Goal: Task Accomplishment & Management: Use online tool/utility

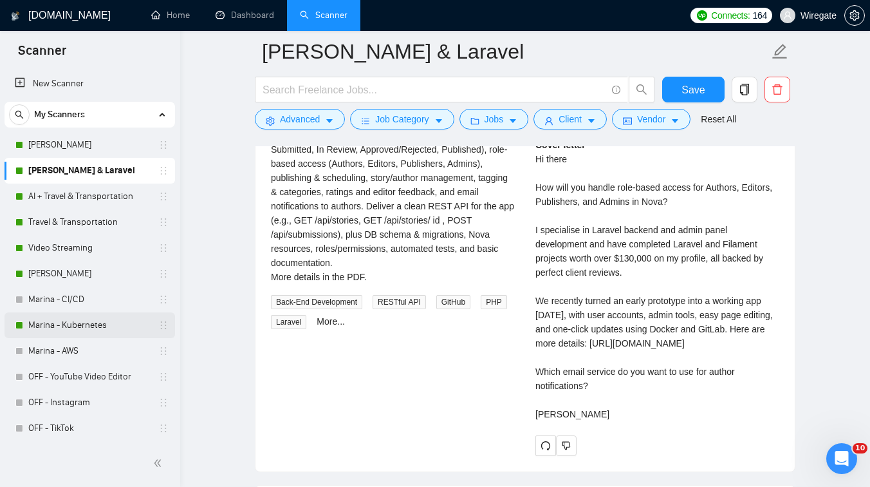
scroll to position [99, 0]
click at [84, 272] on link "[PERSON_NAME]" at bounding box center [89, 274] width 122 height 26
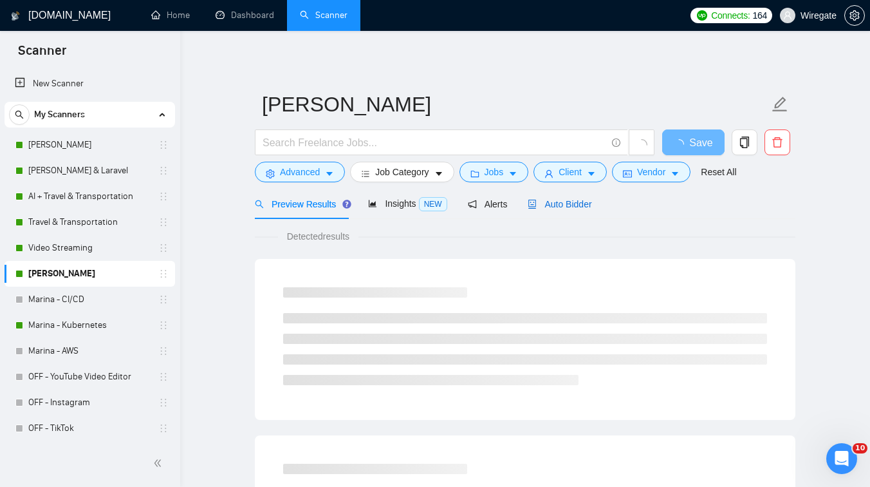
click at [583, 203] on span "Auto Bidder" at bounding box center [560, 204] width 64 height 10
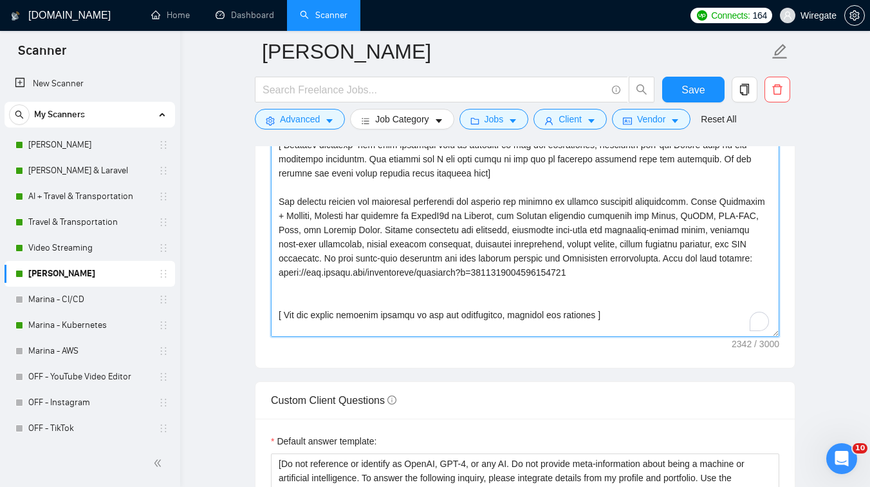
scroll to position [153, 0]
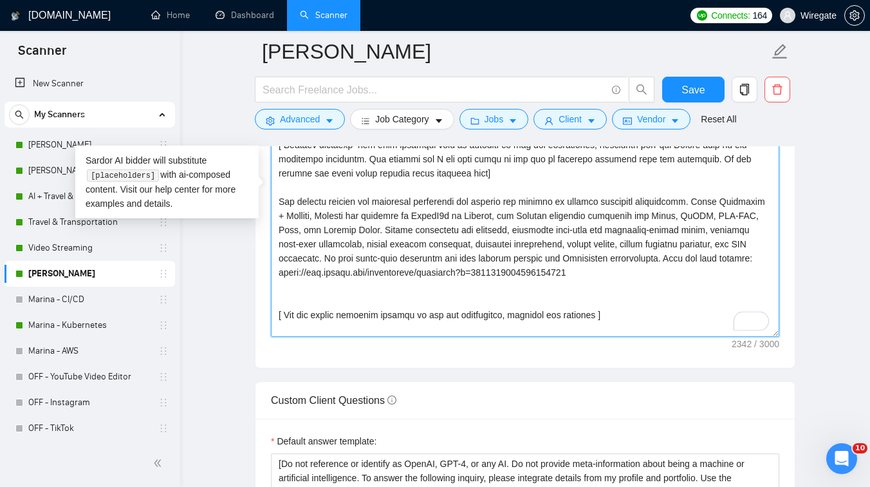
drag, startPoint x: 716, startPoint y: 272, endPoint x: 267, endPoint y: 214, distance: 452.5
paste textarea "recent project involved automating server monitoring with Grafana on MicroK8s. …"
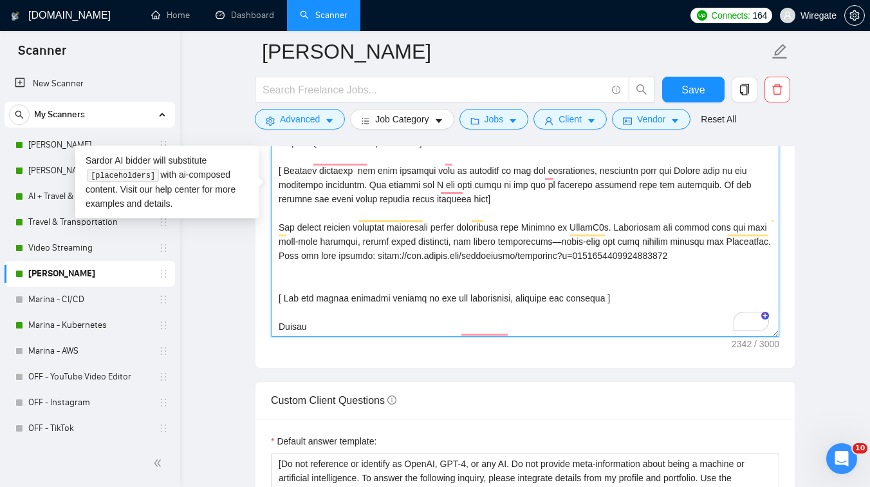
scroll to position [142, 0]
click at [297, 278] on textarea "Cover letter template:" at bounding box center [525, 192] width 509 height 290
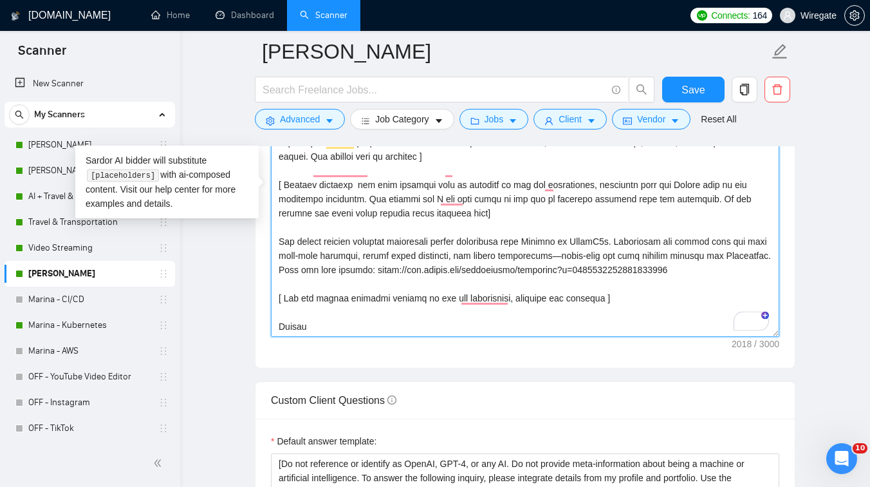
scroll to position [127, 0]
type textarea "[Write a personal greeting using the client’s name or company name (if any is p…"
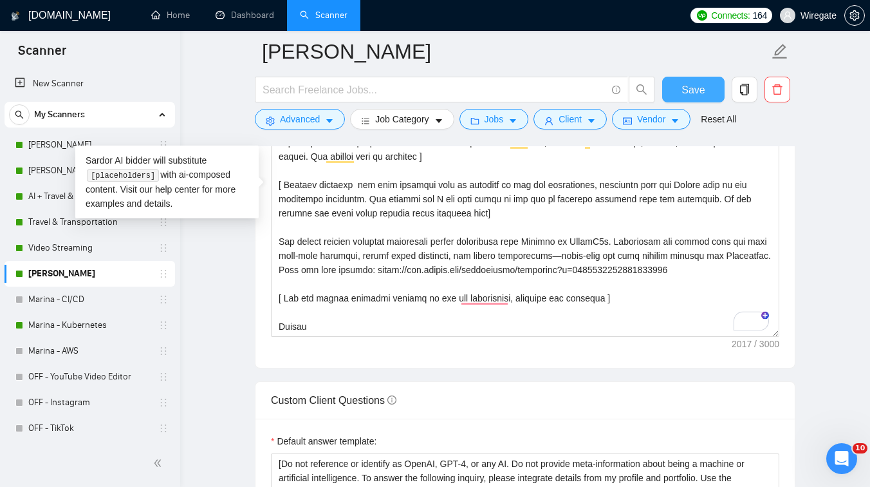
click at [684, 91] on span "Save" at bounding box center [693, 90] width 23 height 16
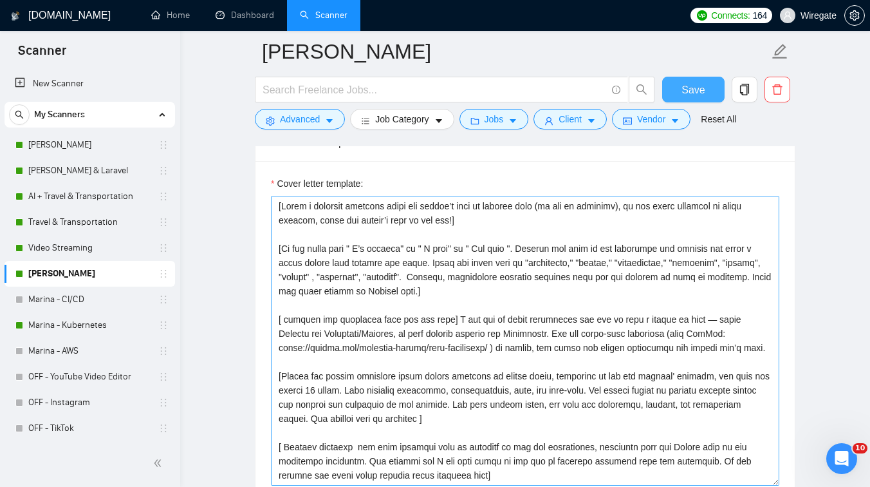
scroll to position [1416, 0]
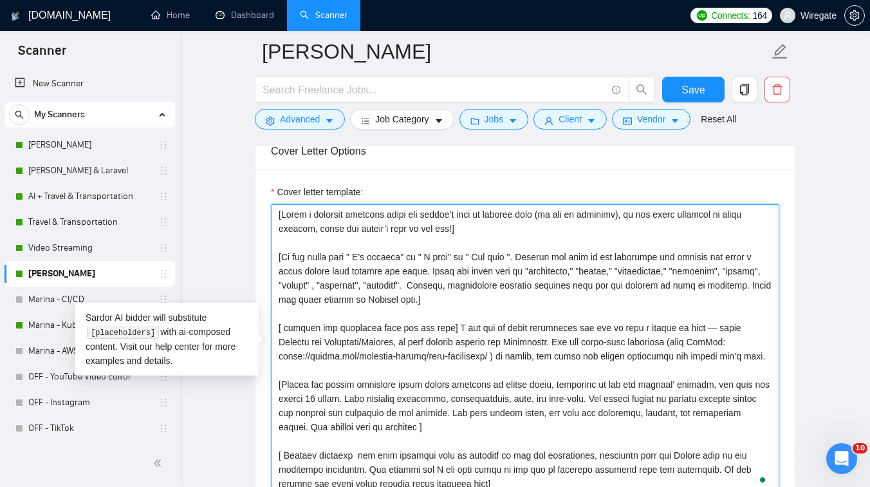
drag, startPoint x: 366, startPoint y: 370, endPoint x: 445, endPoint y: 327, distance: 89.9
click at [445, 327] on textarea "Cover letter template:" at bounding box center [525, 349] width 509 height 290
click at [479, 340] on textarea "Cover letter template:" at bounding box center [525, 349] width 509 height 290
drag, startPoint x: 697, startPoint y: 326, endPoint x: 541, endPoint y: 341, distance: 156.5
click at [541, 341] on textarea "Cover letter template:" at bounding box center [525, 349] width 509 height 290
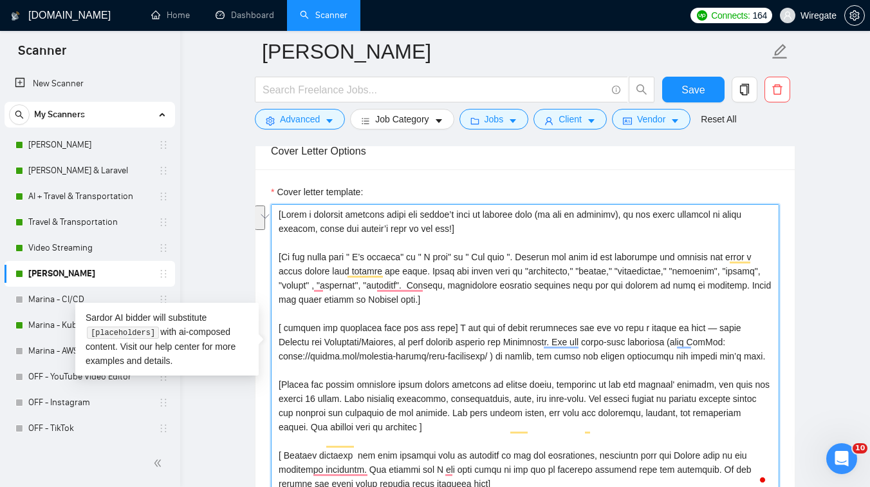
paste textarea "using our ready-made Grafana solutions with Terraform/Ansible, suitable for"
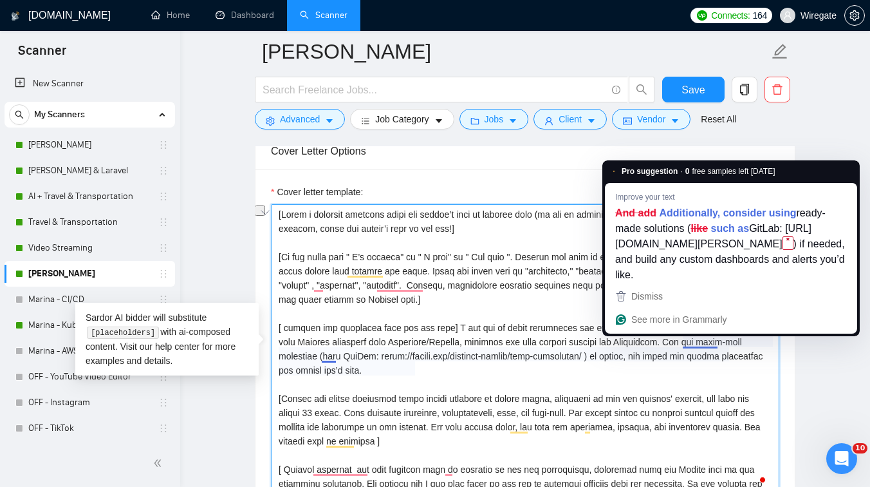
drag, startPoint x: 718, startPoint y: 338, endPoint x: 689, endPoint y: 337, distance: 29.0
click at [689, 338] on textarea "Cover letter template:" at bounding box center [525, 349] width 509 height 290
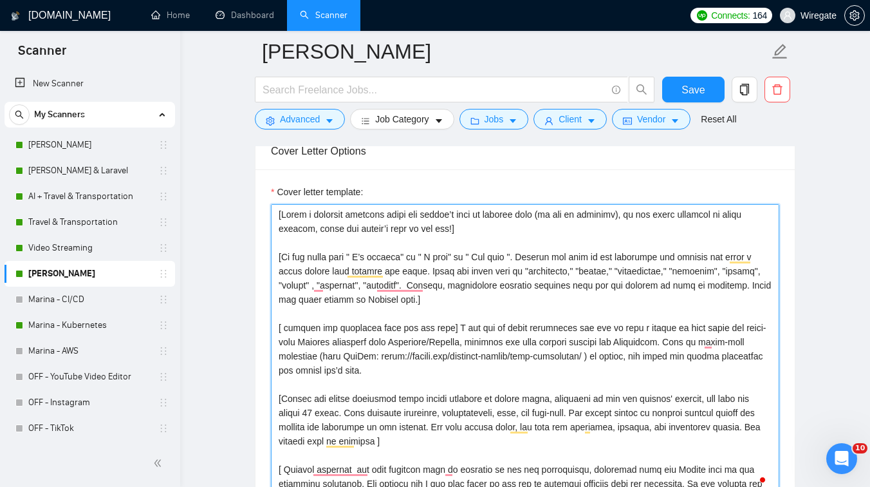
click at [494, 372] on textarea "Cover letter template:" at bounding box center [525, 349] width 509 height 290
click at [447, 377] on textarea "Cover letter template:" at bounding box center [525, 349] width 509 height 290
click at [432, 373] on textarea "Cover letter template:" at bounding box center [525, 349] width 509 height 290
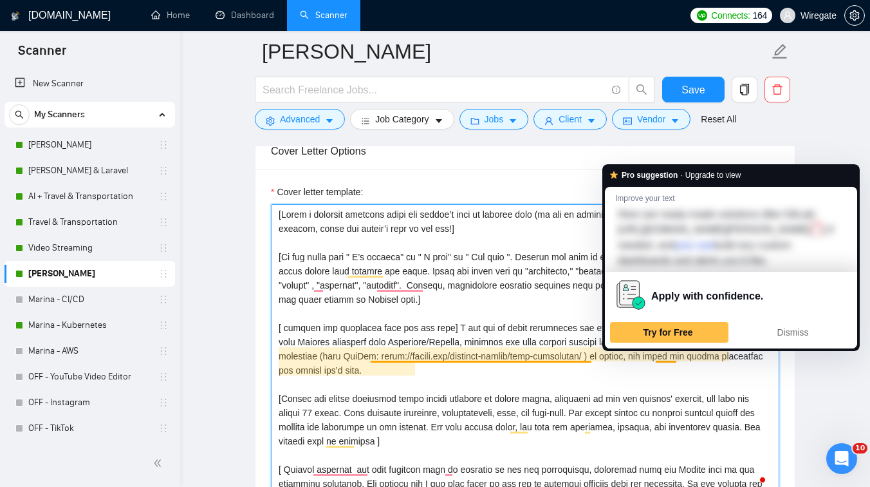
click at [655, 353] on textarea "Cover letter template:" at bounding box center [525, 349] width 509 height 290
drag, startPoint x: 677, startPoint y: 357, endPoint x: 657, endPoint y: 357, distance: 20.0
click at [657, 357] on textarea "Cover letter template:" at bounding box center [525, 349] width 509 height 290
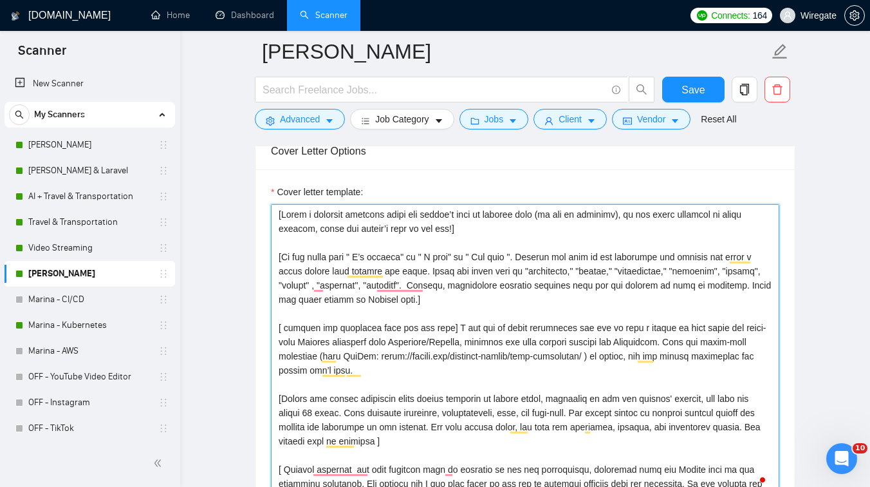
click at [398, 376] on textarea "Cover letter template:" at bounding box center [525, 349] width 509 height 290
click at [322, 373] on textarea "Cover letter template:" at bounding box center [525, 349] width 509 height 290
paste textarea "build"
click at [440, 378] on textarea "Cover letter template:" at bounding box center [525, 349] width 509 height 290
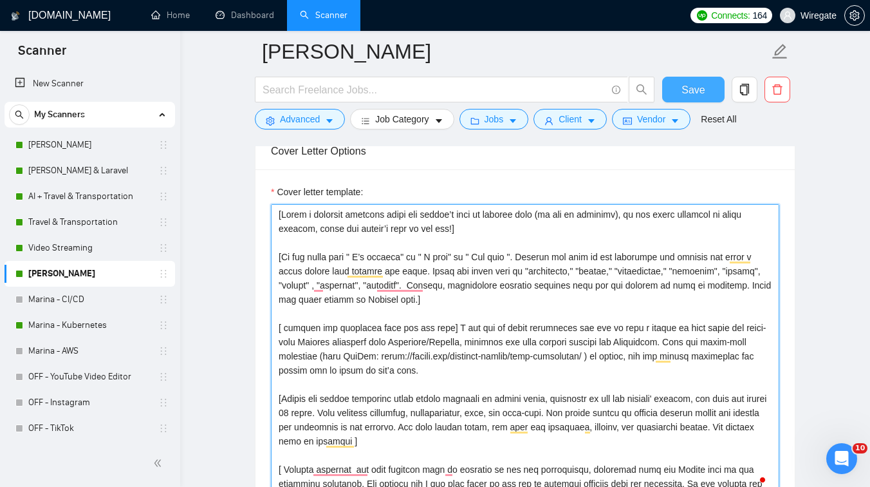
type textarea "[Lorem i dolorsit ametcons adipi eli seddoe’t inci ut laboree dolo (ma ali en a…"
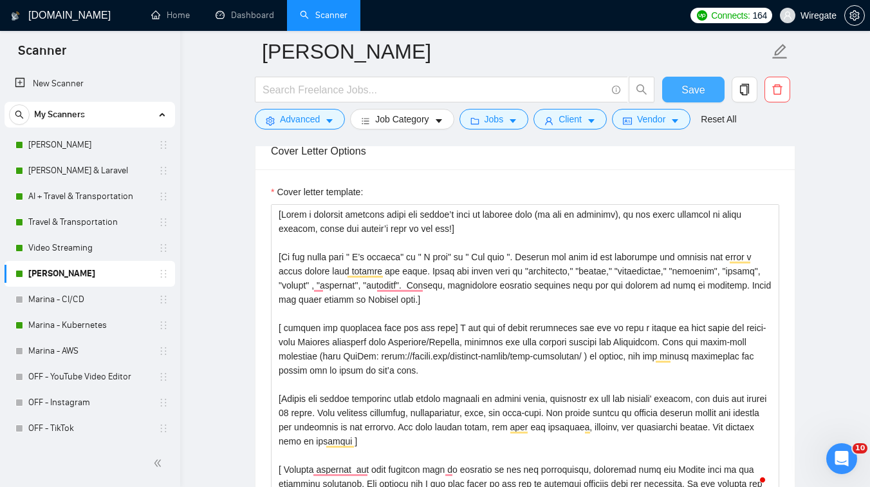
click at [699, 93] on span "Save" at bounding box center [693, 90] width 23 height 16
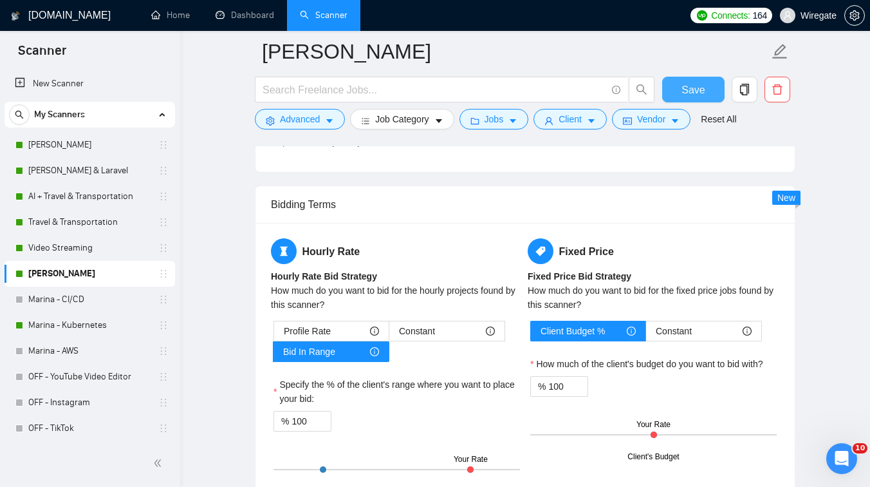
scroll to position [2363, 0]
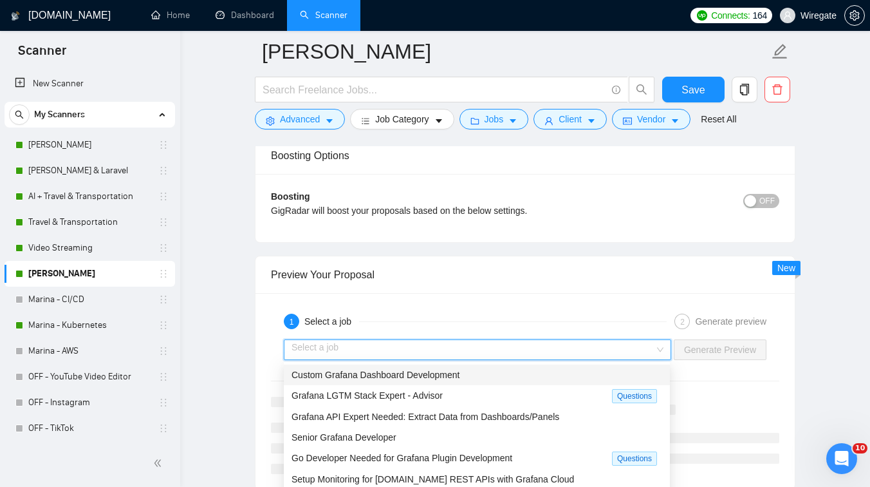
click at [511, 353] on input "search" at bounding box center [473, 349] width 363 height 19
click at [436, 375] on span "Custom Grafana Dashboard Development" at bounding box center [376, 375] width 168 height 10
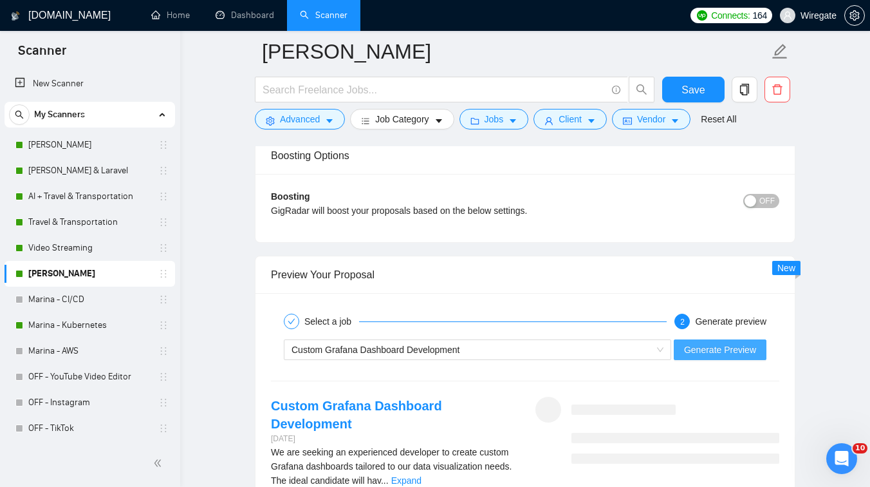
click at [747, 343] on span "Generate Preview" at bounding box center [720, 349] width 72 height 14
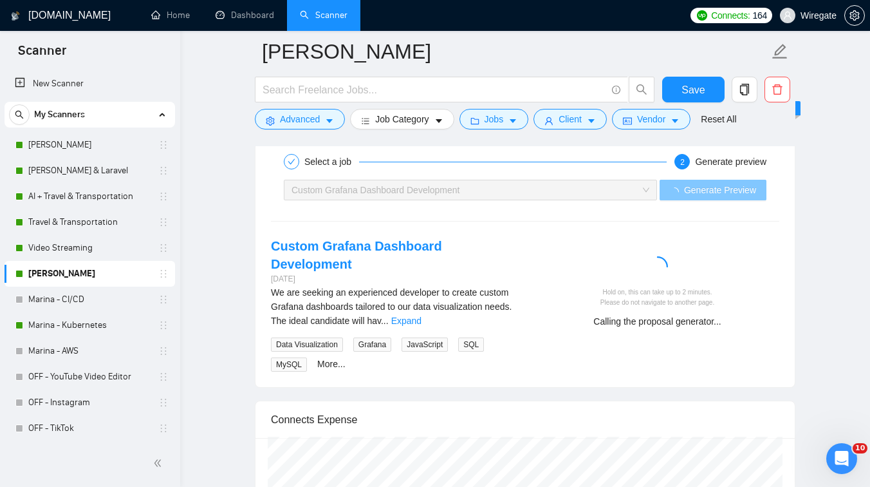
scroll to position [2581, 0]
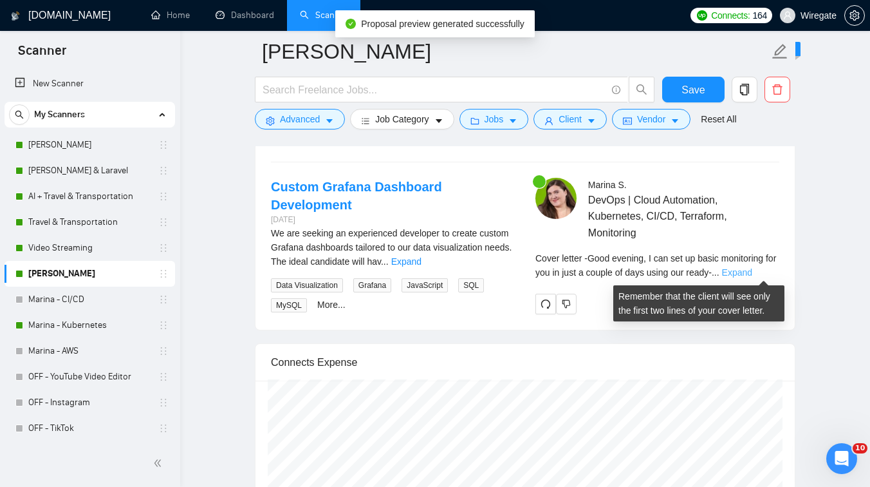
click at [753, 271] on link "Expand" at bounding box center [737, 272] width 30 height 10
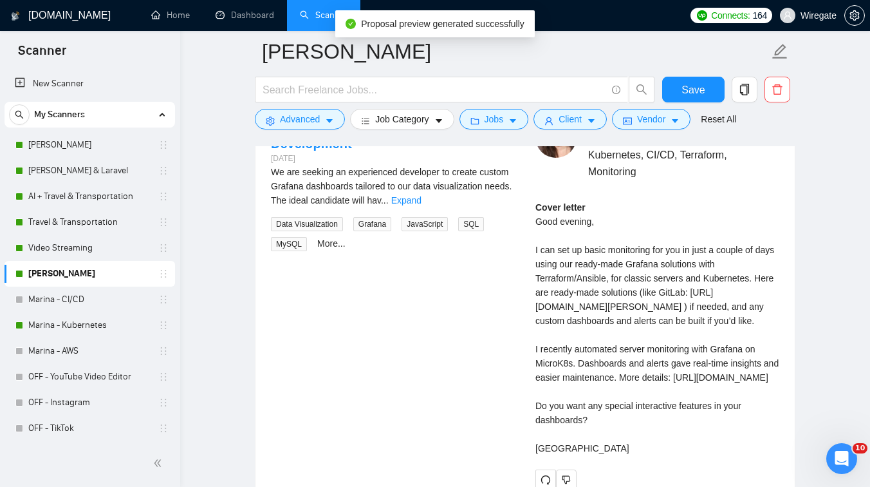
scroll to position [2646, 0]
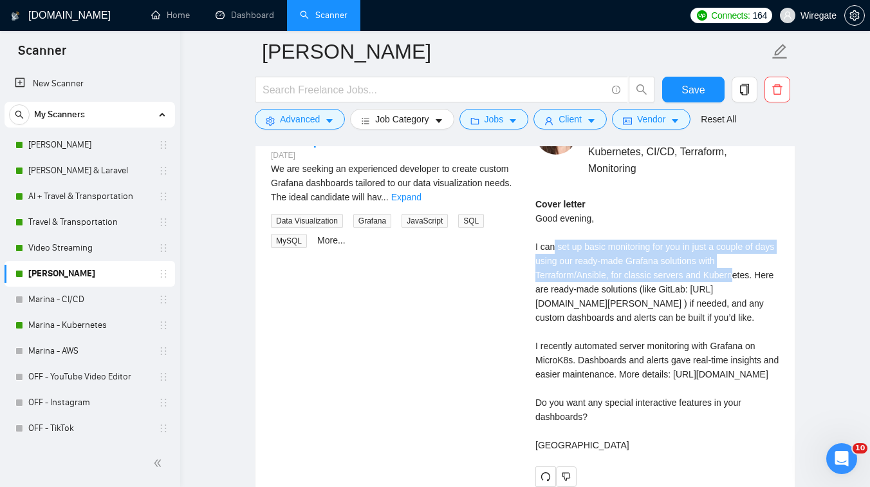
drag, startPoint x: 554, startPoint y: 248, endPoint x: 738, endPoint y: 273, distance: 186.4
click at [738, 273] on div "Cover letter Good evening, I can set up basic monitoring for you in just a coup…" at bounding box center [658, 324] width 244 height 255
click at [593, 286] on div "Cover letter Good evening, I can set up basic monitoring for you in just a coup…" at bounding box center [658, 324] width 244 height 255
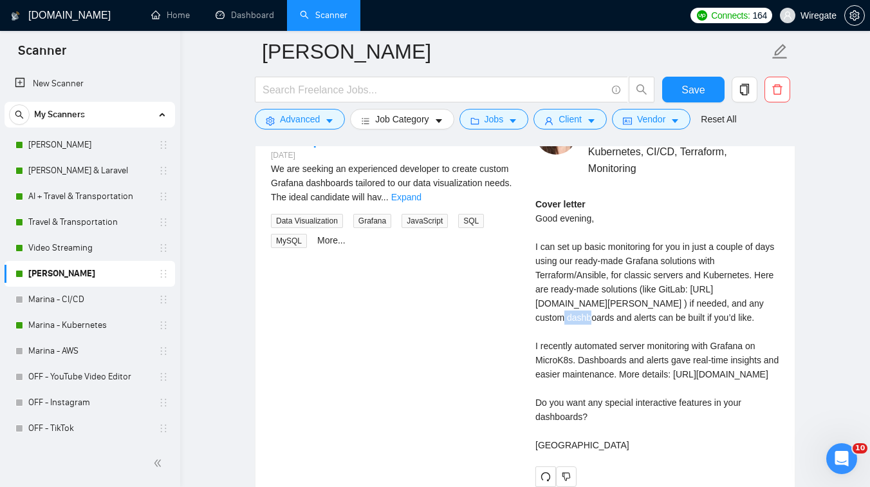
drag, startPoint x: 547, startPoint y: 317, endPoint x: 572, endPoint y: 319, distance: 25.1
click at [572, 319] on div "Cover letter Good evening, I can set up basic monitoring for you in just a coup…" at bounding box center [658, 324] width 244 height 255
click at [618, 321] on div "Cover letter Good evening, I can set up basic monitoring for you in just a coup…" at bounding box center [658, 324] width 244 height 255
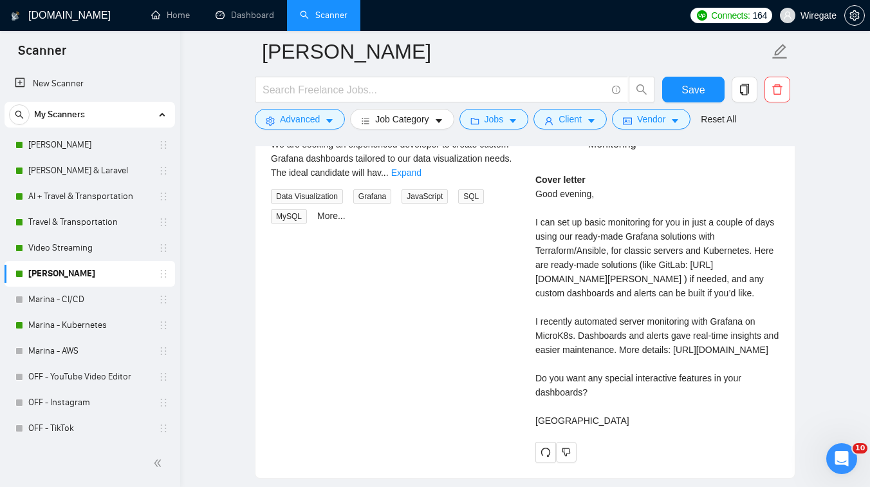
scroll to position [2669, 0]
click at [80, 171] on link "[PERSON_NAME] & Laravel" at bounding box center [89, 171] width 122 height 26
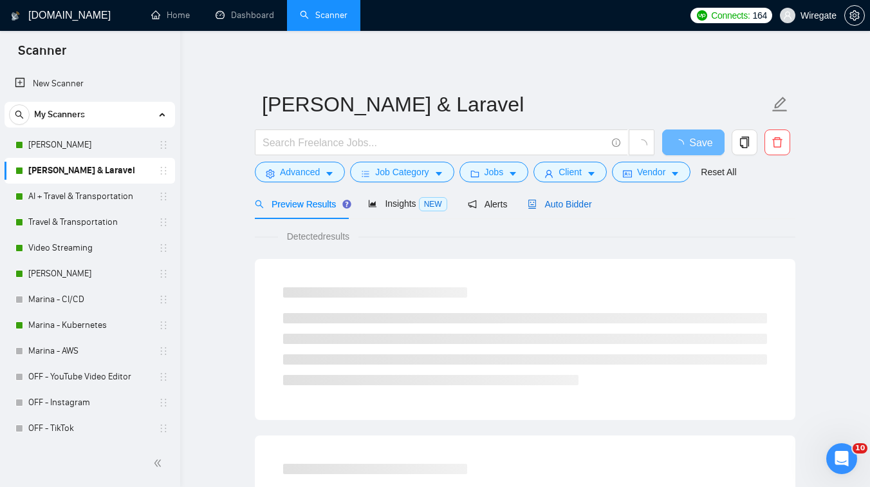
click at [565, 206] on span "Auto Bidder" at bounding box center [560, 204] width 64 height 10
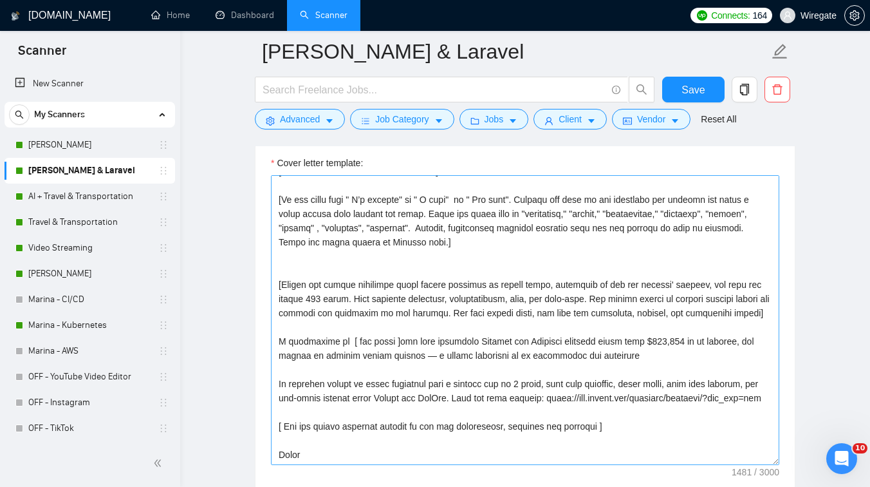
scroll to position [1404, 0]
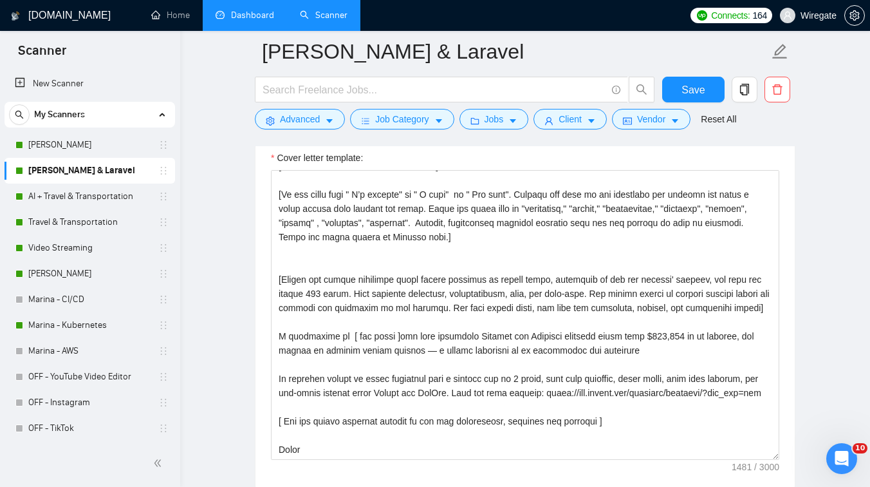
click at [254, 17] on link "Dashboard" at bounding box center [245, 15] width 59 height 11
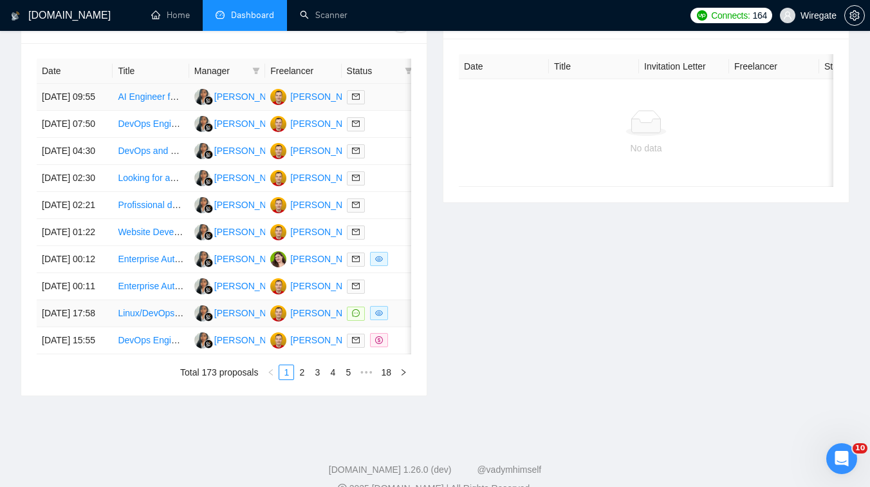
scroll to position [566, 0]
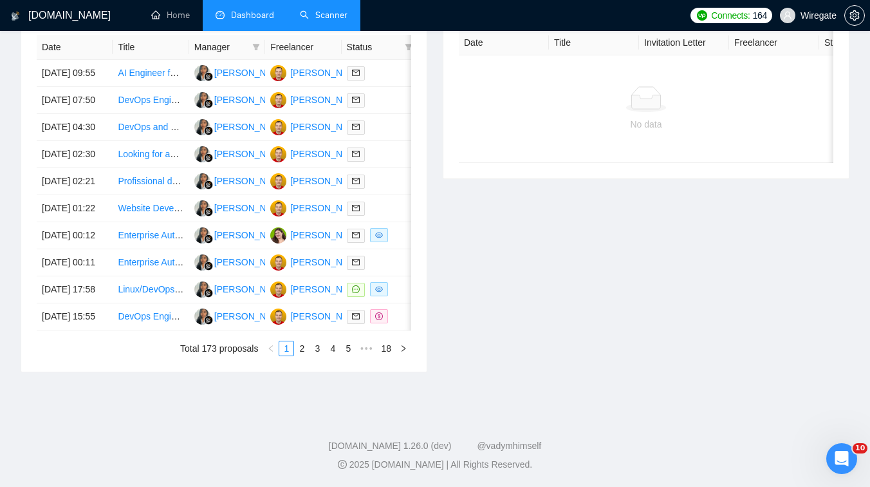
click at [313, 19] on link "Scanner" at bounding box center [324, 15] width 48 height 11
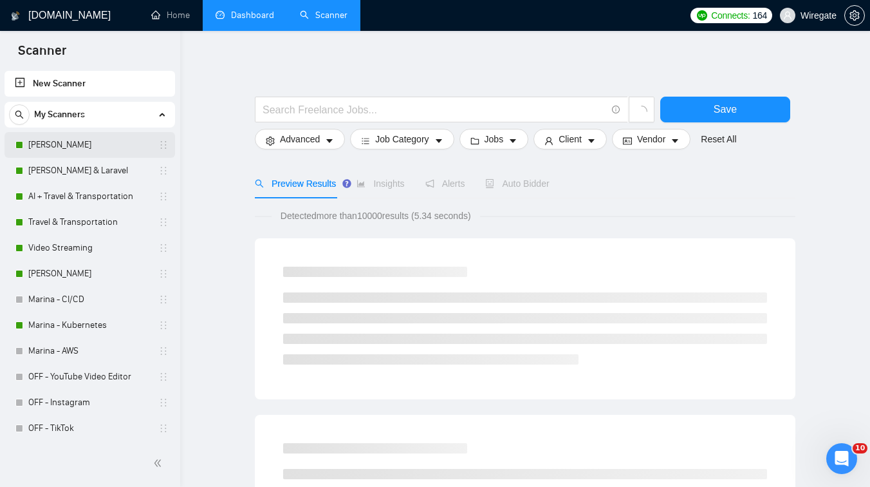
click at [102, 143] on link "[PERSON_NAME]" at bounding box center [89, 145] width 122 height 26
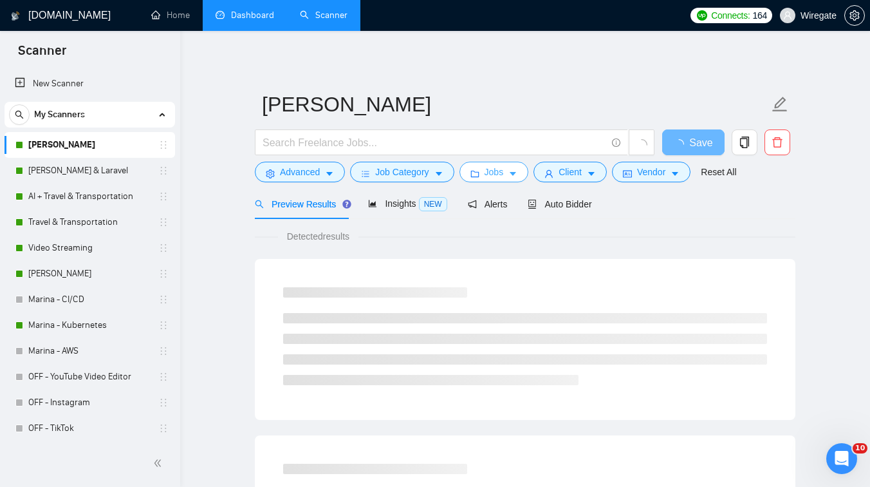
click at [518, 170] on icon "caret-down" at bounding box center [513, 173] width 9 height 9
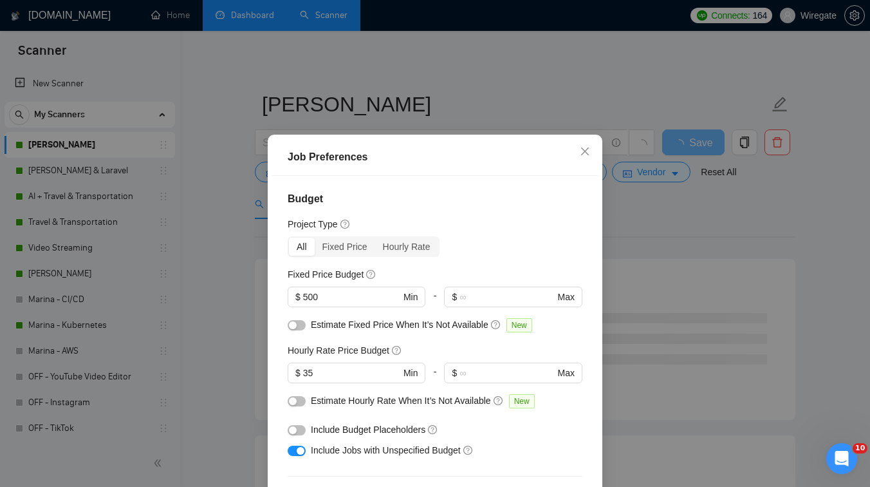
click at [649, 207] on div "Job Preferences Budget Project Type All Fixed Price Hourly Rate Fixed Price Bud…" at bounding box center [435, 243] width 870 height 487
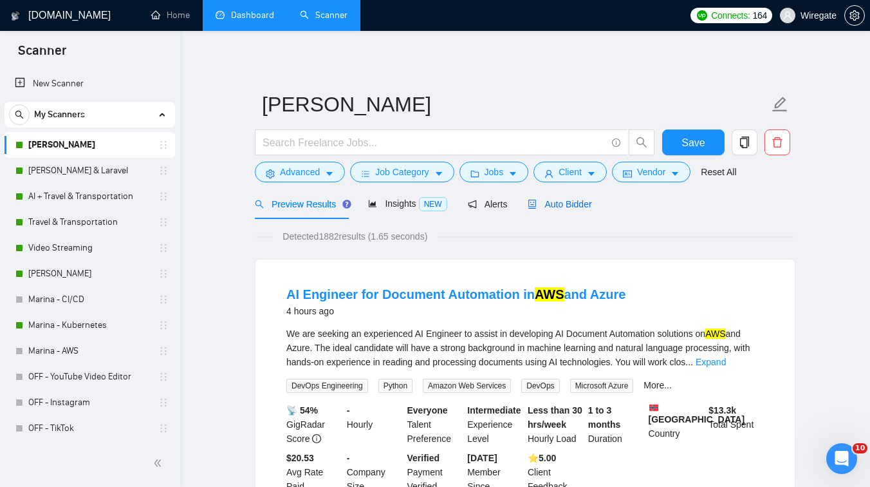
click at [563, 204] on span "Auto Bidder" at bounding box center [560, 204] width 64 height 10
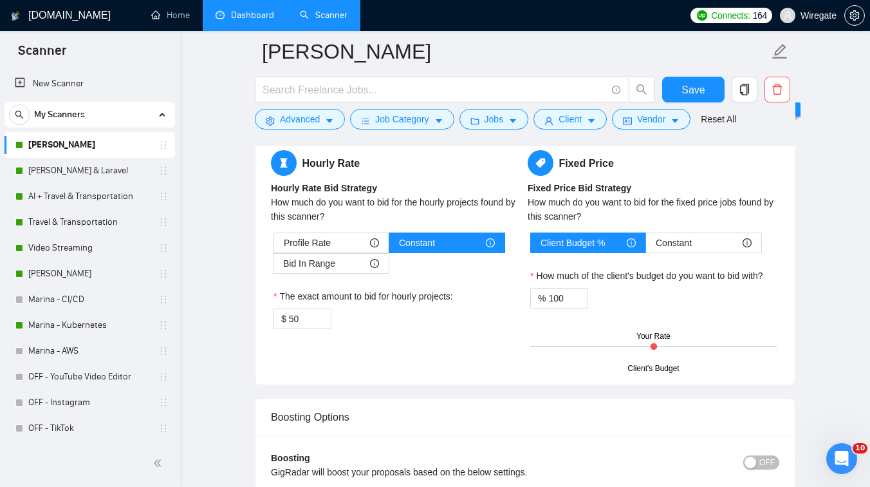
scroll to position [2021, 0]
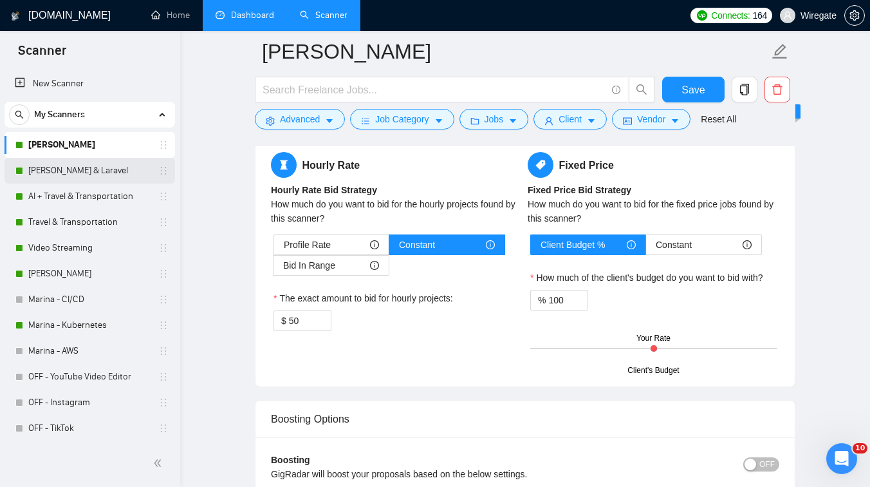
click at [89, 174] on link "[PERSON_NAME] & Laravel" at bounding box center [89, 171] width 122 height 26
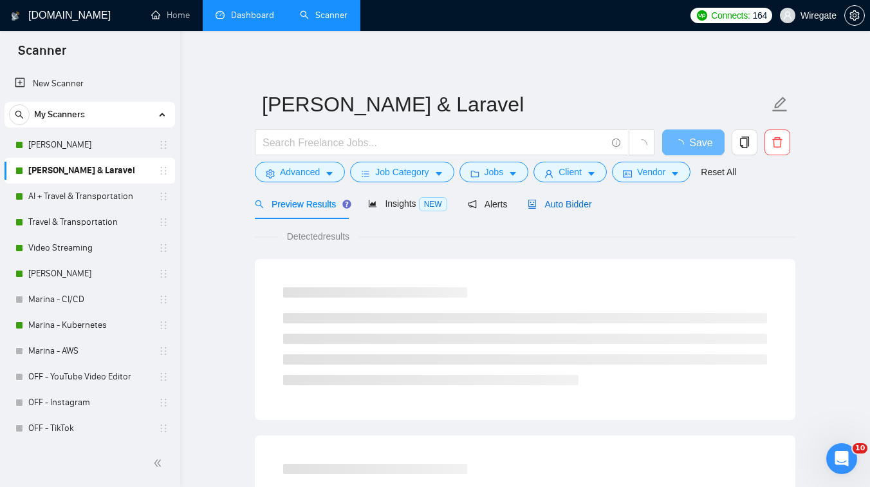
click at [552, 199] on span "Auto Bidder" at bounding box center [560, 204] width 64 height 10
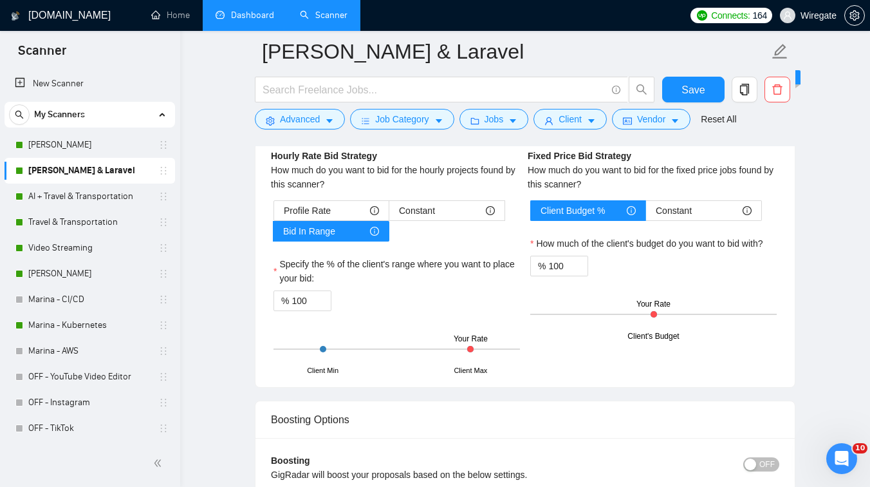
scroll to position [2059, 0]
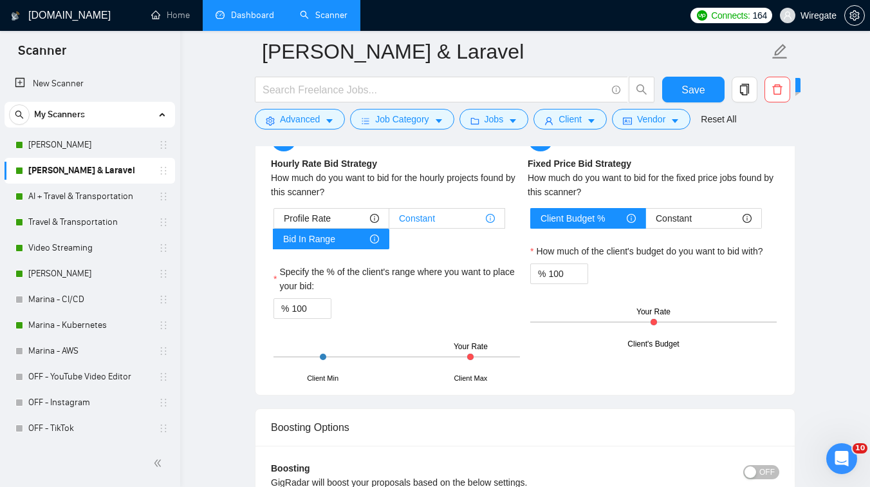
click at [424, 222] on span "Constant" at bounding box center [417, 218] width 36 height 19
click at [389, 221] on input "Constant" at bounding box center [389, 221] width 0 height 0
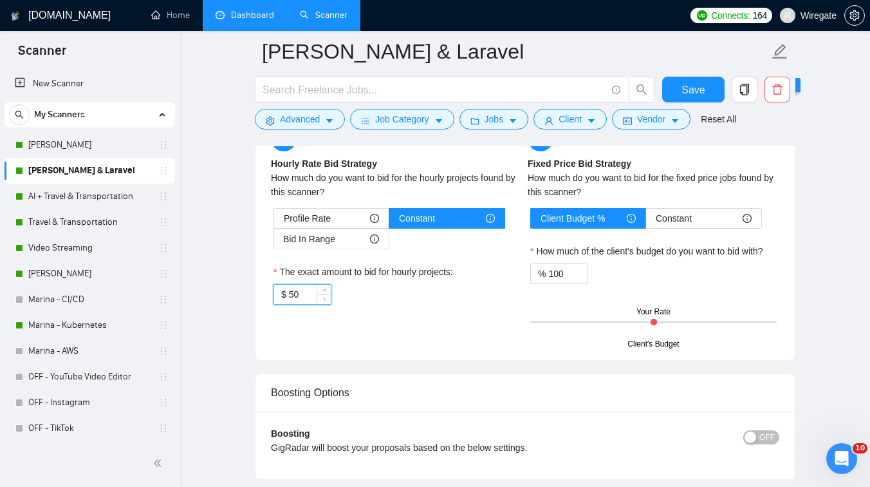
drag, startPoint x: 303, startPoint y: 295, endPoint x: 290, endPoint y: 295, distance: 12.9
click at [290, 295] on input "50" at bounding box center [310, 294] width 42 height 19
click at [438, 248] on div "Profile Rate Constant Bid In Range The exact amount to bid for hourly projects:…" at bounding box center [397, 256] width 252 height 97
click at [301, 294] on input "50" at bounding box center [310, 294] width 42 height 19
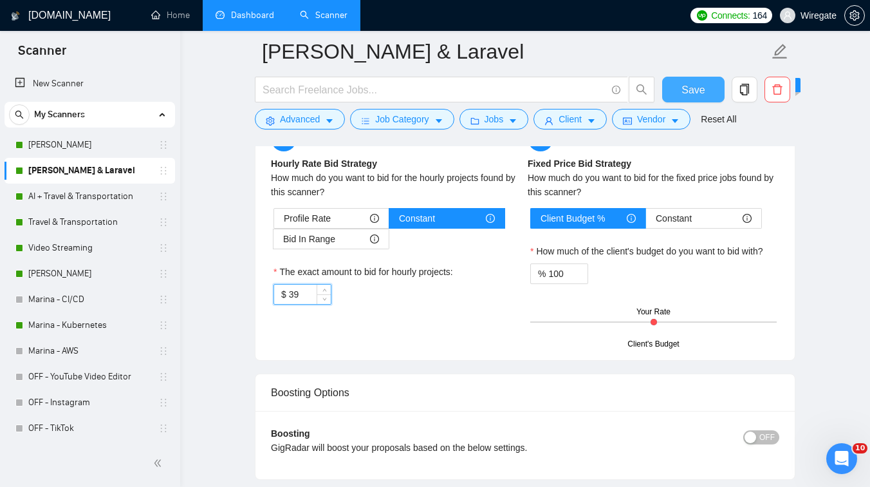
type input "39"
click at [675, 93] on button "Save" at bounding box center [693, 90] width 62 height 26
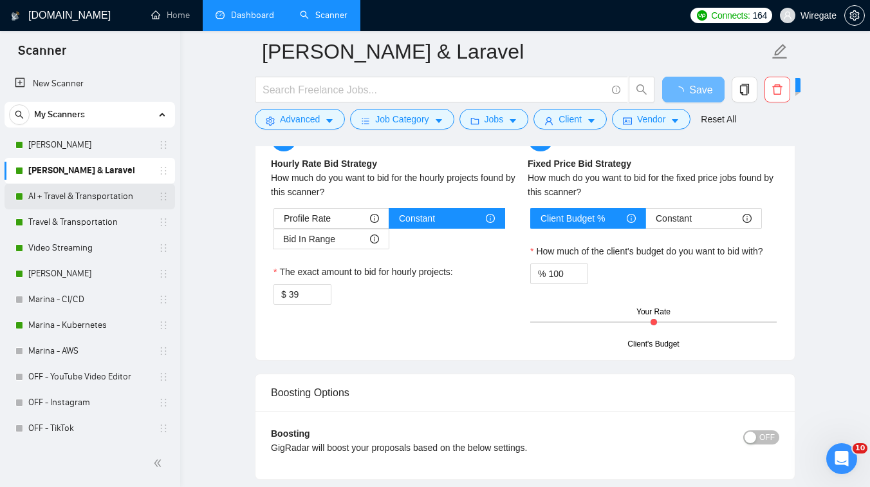
click at [53, 196] on link "AI + Travel & Transportation" at bounding box center [89, 196] width 122 height 26
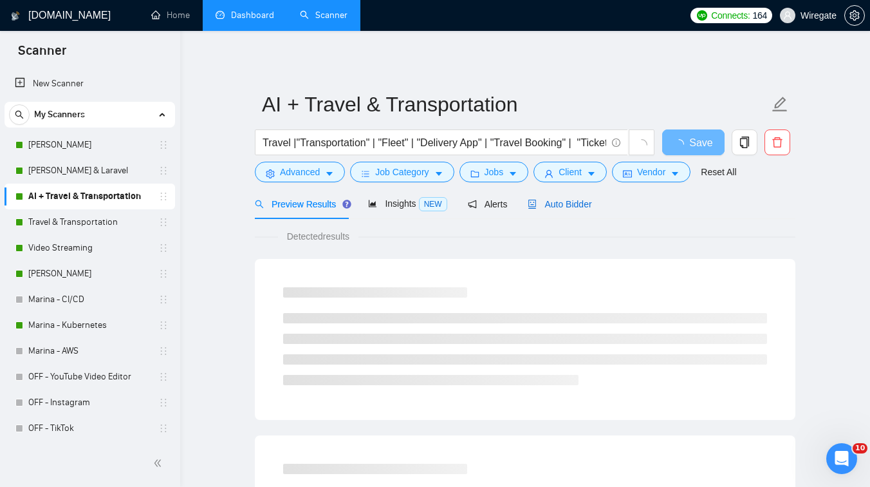
click at [565, 200] on span "Auto Bidder" at bounding box center [560, 204] width 64 height 10
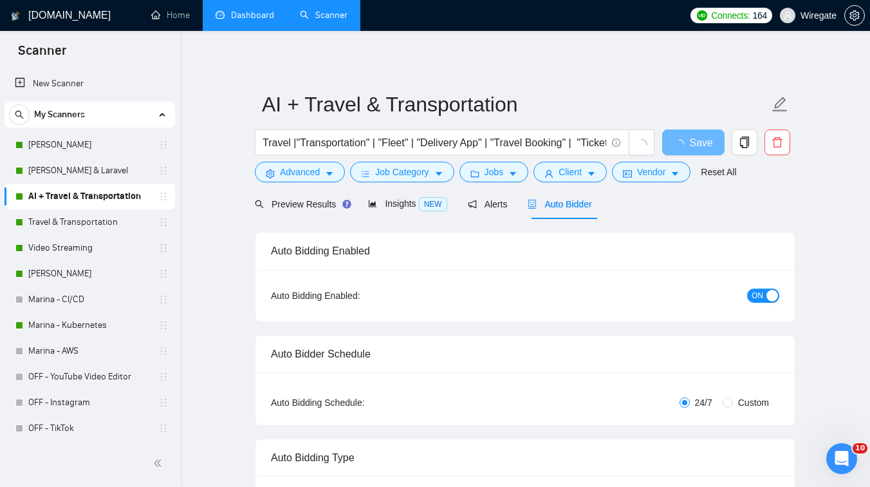
checkbox input "true"
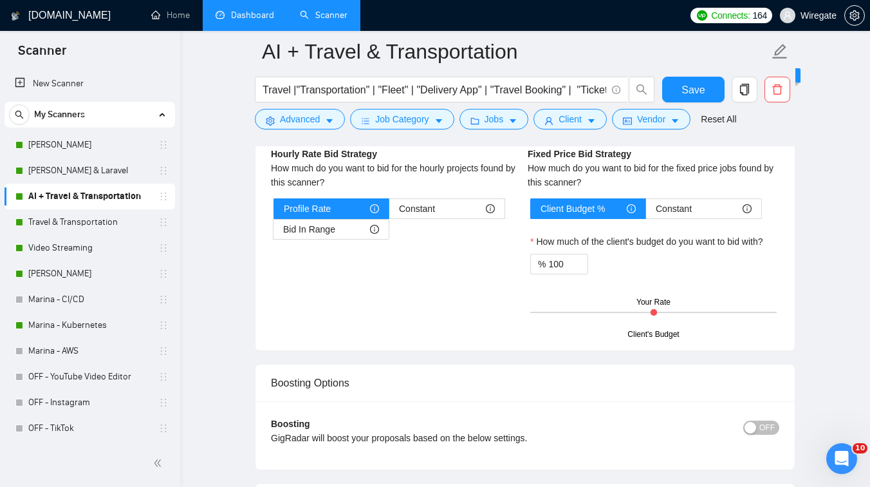
scroll to position [2046, 0]
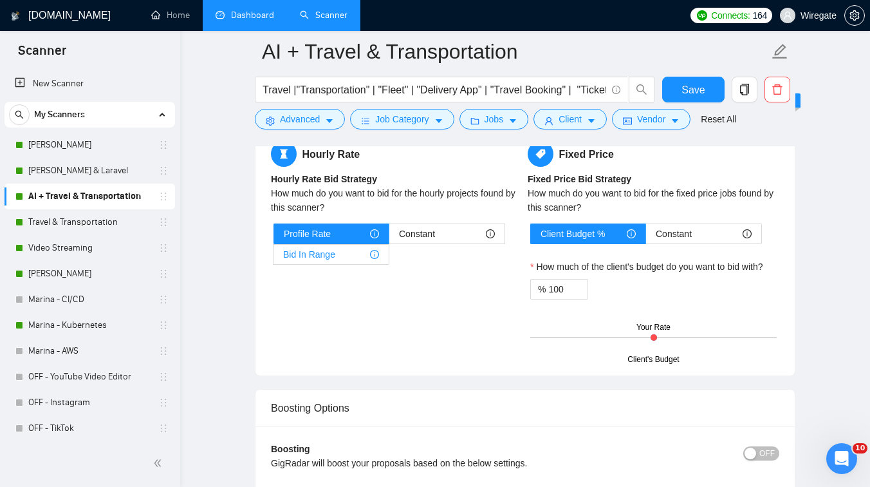
click at [330, 259] on span "Bid In Range" at bounding box center [309, 254] width 52 height 19
click at [274, 257] on input "Bid In Range" at bounding box center [274, 257] width 0 height 0
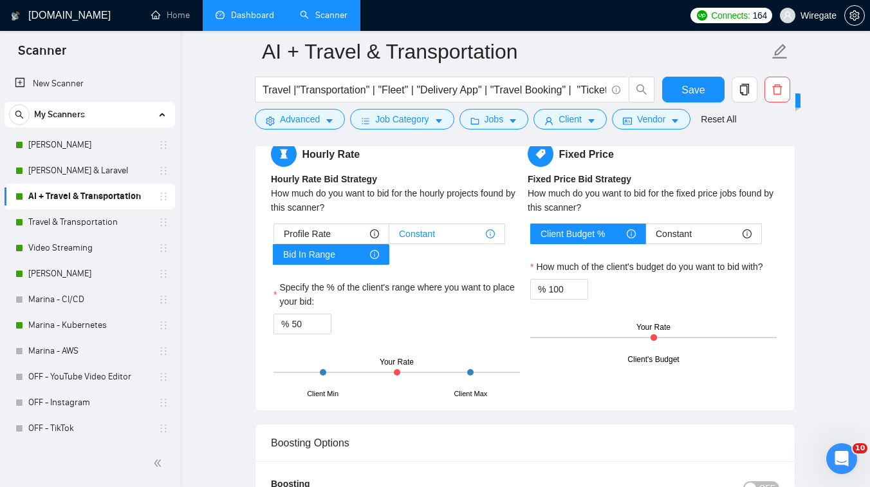
click at [429, 233] on span "Constant" at bounding box center [417, 233] width 36 height 19
click at [389, 237] on input "Constant" at bounding box center [389, 237] width 0 height 0
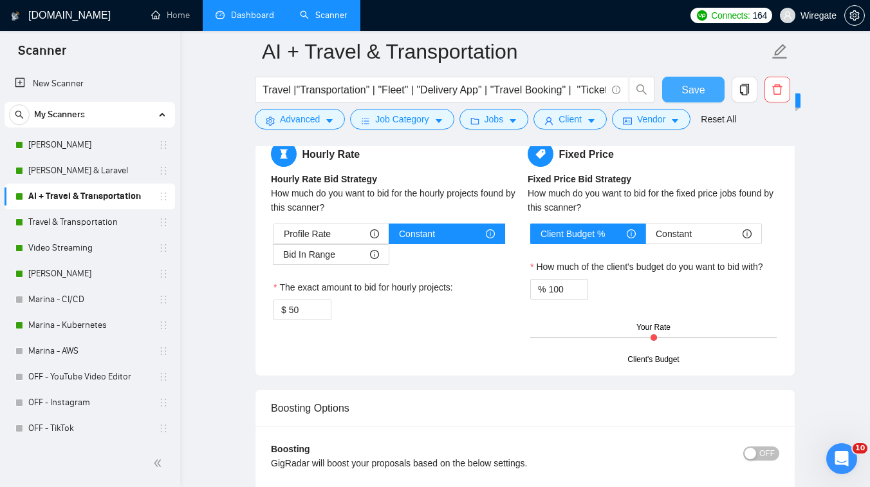
click at [695, 85] on span "Save" at bounding box center [693, 90] width 23 height 16
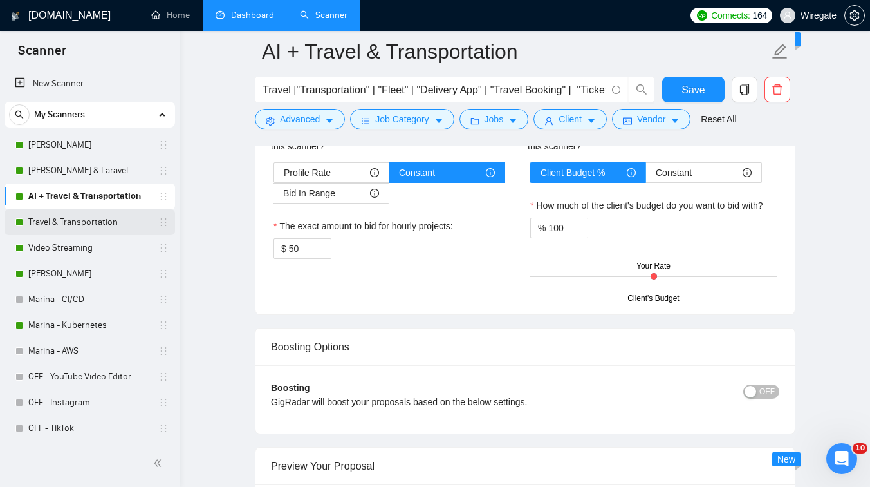
click at [78, 217] on link "Travel & Transportation" at bounding box center [89, 222] width 122 height 26
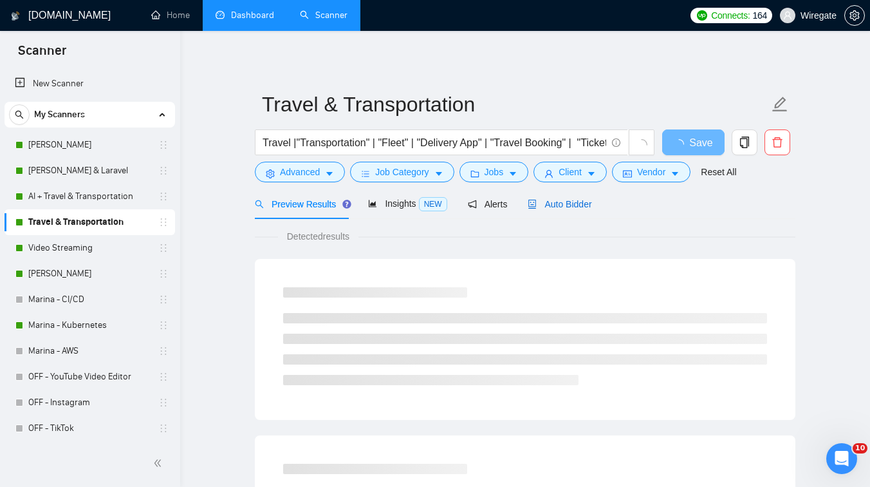
click at [566, 202] on span "Auto Bidder" at bounding box center [560, 204] width 64 height 10
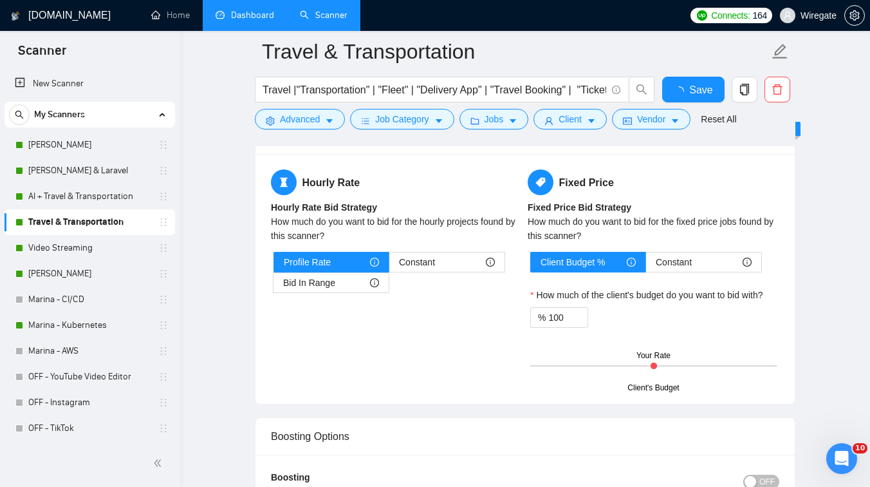
scroll to position [2001, 0]
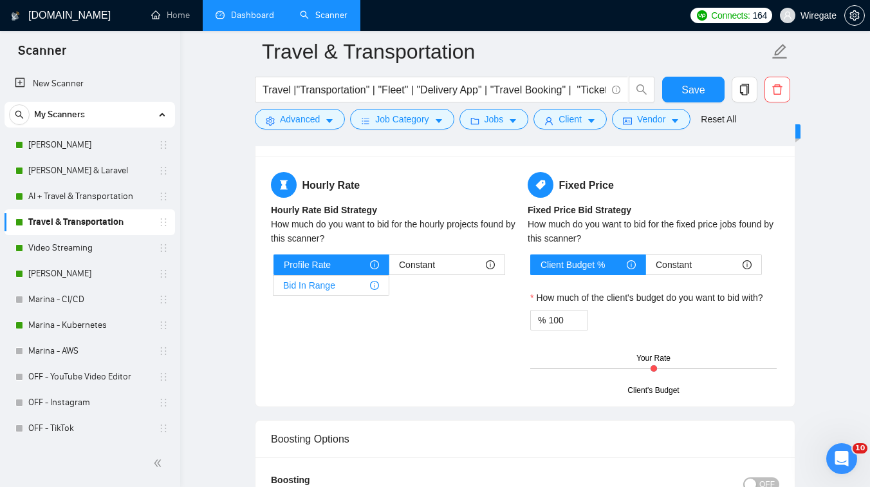
click at [344, 286] on div "Bid In Range" at bounding box center [331, 285] width 96 height 19
click at [274, 288] on input "Bid In Range" at bounding box center [274, 288] width 0 height 0
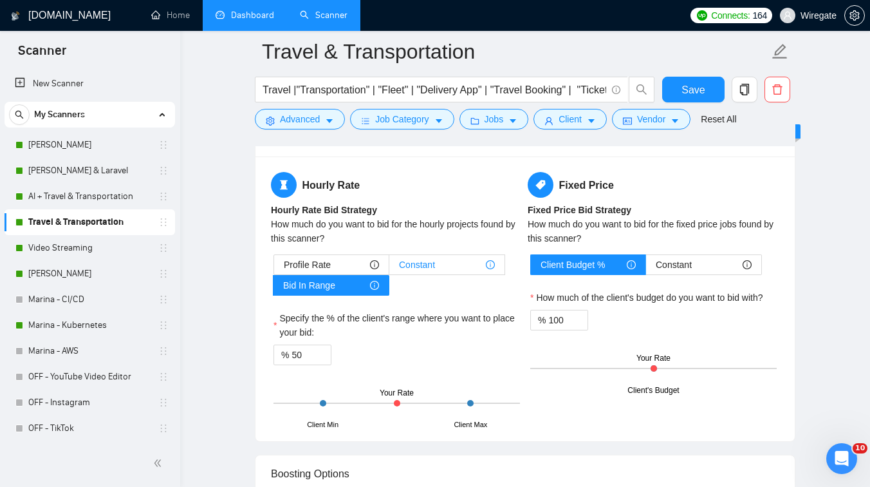
click at [460, 274] on div "Constant" at bounding box center [447, 264] width 96 height 19
click at [389, 268] on input "Constant" at bounding box center [389, 268] width 0 height 0
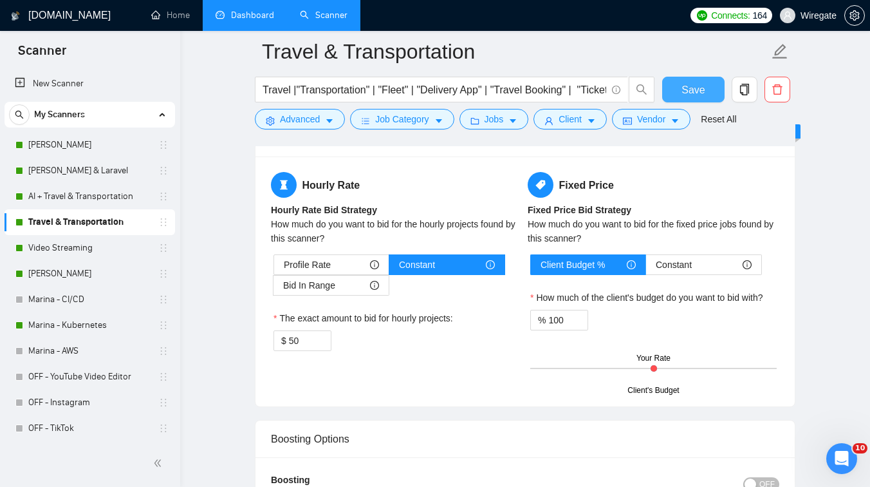
click at [706, 90] on button "Save" at bounding box center [693, 90] width 62 height 26
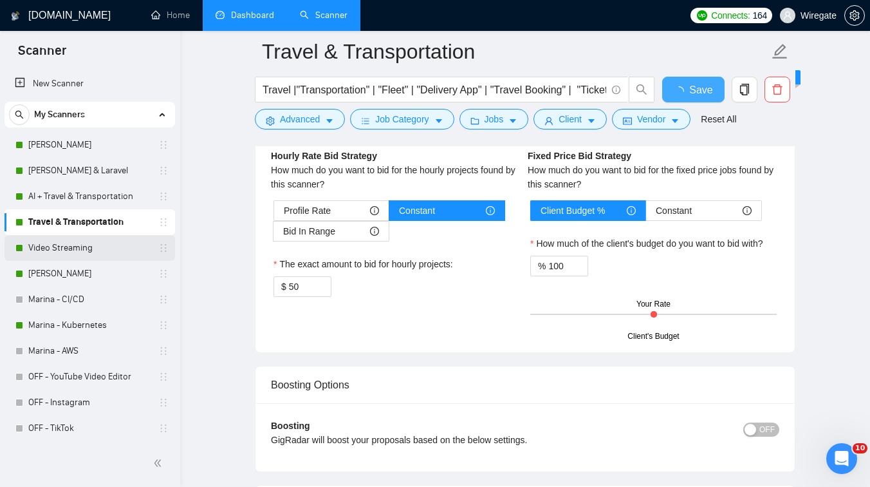
checkbox input "true"
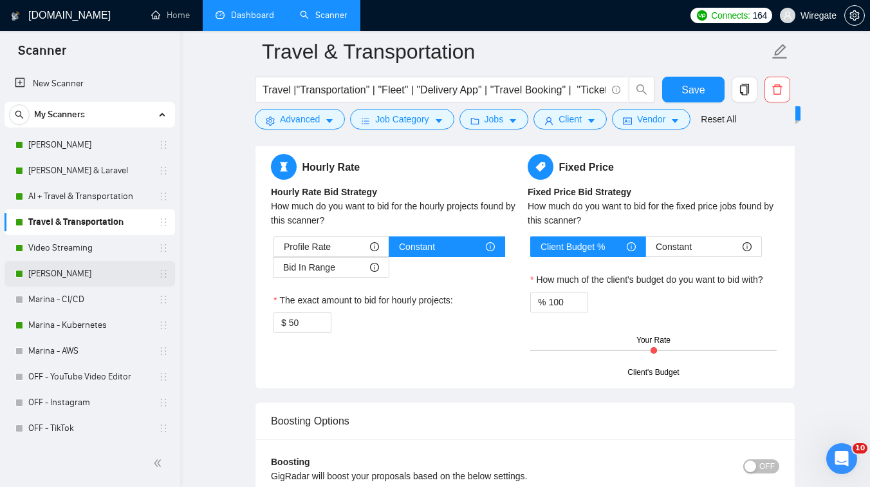
click at [83, 267] on link "[PERSON_NAME]" at bounding box center [89, 274] width 122 height 26
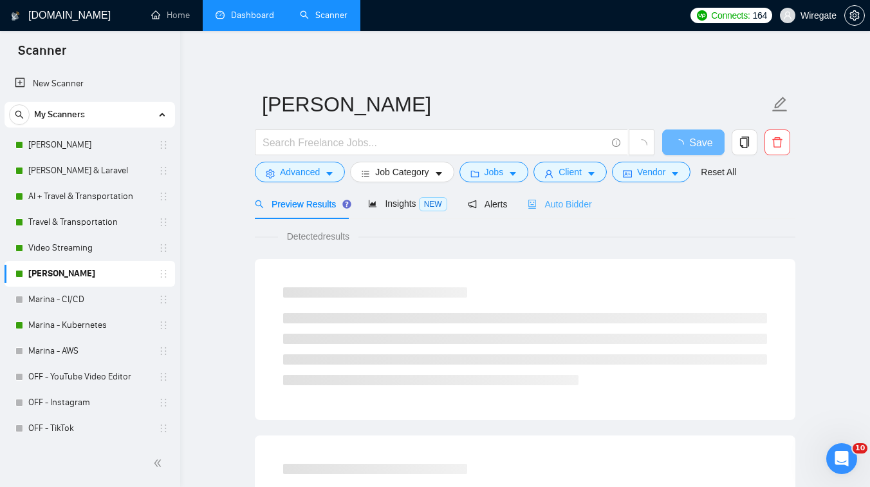
click at [566, 191] on div "Auto Bidder" at bounding box center [560, 204] width 64 height 30
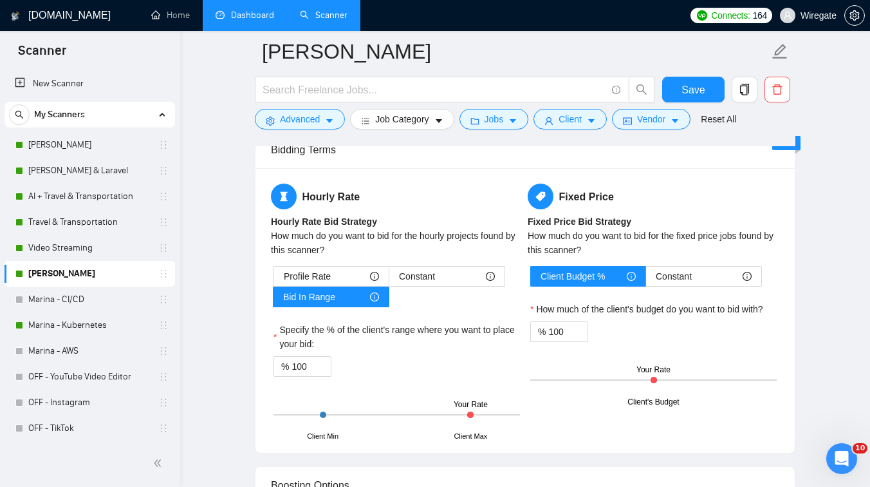
scroll to position [2056, 0]
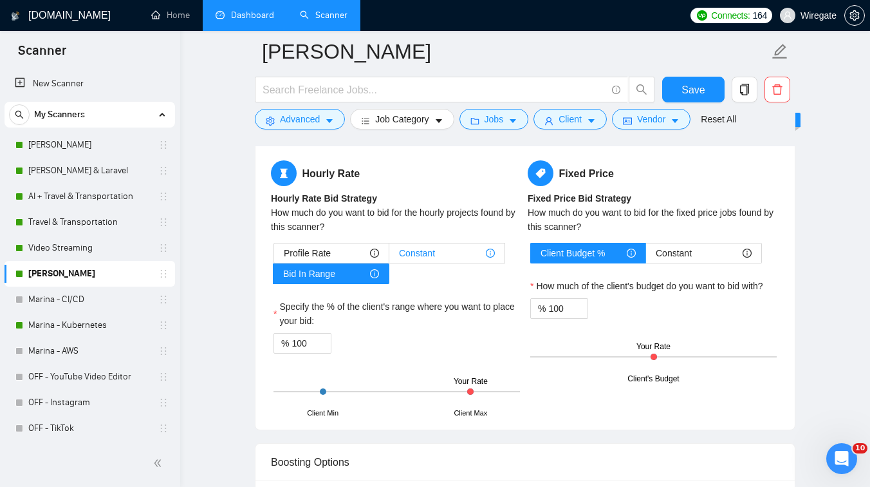
click at [422, 249] on span "Constant" at bounding box center [417, 252] width 36 height 19
click at [389, 256] on input "Constant" at bounding box center [389, 256] width 0 height 0
type input "50"
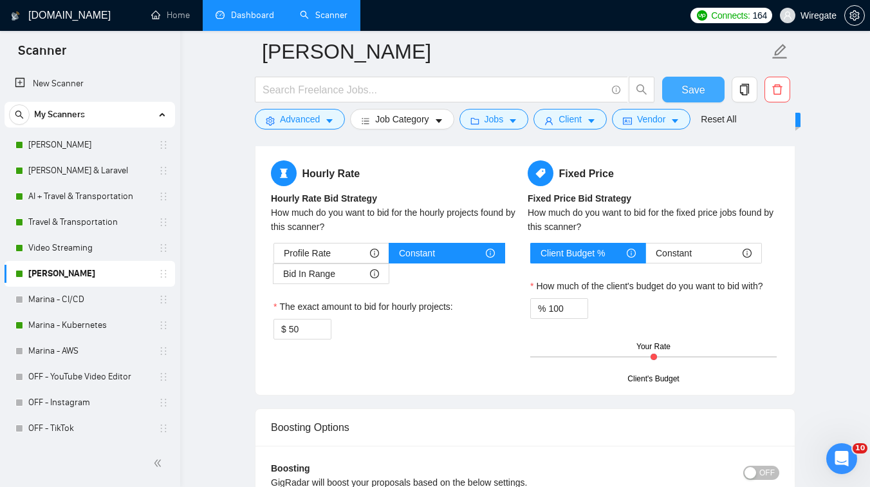
click at [703, 87] on span "Save" at bounding box center [693, 90] width 23 height 16
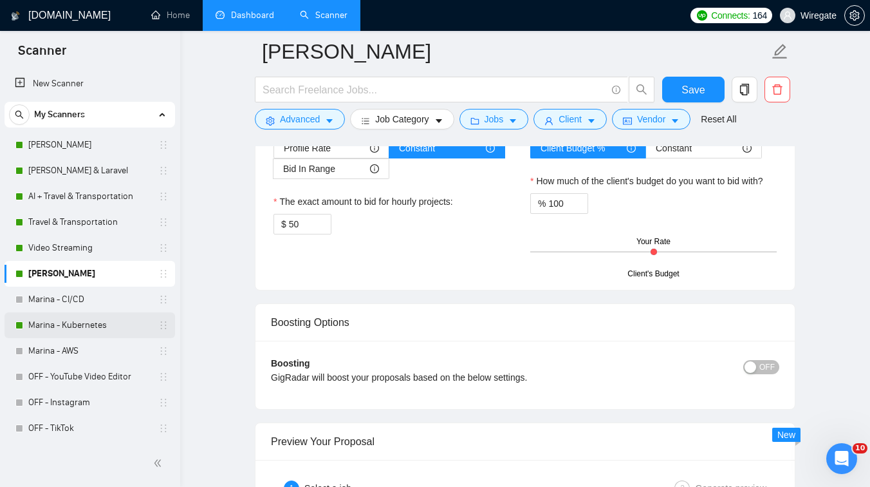
click at [74, 322] on link "Marina - Kubernetes" at bounding box center [89, 325] width 122 height 26
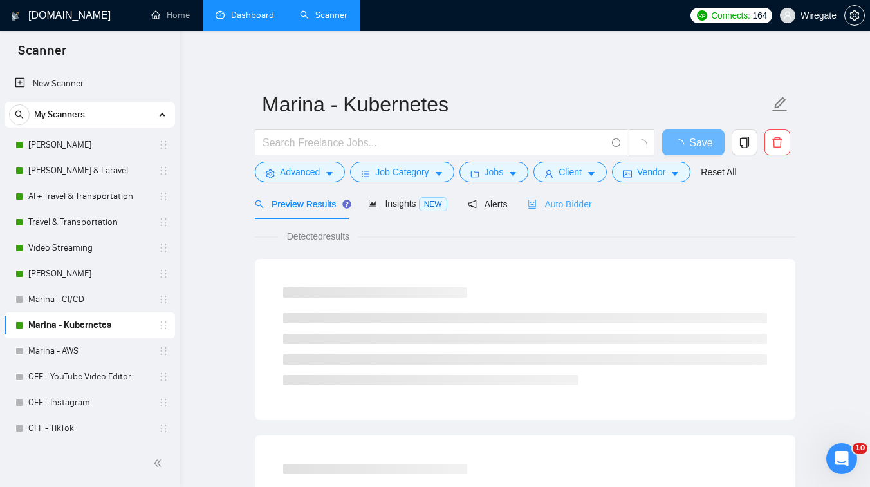
click at [566, 214] on div "Auto Bidder" at bounding box center [560, 204] width 64 height 30
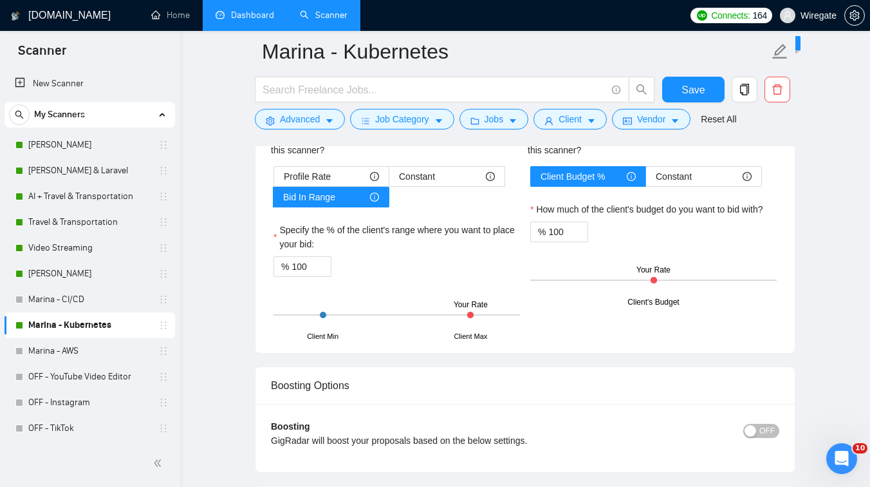
scroll to position [2131, 0]
click at [424, 176] on span "Constant" at bounding box center [417, 177] width 36 height 19
click at [389, 181] on input "Constant" at bounding box center [389, 181] width 0 height 0
type input "50"
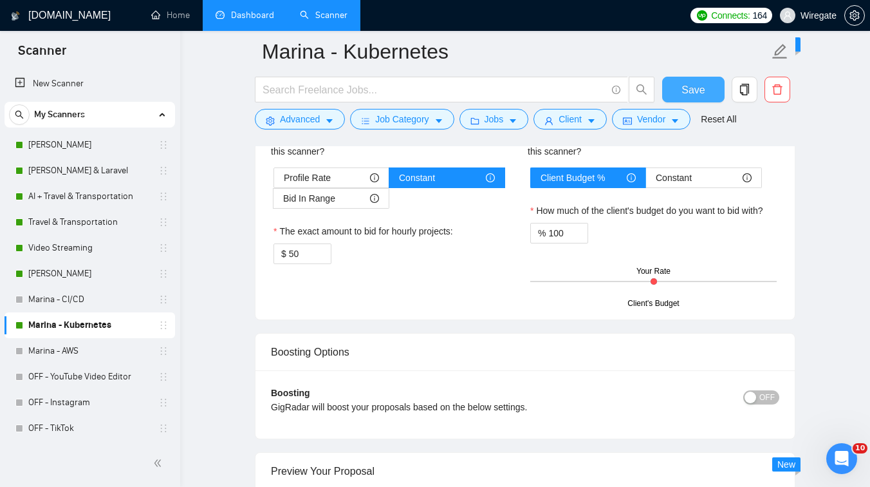
click at [689, 97] on span "Save" at bounding box center [693, 90] width 23 height 16
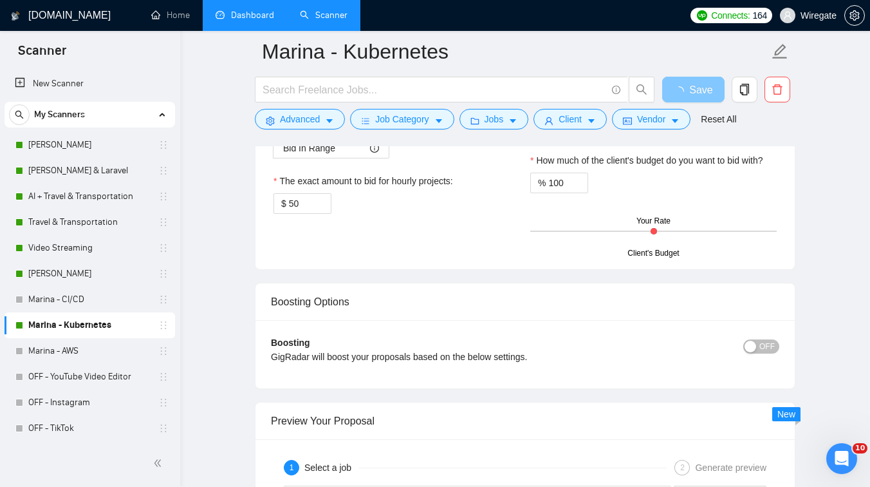
scroll to position [2034, 0]
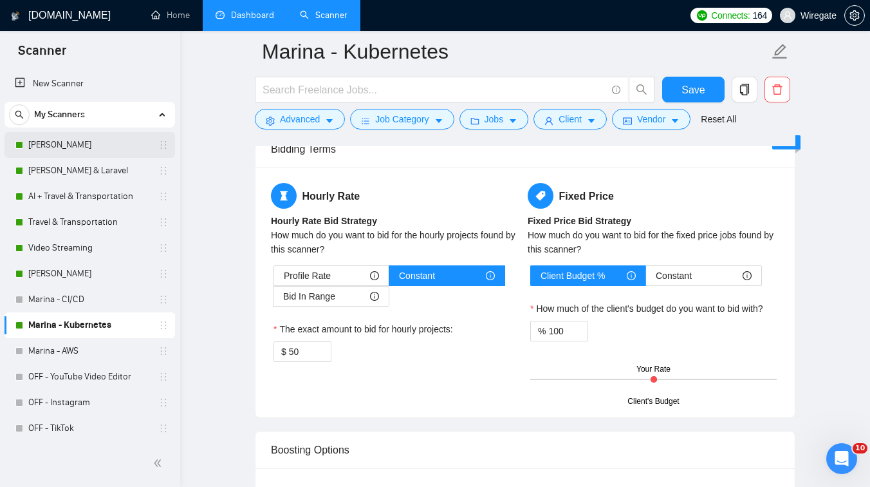
click at [80, 143] on link "[PERSON_NAME]" at bounding box center [89, 145] width 122 height 26
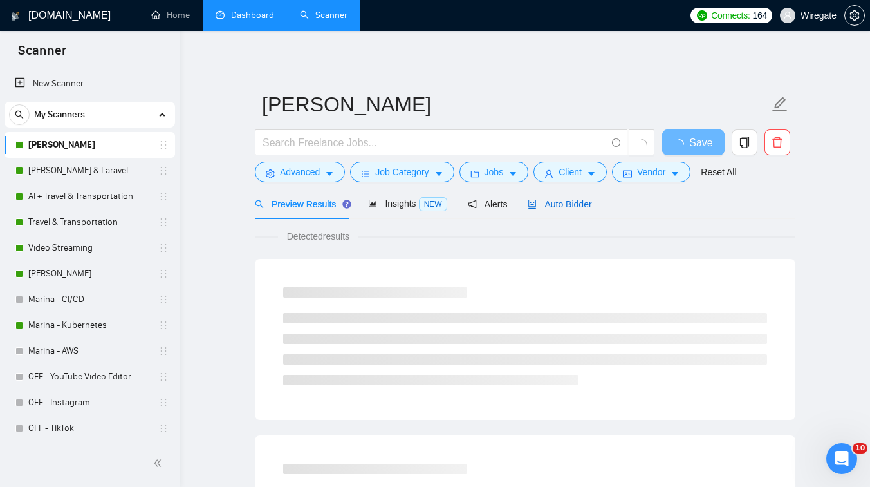
click at [556, 199] on span "Auto Bidder" at bounding box center [560, 204] width 64 height 10
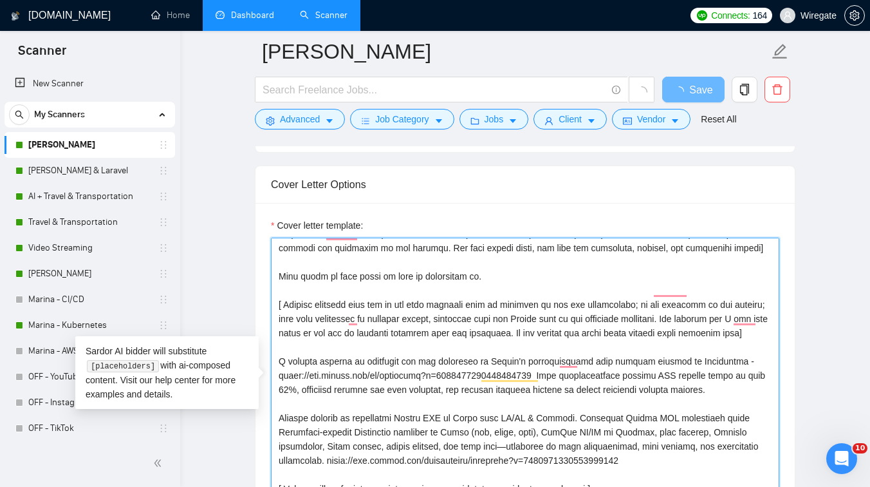
scroll to position [184, 0]
drag, startPoint x: 592, startPoint y: 389, endPoint x: 324, endPoint y: 393, distance: 267.8
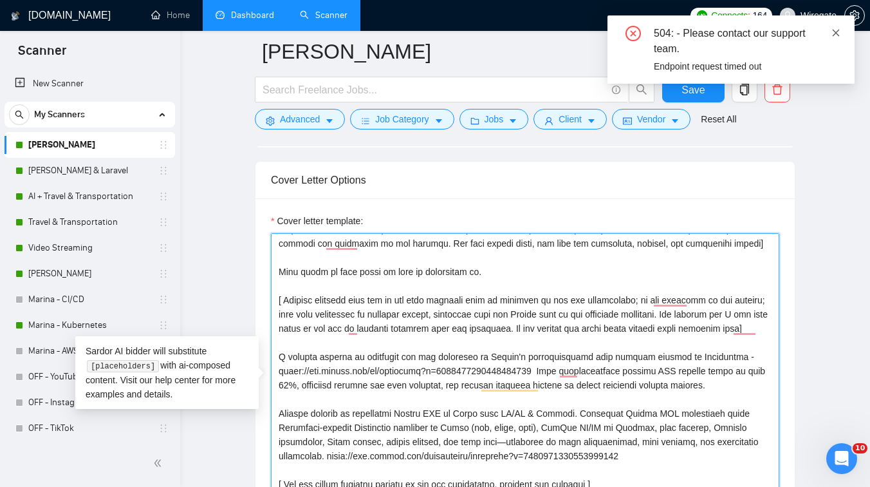
type textarea "[Lorem i dolorsit ametcons adipi eli seddoe't inci ut laboree dolo (ma ali en a…"
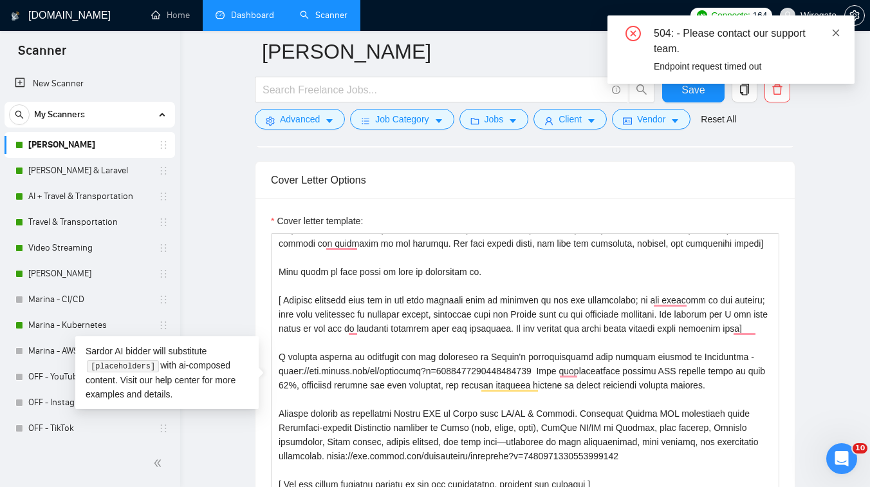
click at [837, 31] on icon "close" at bounding box center [836, 32] width 9 height 9
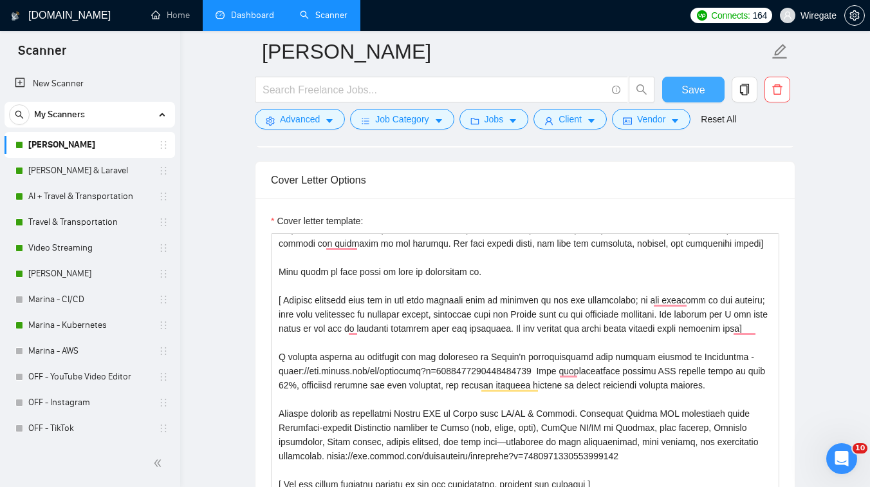
click at [693, 88] on span "Save" at bounding box center [693, 90] width 23 height 16
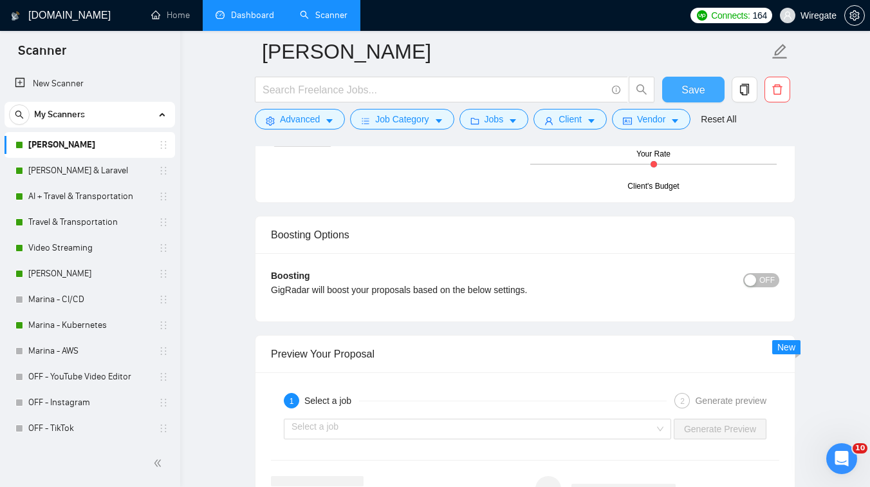
scroll to position [2320, 0]
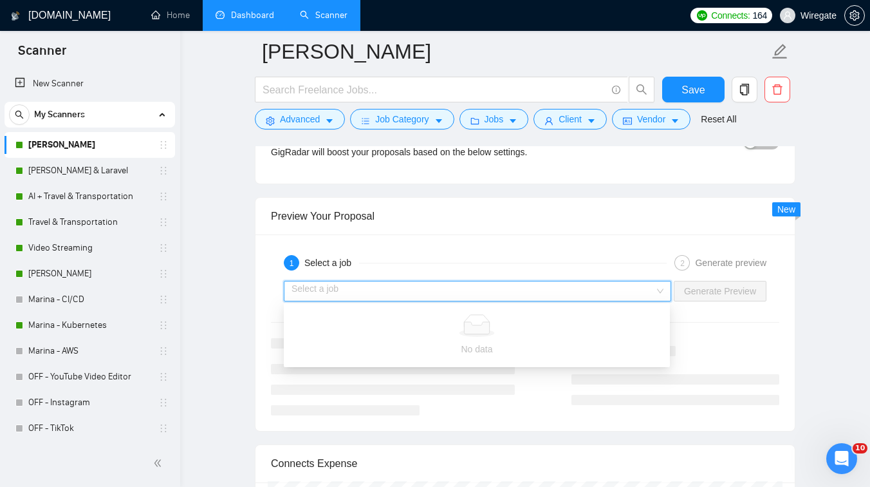
click at [573, 285] on input "search" at bounding box center [473, 290] width 363 height 19
click at [503, 257] on div "1 Select a job" at bounding box center [475, 262] width 383 height 15
click at [351, 287] on input "search" at bounding box center [473, 290] width 363 height 19
click at [68, 171] on link "[PERSON_NAME] & Laravel" at bounding box center [89, 171] width 122 height 26
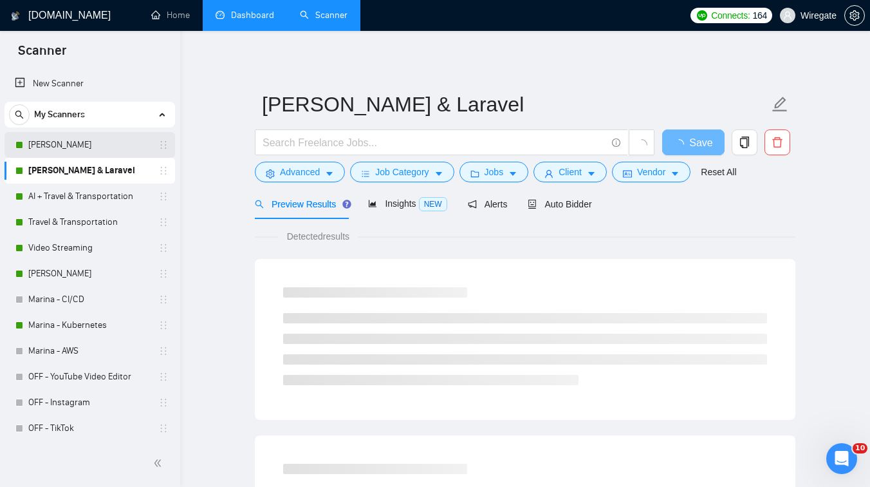
click at [80, 138] on link "[PERSON_NAME]" at bounding box center [89, 145] width 122 height 26
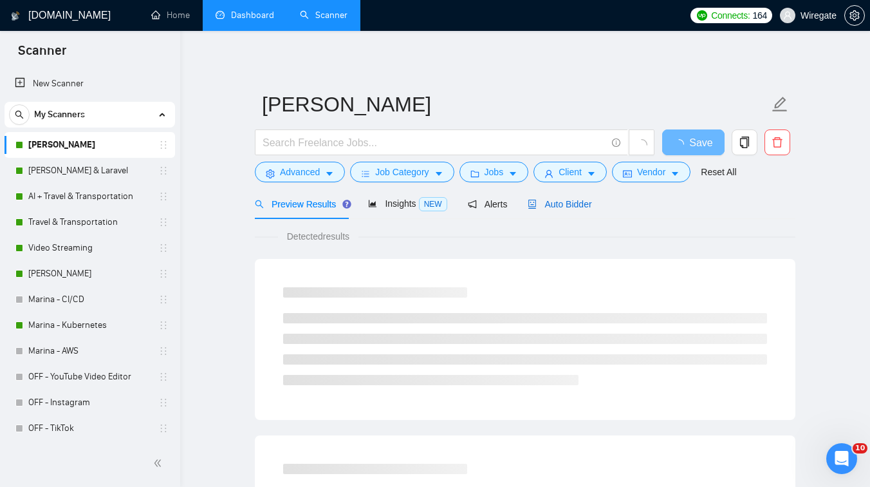
click at [554, 199] on span "Auto Bidder" at bounding box center [560, 204] width 64 height 10
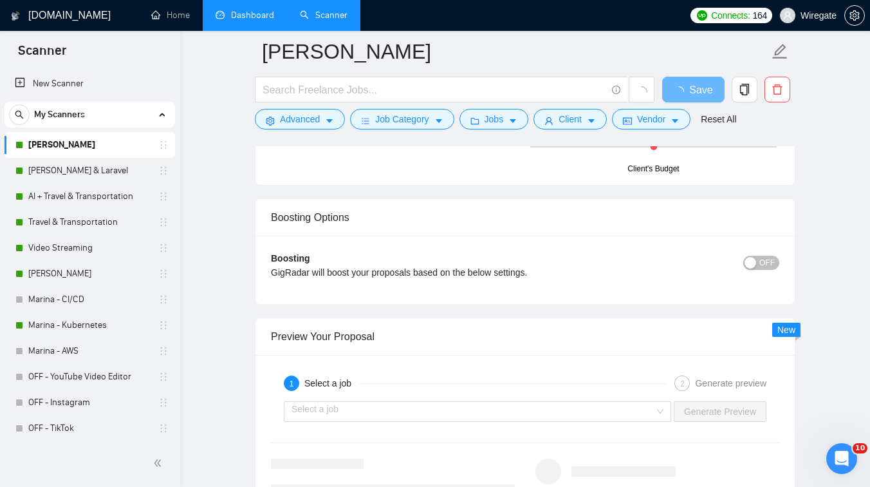
scroll to position [2277, 0]
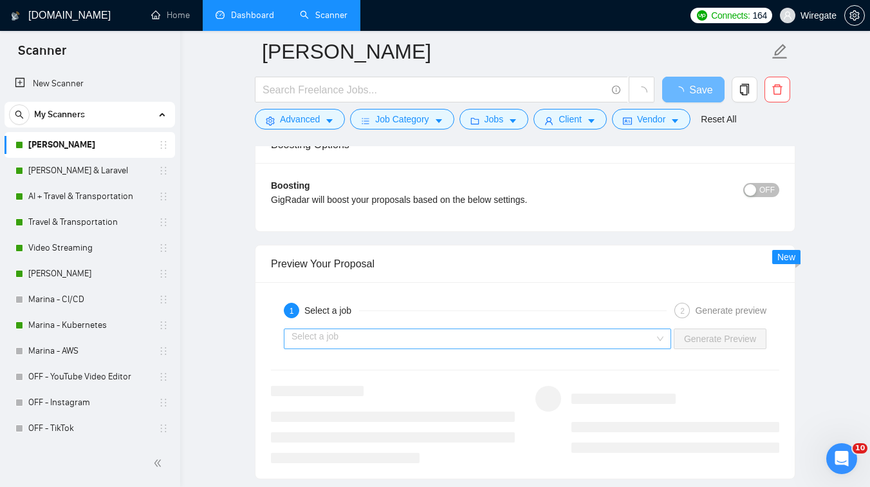
click at [374, 335] on input "search" at bounding box center [473, 338] width 363 height 19
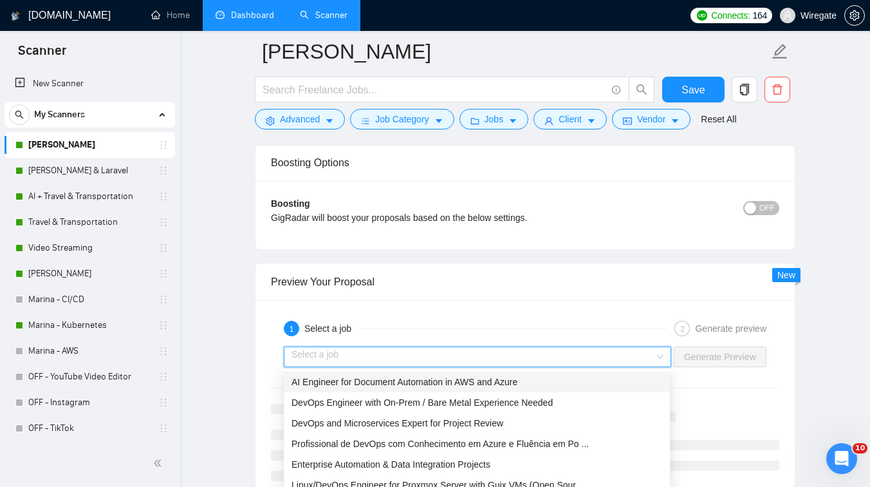
click at [386, 387] on div "AI Engineer for Document Automation in AWS and Azure" at bounding box center [477, 382] width 371 height 14
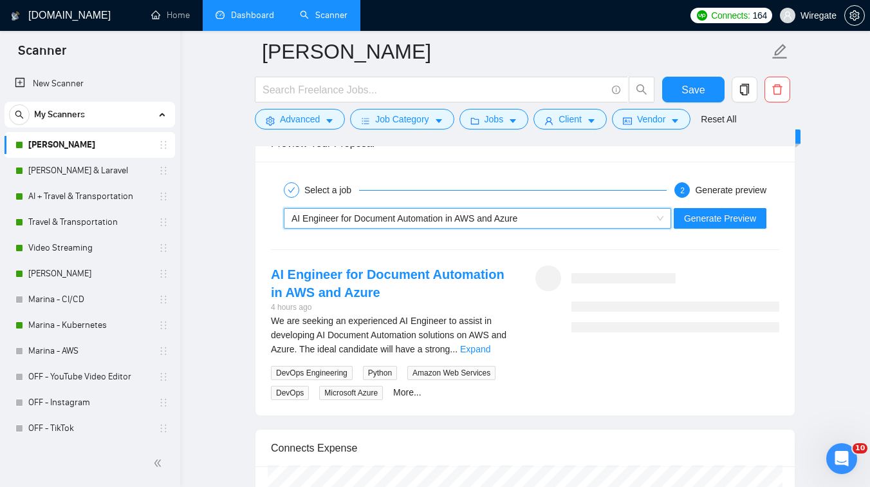
scroll to position [2443, 0]
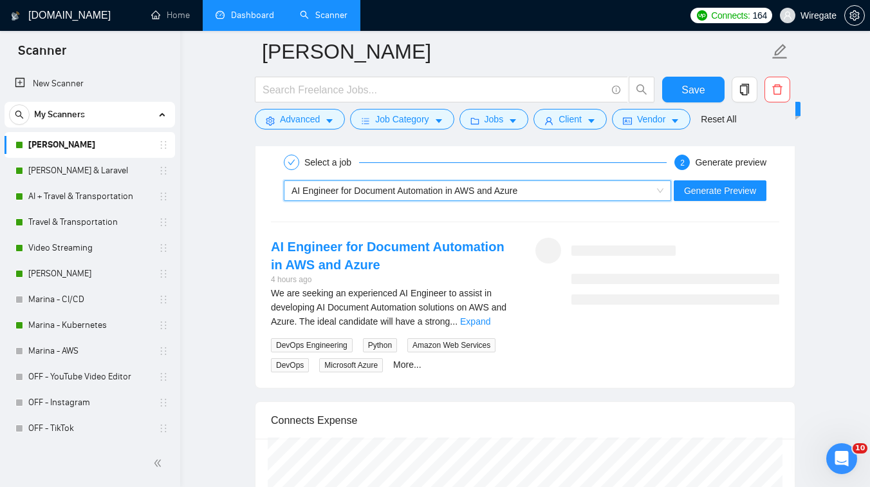
click at [482, 188] on span "AI Engineer for Document Automation in AWS and Azure" at bounding box center [405, 190] width 226 height 10
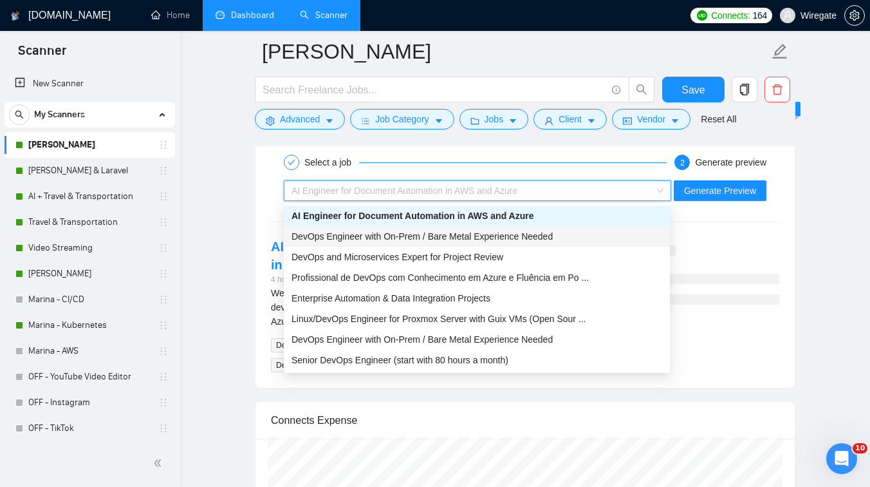
click at [437, 239] on span "DevOps Engineer with On-Prem / Bare Metal Experience Needed" at bounding box center [422, 236] width 261 height 10
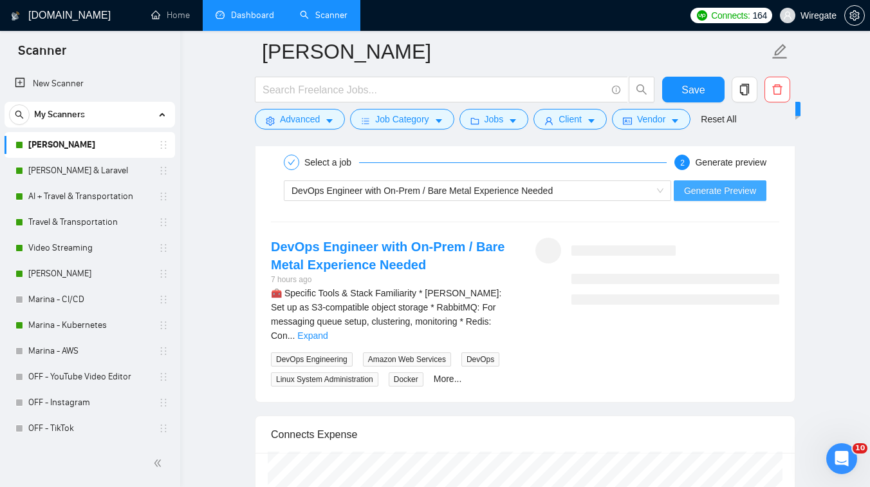
click at [715, 194] on span "Generate Preview" at bounding box center [720, 190] width 72 height 14
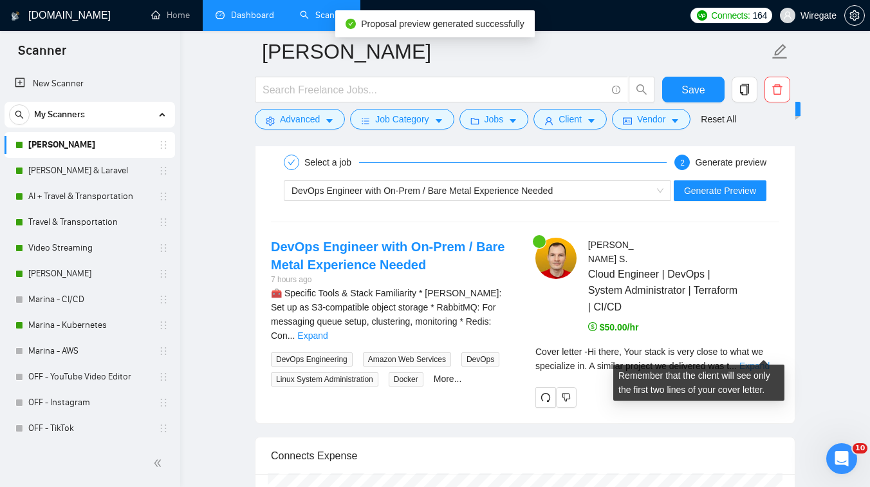
click at [758, 360] on link "Expand" at bounding box center [755, 365] width 30 height 10
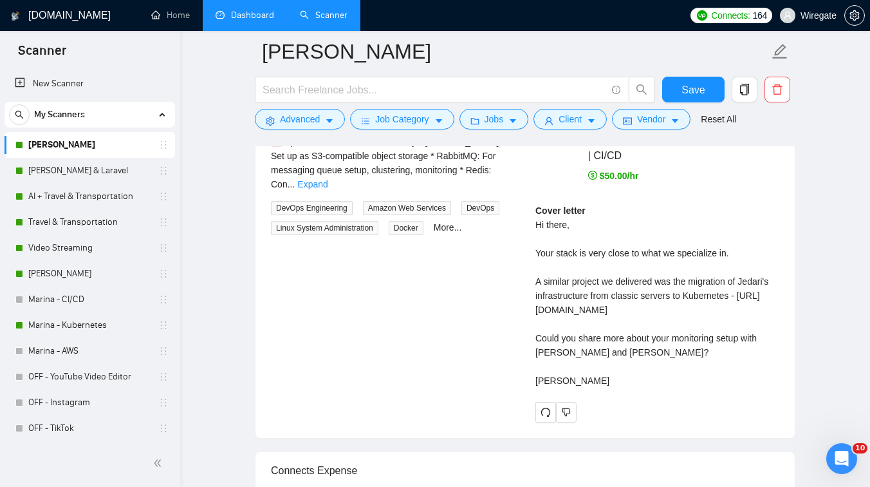
scroll to position [2570, 0]
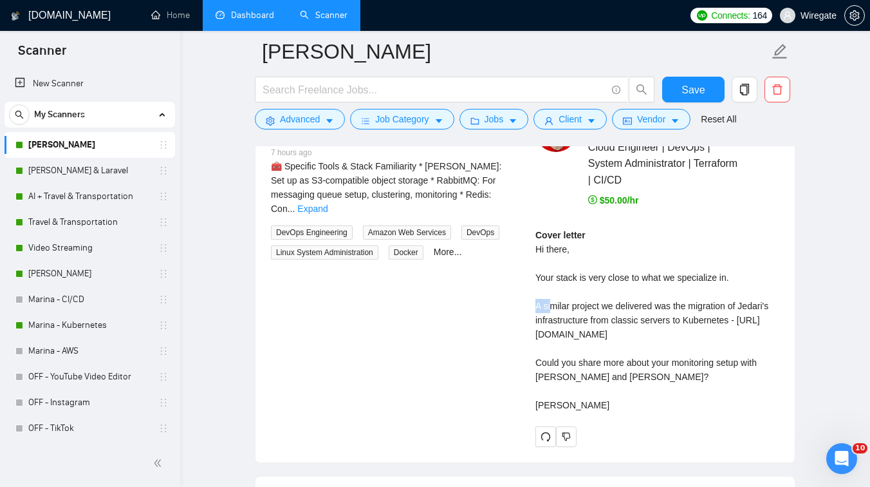
drag, startPoint x: 523, startPoint y: 291, endPoint x: 553, endPoint y: 293, distance: 30.3
click at [553, 293] on div "DevOps Engineer with On-Prem / Bare Metal Experience Needed 7 hours ago 🧰 Speci…" at bounding box center [525, 278] width 529 height 335
click at [565, 298] on div "Cover letter Hi there, Your stack is very close to what we specialize in. A sim…" at bounding box center [658, 320] width 244 height 184
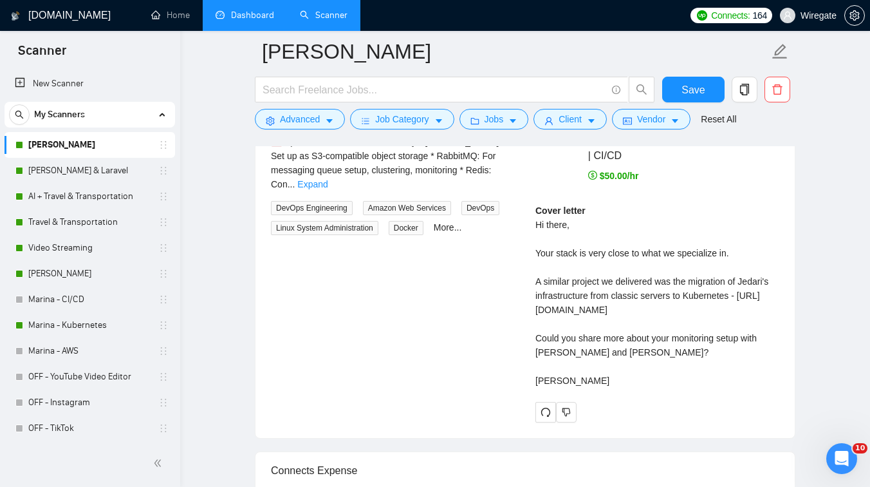
scroll to position [2604, 0]
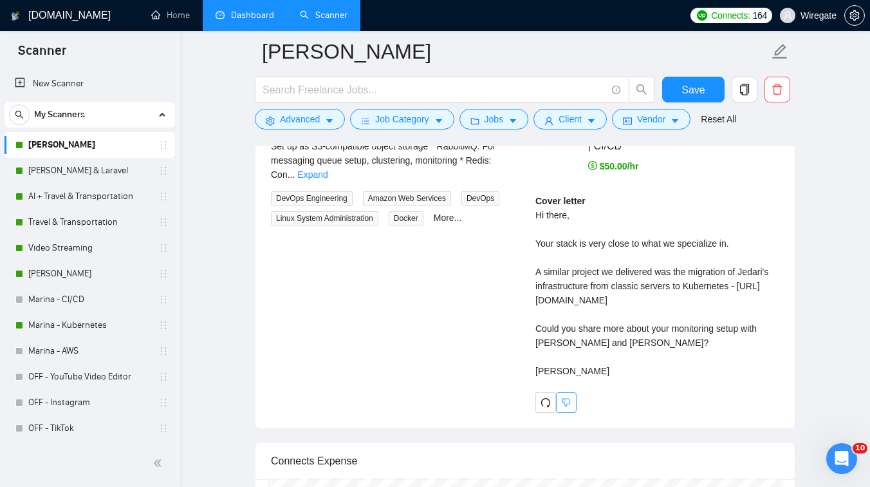
click at [565, 400] on icon "dislike" at bounding box center [566, 402] width 9 height 10
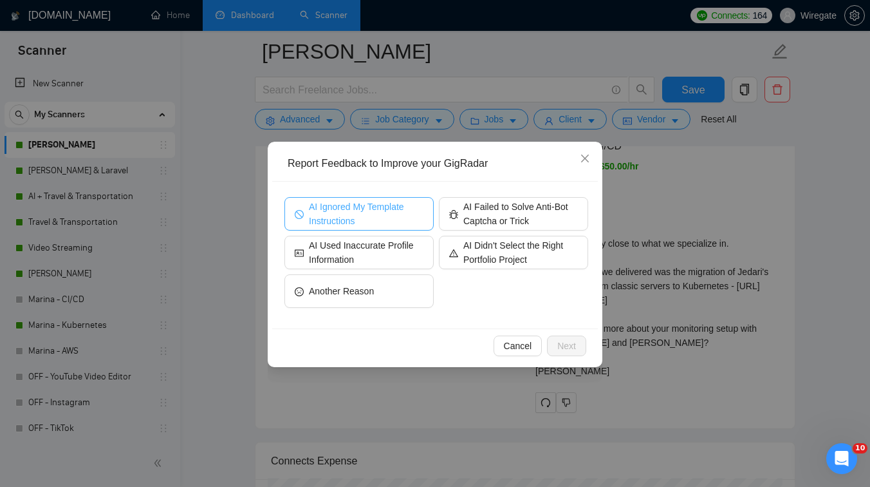
click at [390, 212] on span "AI Ignored My Template Instructions" at bounding box center [366, 214] width 115 height 28
click at [573, 342] on span "Next" at bounding box center [566, 346] width 19 height 14
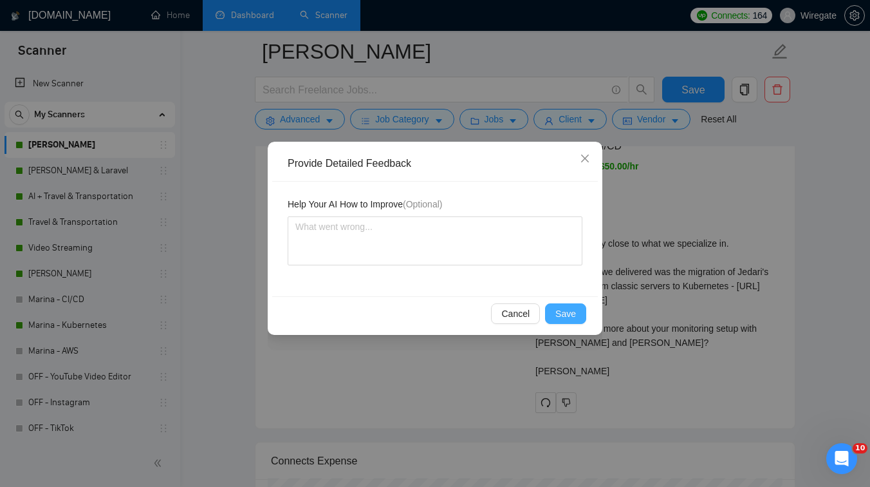
click at [567, 305] on button "Save" at bounding box center [565, 313] width 41 height 21
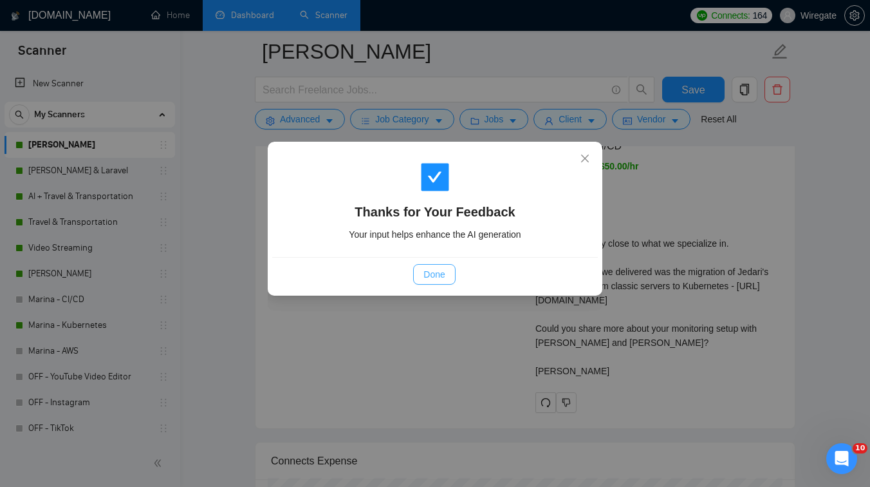
click at [439, 274] on span "Done" at bounding box center [434, 274] width 21 height 14
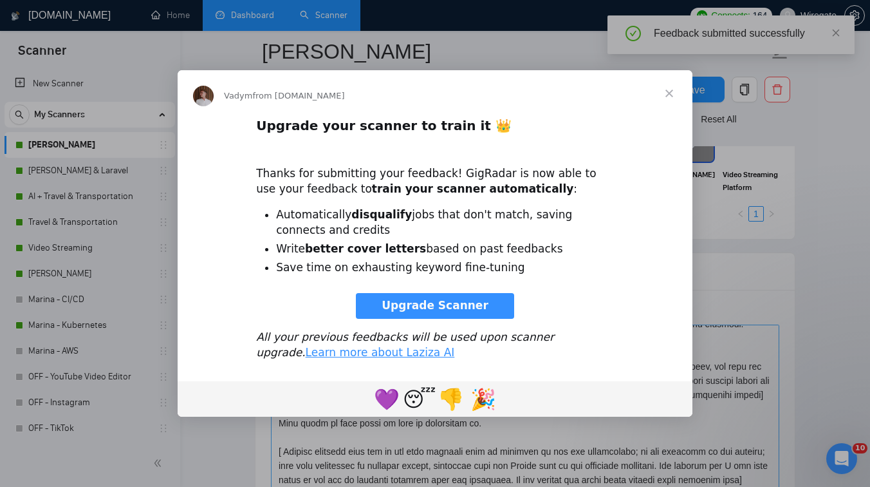
scroll to position [0, 0]
click at [669, 90] on span "Close" at bounding box center [669, 93] width 46 height 46
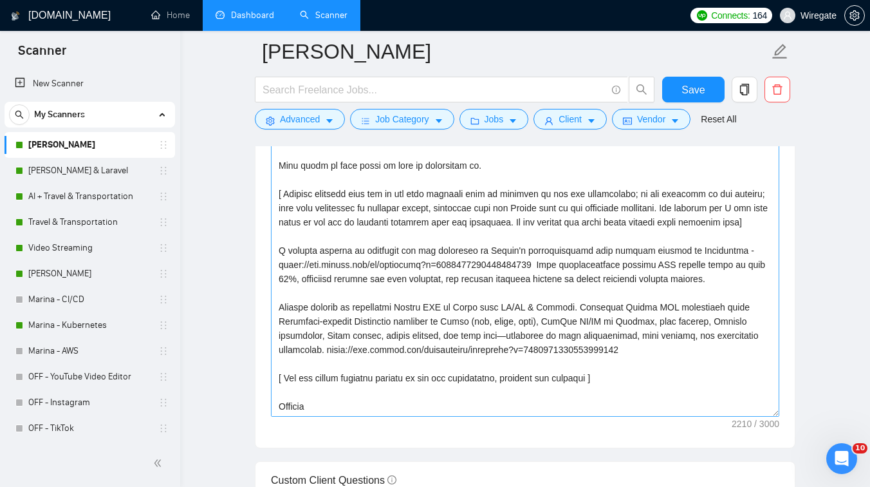
scroll to position [196, 0]
click at [353, 308] on textarea "Cover letter template:" at bounding box center [525, 272] width 509 height 290
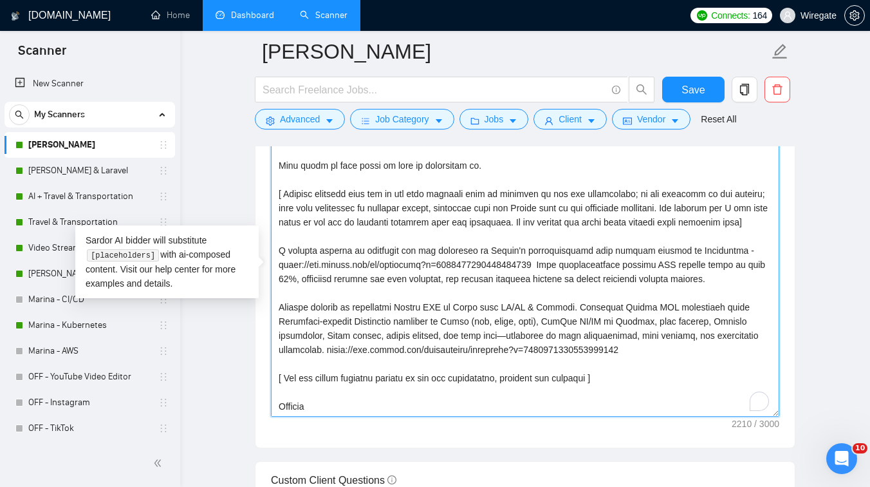
scroll to position [20, 0]
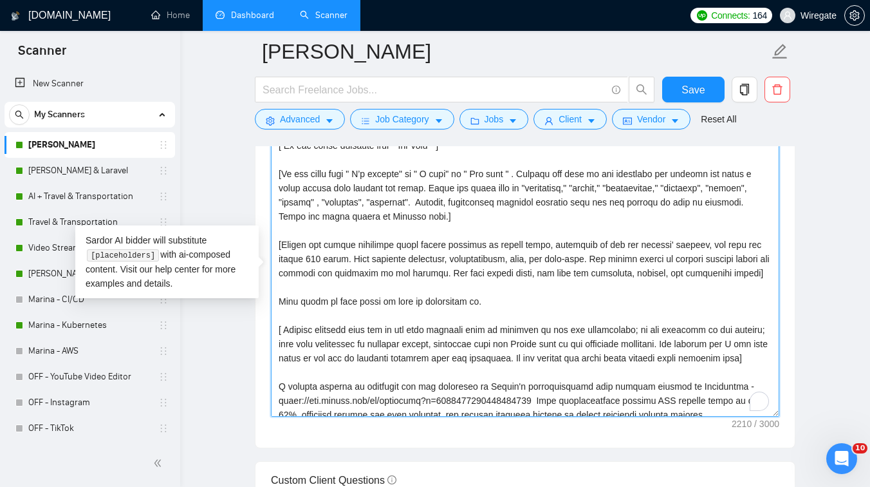
click at [326, 273] on textarea "Cover letter template:" at bounding box center [525, 272] width 509 height 290
click at [320, 271] on textarea "Cover letter template:" at bounding box center [525, 272] width 509 height 290
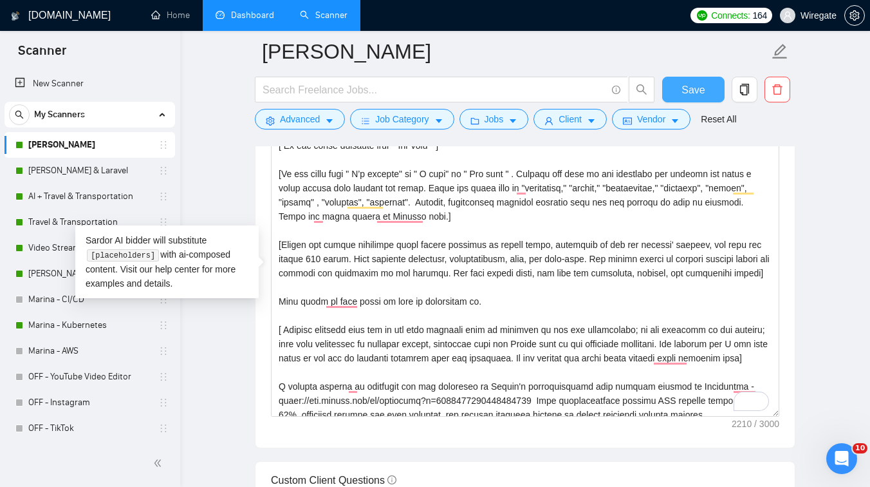
click at [697, 88] on span "Save" at bounding box center [693, 90] width 23 height 16
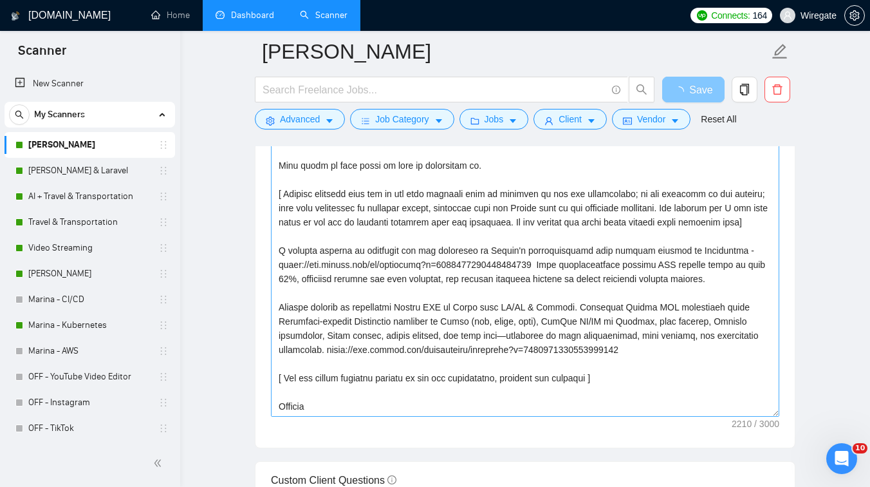
scroll to position [198, 0]
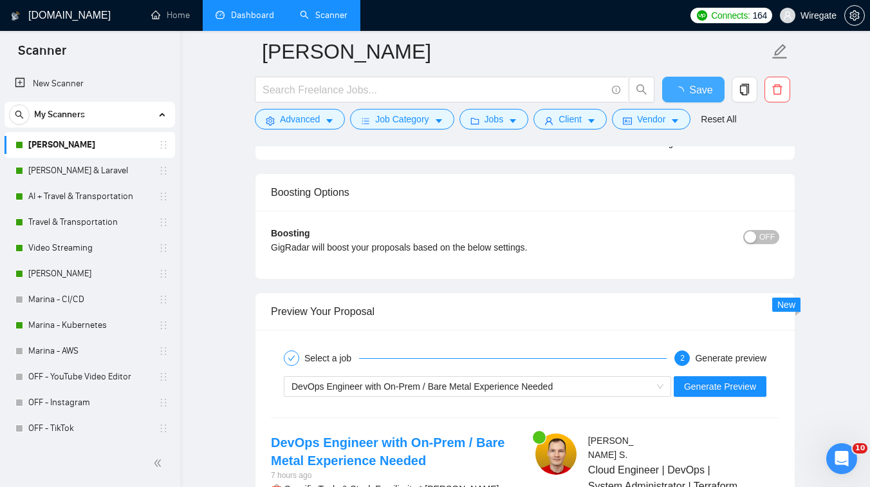
checkbox input "true"
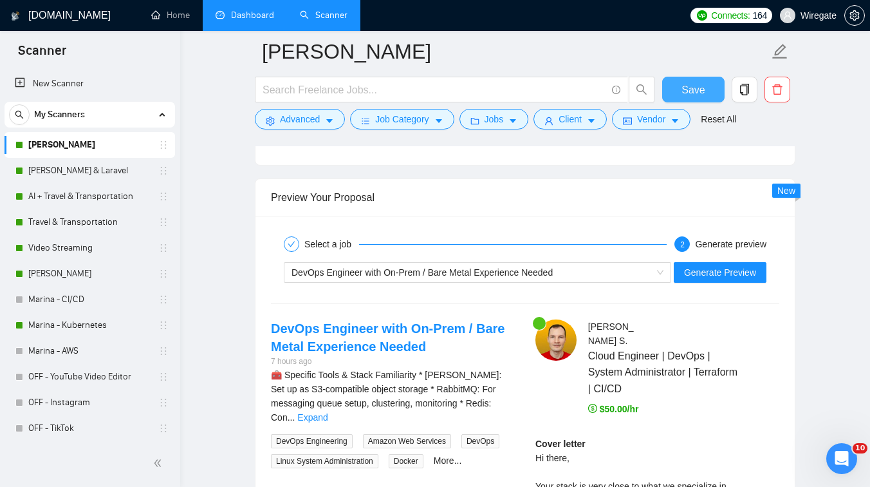
scroll to position [2393, 0]
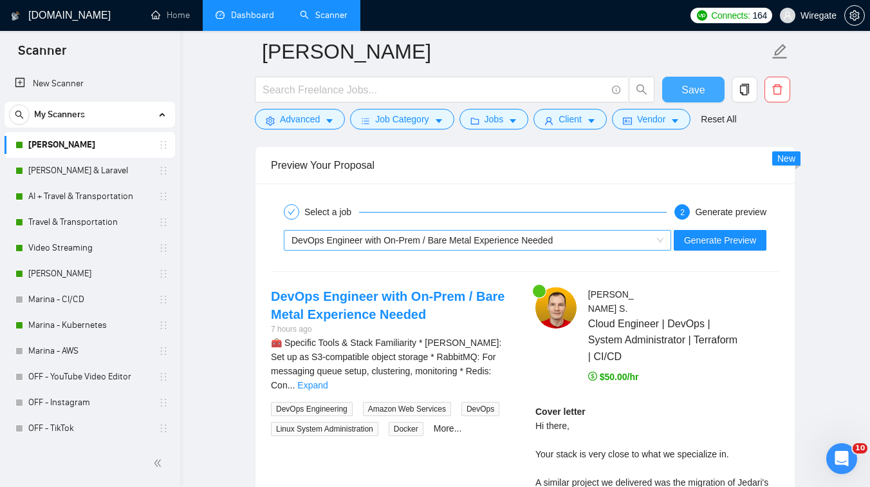
click at [379, 247] on div "DevOps Engineer with On-Prem / Bare Metal Experience Needed" at bounding box center [472, 239] width 360 height 19
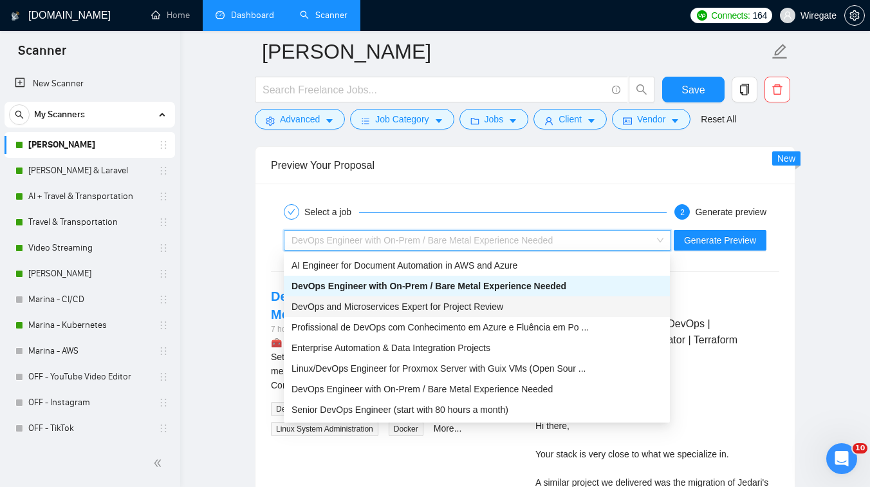
click at [355, 310] on span "DevOps and Microservices Expert for Project Review" at bounding box center [398, 306] width 212 height 10
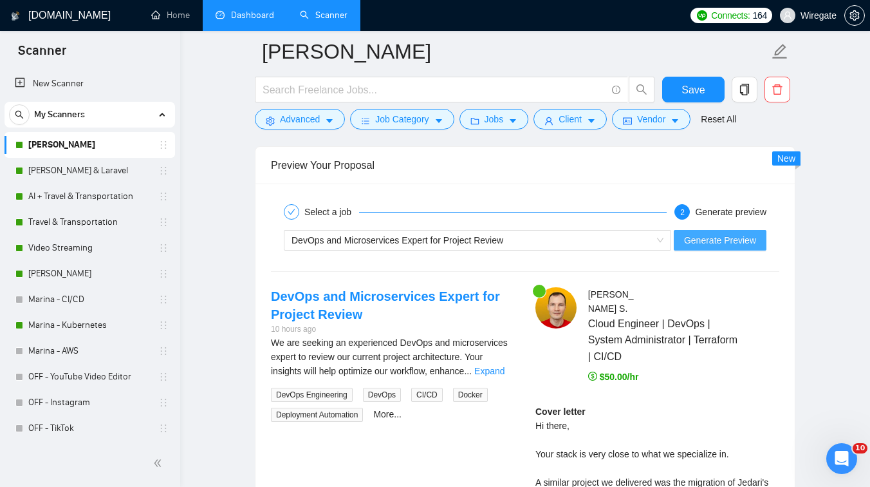
click at [713, 244] on span "Generate Preview" at bounding box center [720, 240] width 72 height 14
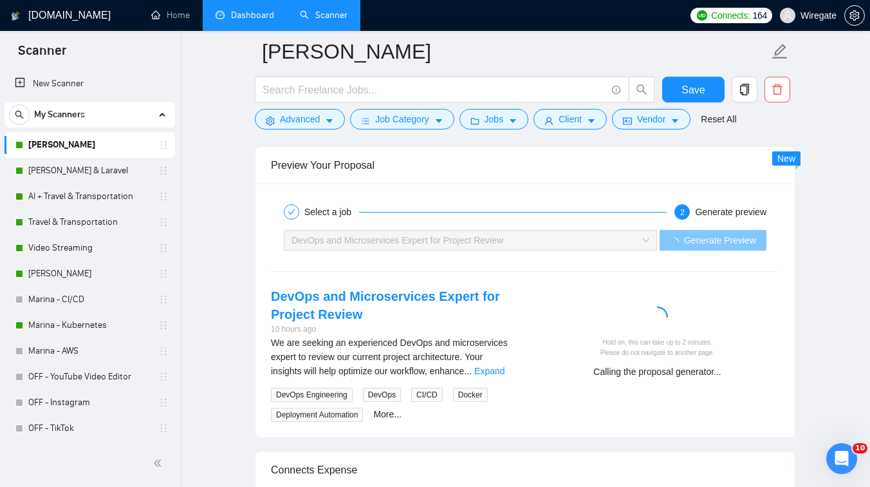
scroll to position [2420, 0]
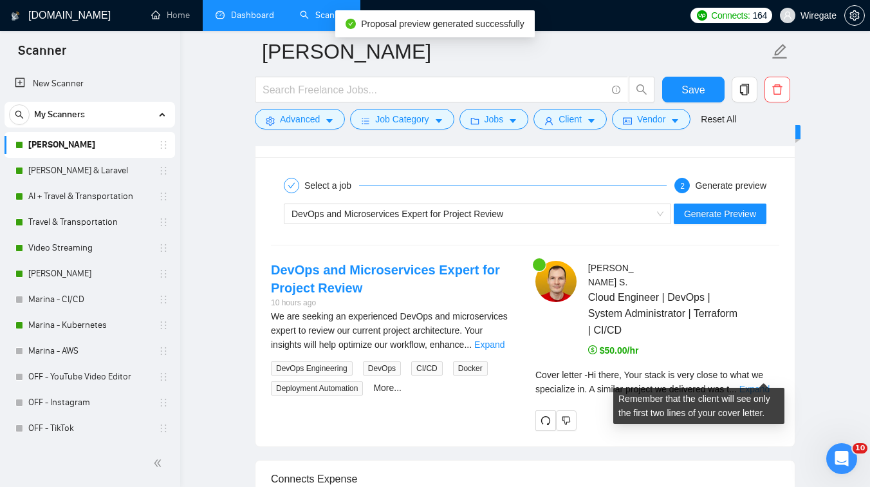
click at [758, 384] on link "Expand" at bounding box center [755, 389] width 30 height 10
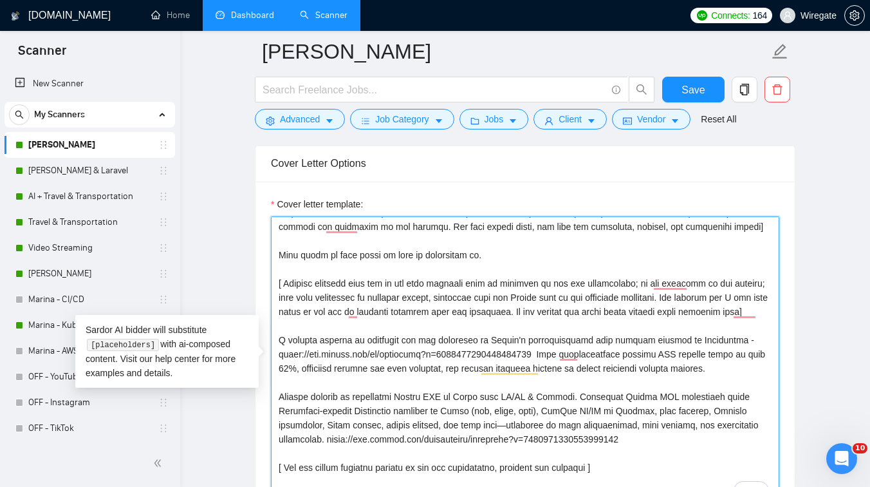
scroll to position [198, 0]
click at [568, 410] on textarea "Cover letter template:" at bounding box center [525, 361] width 509 height 290
drag, startPoint x: 327, startPoint y: 438, endPoint x: 279, endPoint y: 397, distance: 63.0
click at [279, 397] on textarea "Cover letter template:" at bounding box center [525, 361] width 509 height 290
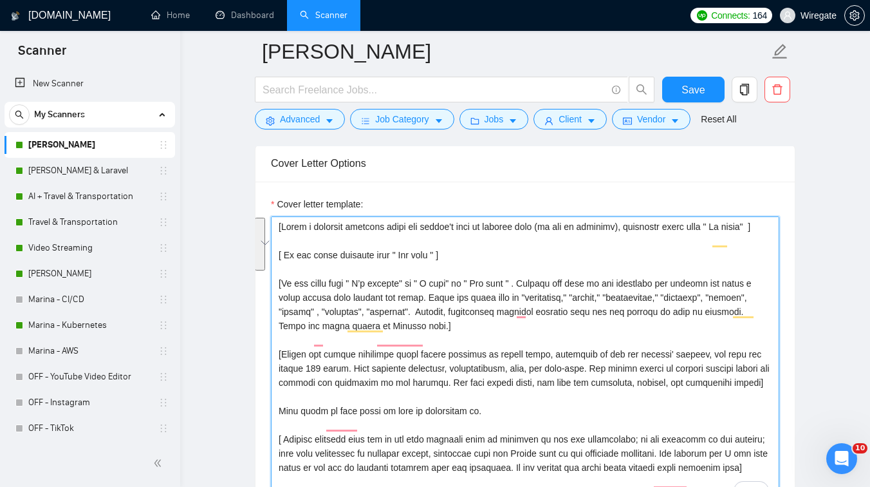
scroll to position [184, 0]
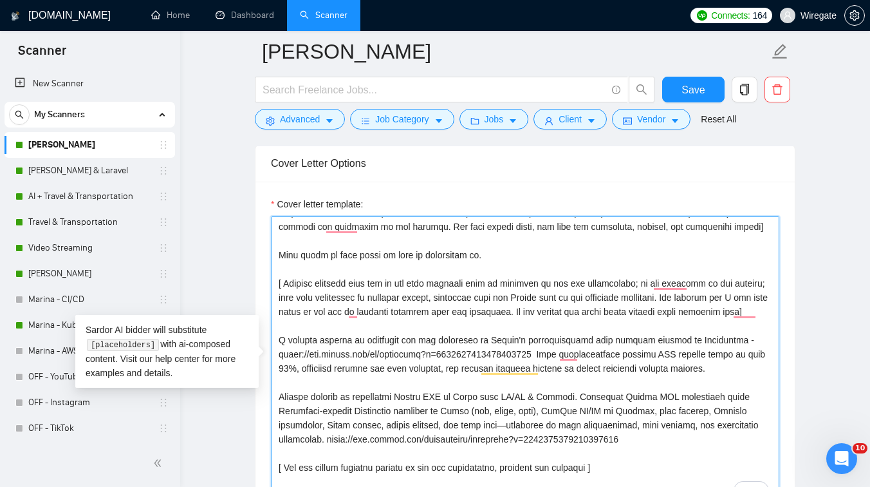
paste textarea "nvolved automating Akeneo PIM on Azure with Terraform-managed Kubernetes, GitLa…"
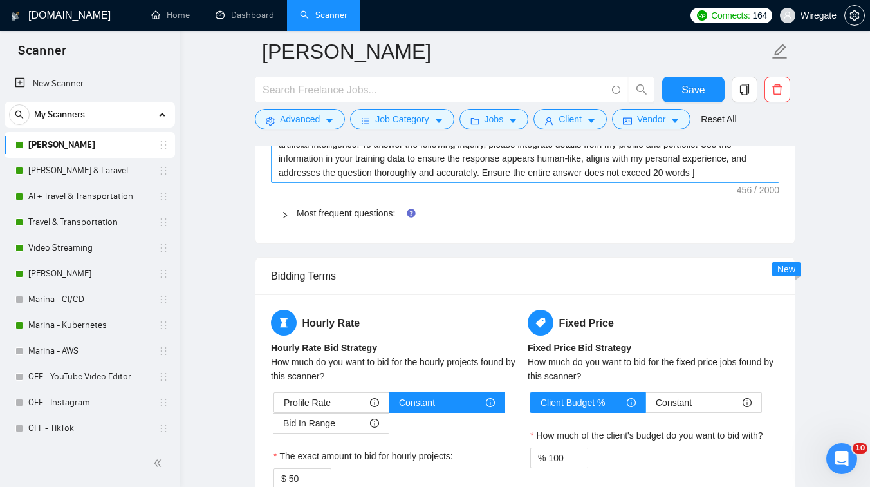
scroll to position [1878, 0]
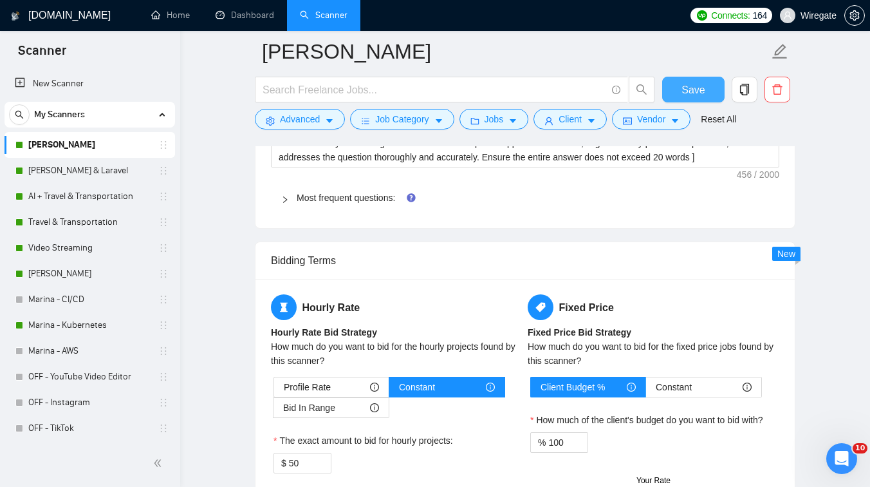
type textarea "[Lorem i dolorsit ametcons adipi eli seddoe't inci ut laboree dolo (ma ali en a…"
click at [687, 95] on span "Save" at bounding box center [693, 90] width 23 height 16
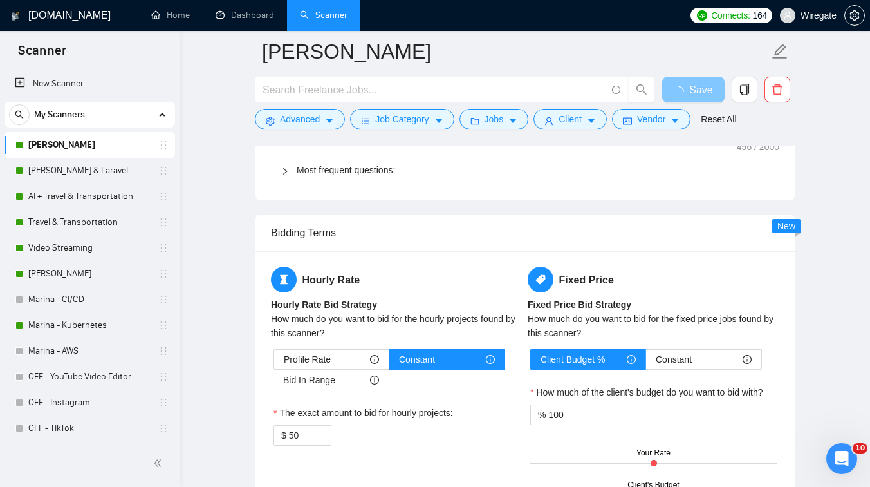
scroll to position [1831, 0]
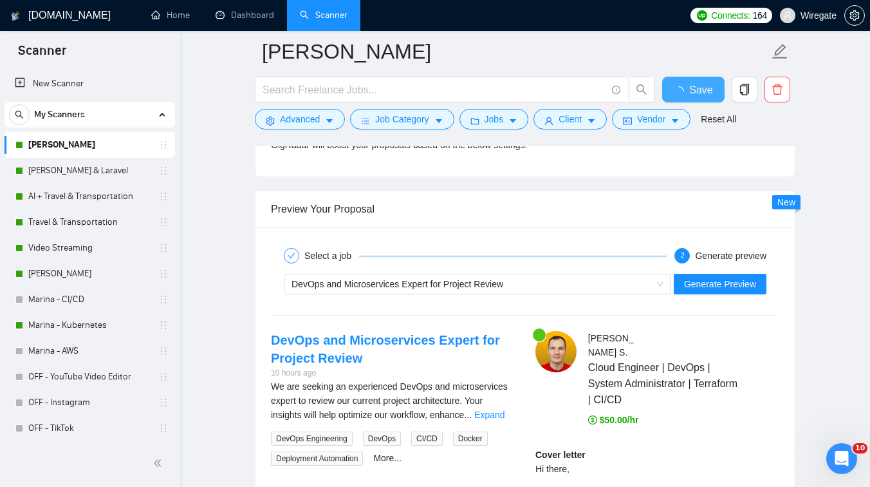
checkbox input "true"
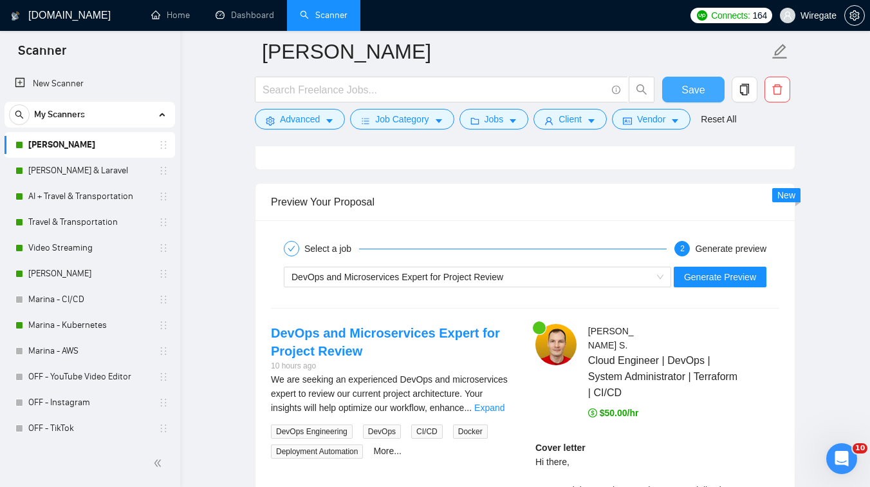
scroll to position [2335, 0]
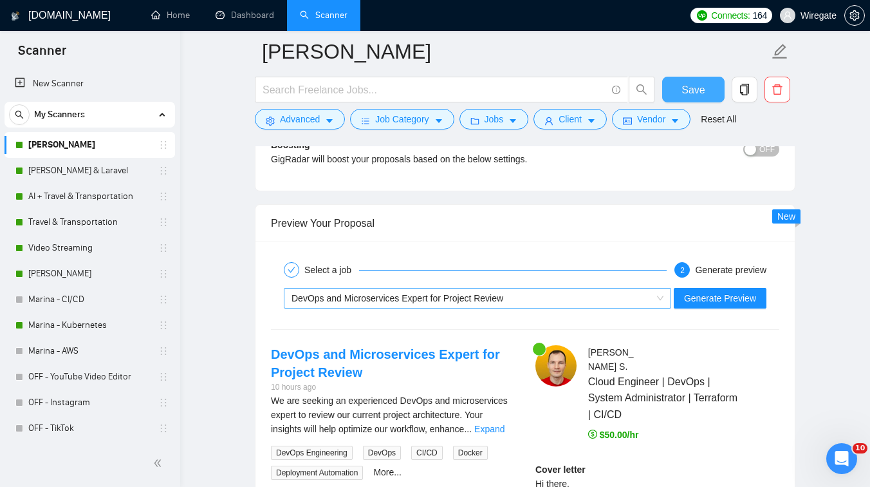
click at [422, 301] on span "DevOps and Microservices Expert for Project Review" at bounding box center [398, 298] width 212 height 10
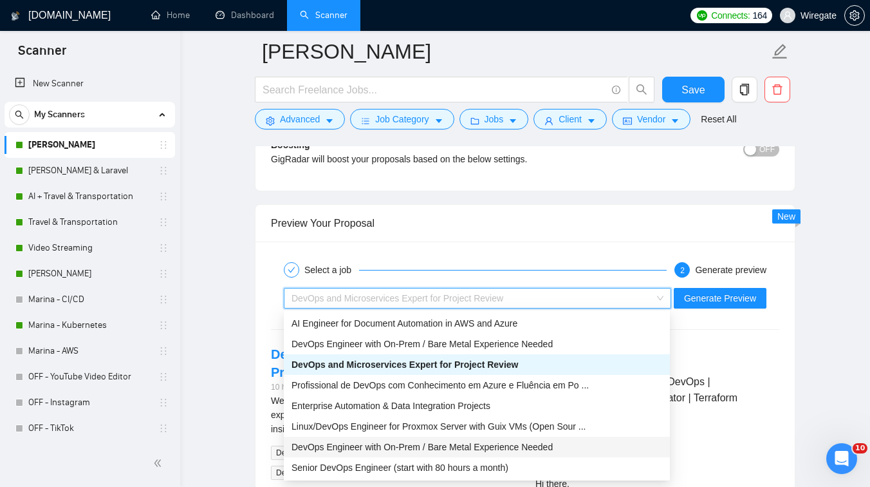
click at [371, 447] on span "DevOps Engineer with On-Prem / Bare Metal Experience Needed" at bounding box center [422, 447] width 261 height 10
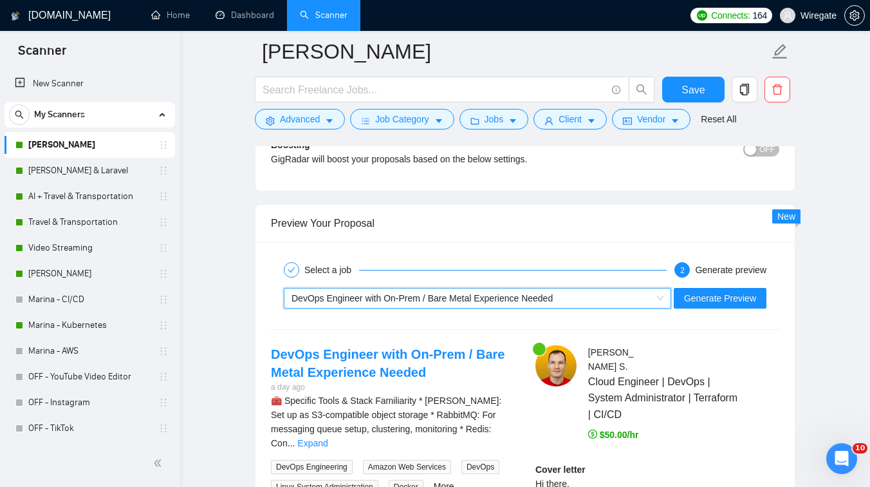
click at [554, 304] on div "DevOps Engineer with On-Prem / Bare Metal Experience Needed" at bounding box center [472, 297] width 360 height 19
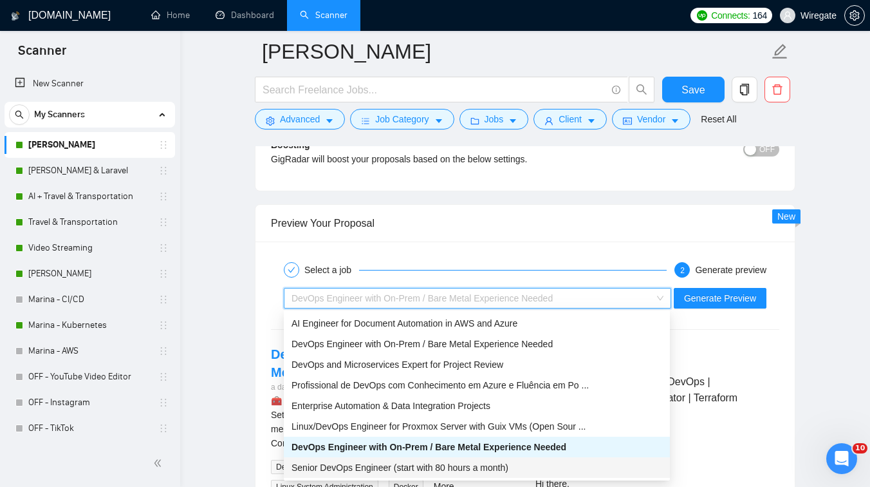
click at [402, 465] on span "Senior DevOps Engineer (start with 80 hours a month)" at bounding box center [400, 467] width 217 height 10
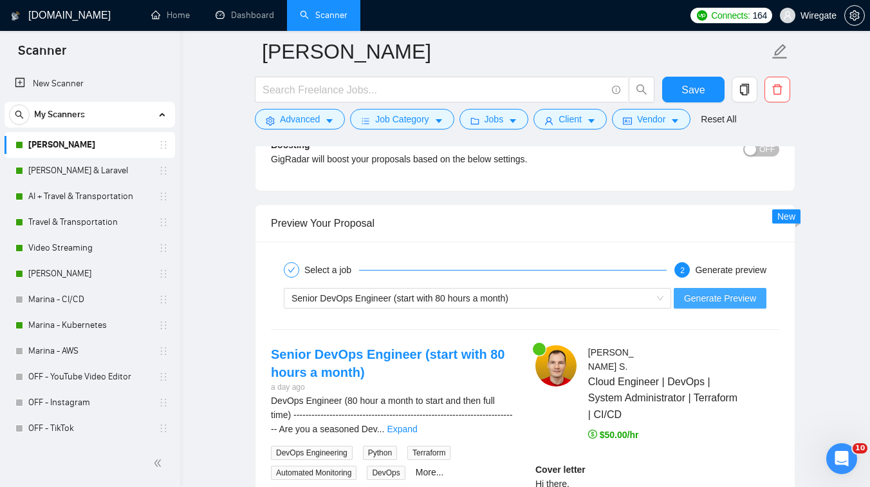
click at [716, 292] on span "Generate Preview" at bounding box center [720, 298] width 72 height 14
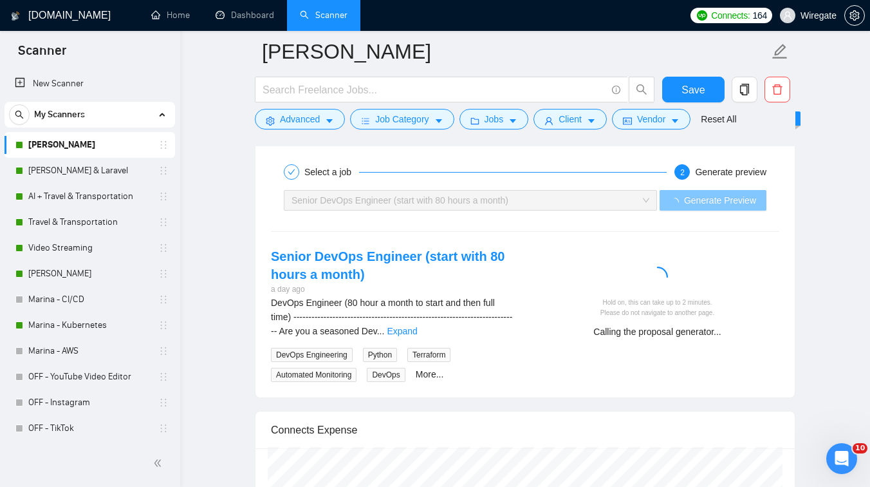
scroll to position [2439, 0]
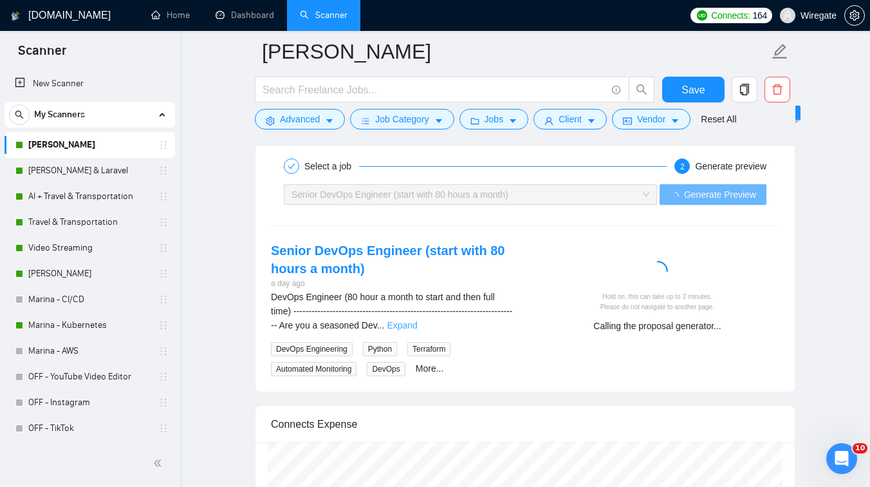
click at [417, 323] on link "Expand" at bounding box center [402, 325] width 30 height 10
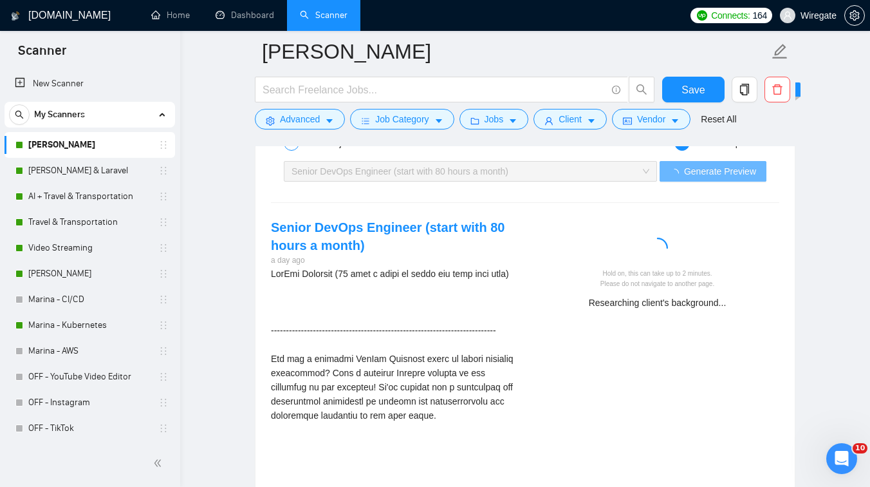
scroll to position [2456, 0]
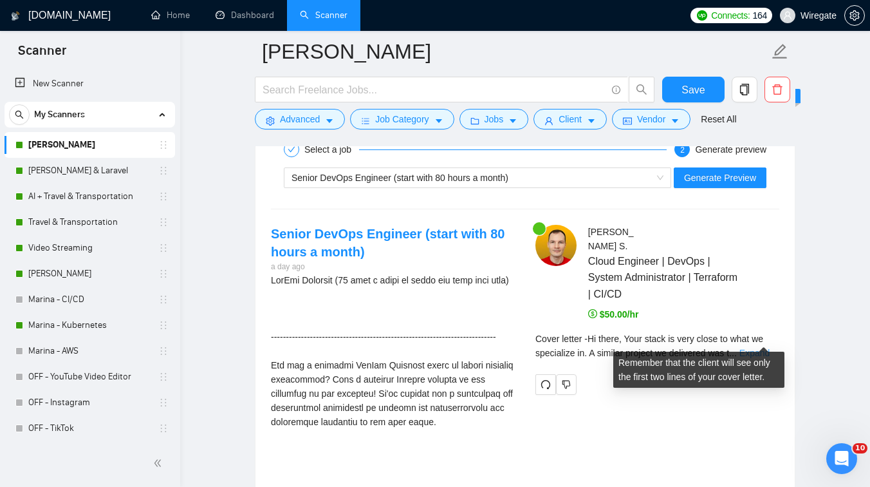
click at [768, 348] on link "Expand" at bounding box center [755, 353] width 30 height 10
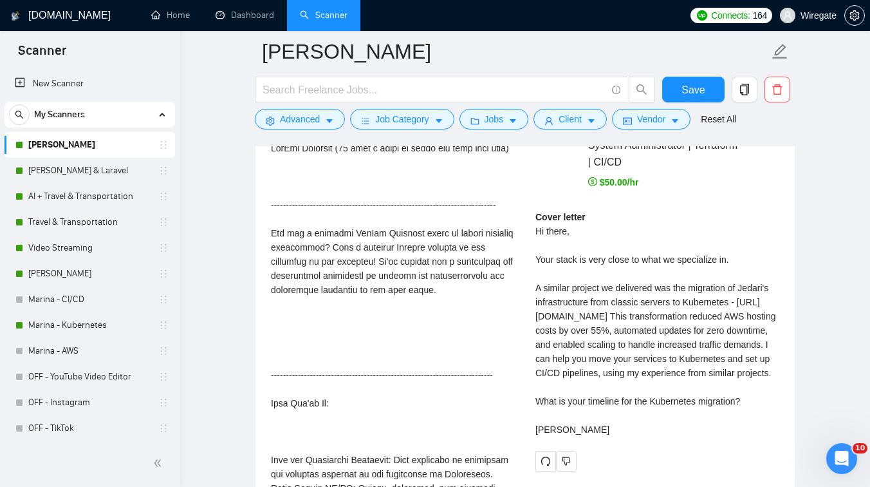
scroll to position [2610, 0]
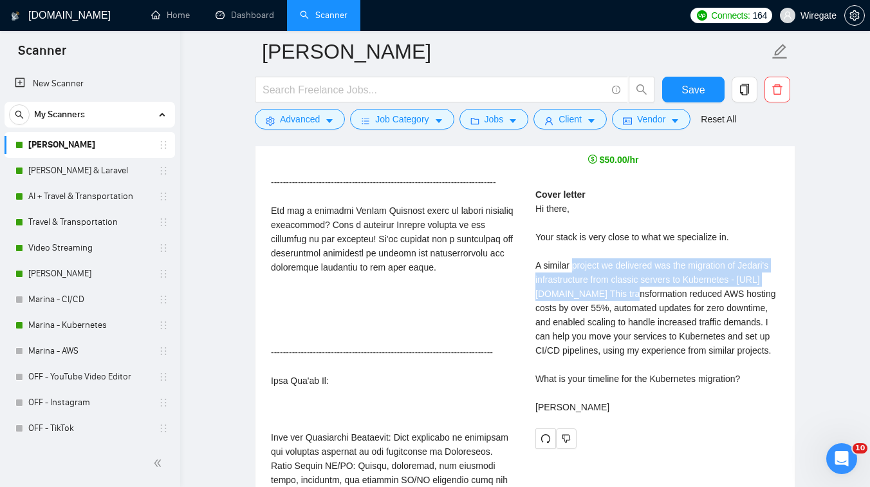
drag, startPoint x: 573, startPoint y: 256, endPoint x: 662, endPoint y: 281, distance: 92.5
click at [662, 281] on div "Cover letter Hi there, Your stack is very close to what we specialize in. A sim…" at bounding box center [658, 300] width 244 height 227
click at [679, 286] on div "Cover letter Hi there, Your stack is very close to what we specialize in. A sim…" at bounding box center [658, 300] width 244 height 227
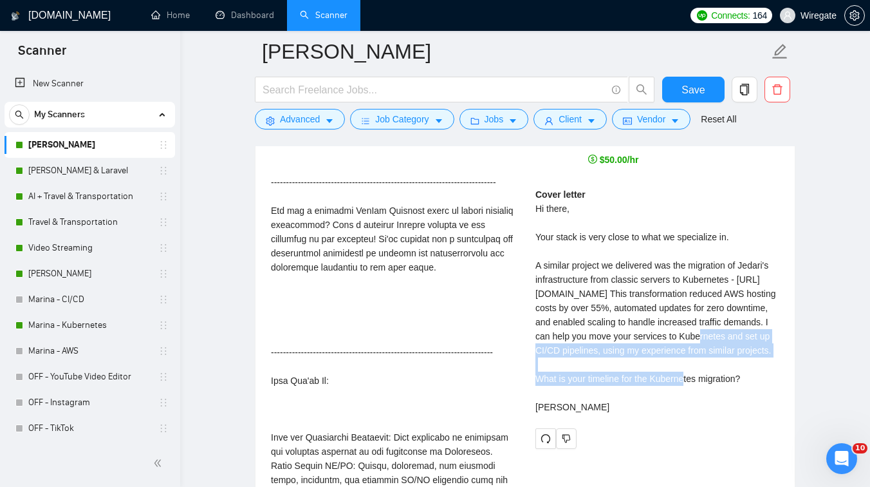
drag, startPoint x: 610, startPoint y: 332, endPoint x: 683, endPoint y: 359, distance: 77.8
click at [683, 359] on div "Cover letter Hi there, Your stack is very close to what we specialize in. A sim…" at bounding box center [658, 300] width 244 height 227
click at [637, 362] on div "Cover letter Hi there, Your stack is very close to what we specialize in. A sim…" at bounding box center [658, 300] width 244 height 227
drag, startPoint x: 601, startPoint y: 334, endPoint x: 703, endPoint y: 353, distance: 104.0
click at [703, 353] on div "Cover letter Hi there, Your stack is very close to what we specialize in. A sim…" at bounding box center [658, 300] width 244 height 227
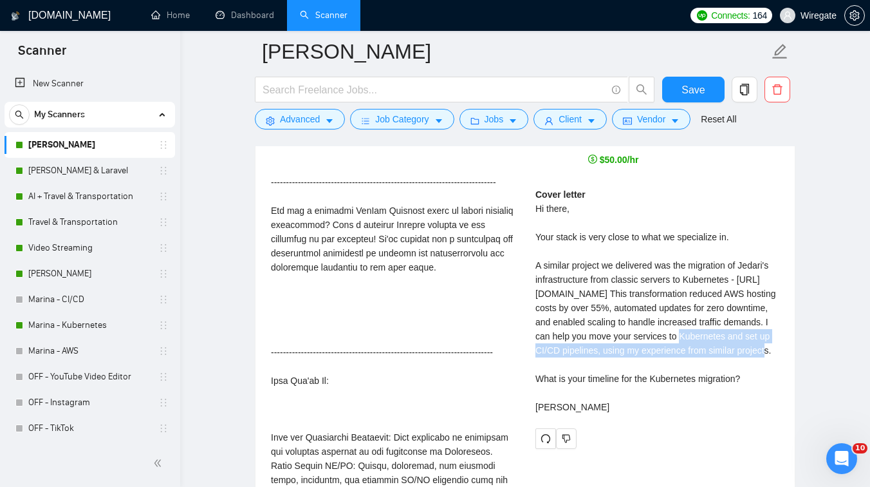
click at [624, 361] on div "Cover letter Hi there, Your stack is very close to what we specialize in. A sim…" at bounding box center [658, 300] width 244 height 227
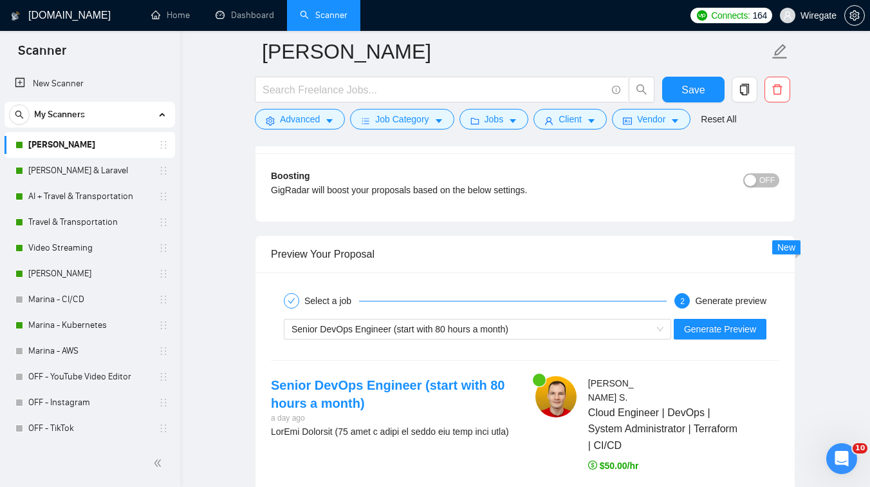
scroll to position [2218, 0]
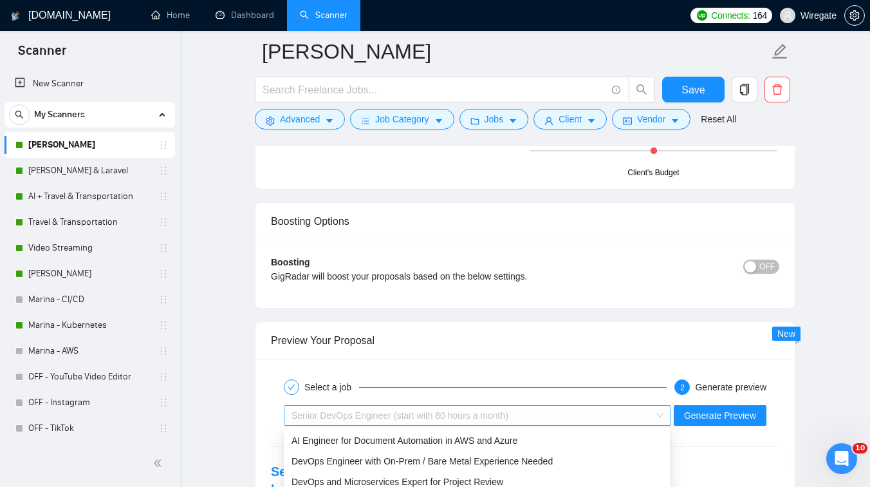
click at [340, 416] on span "Senior DevOps Engineer (start with 80 hours a month)" at bounding box center [400, 415] width 217 height 10
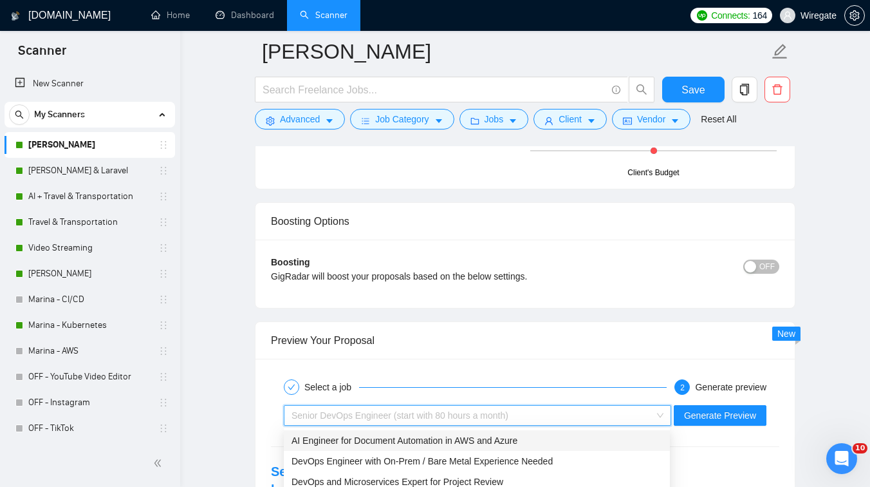
click at [428, 435] on span "AI Engineer for Document Automation in AWS and Azure" at bounding box center [405, 440] width 226 height 10
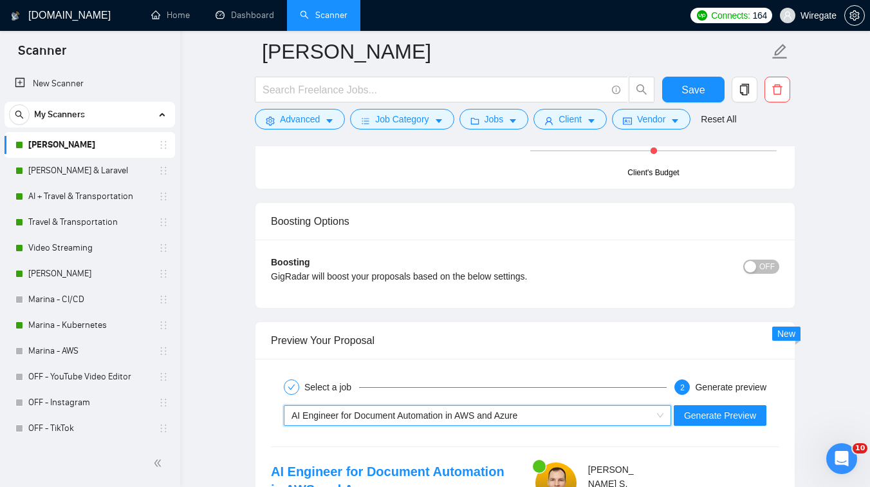
scroll to position [2376, 0]
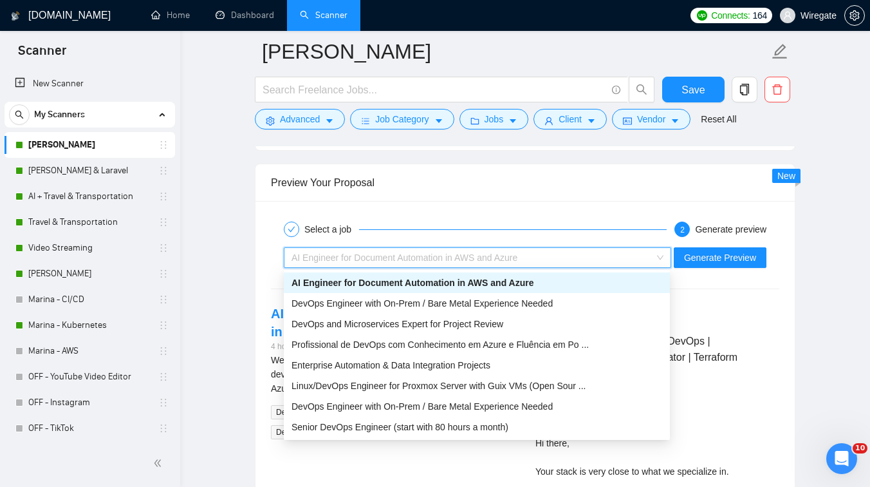
click at [527, 257] on div "AI Engineer for Document Automation in AWS and Azure" at bounding box center [472, 257] width 360 height 19
click at [456, 304] on span "DevOps Engineer with On-Prem / Bare Metal Experience Needed" at bounding box center [422, 303] width 261 height 10
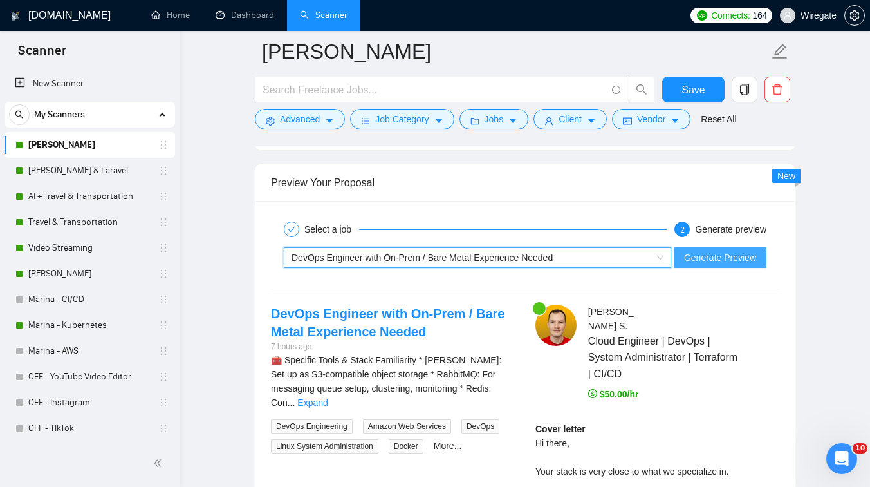
click at [696, 258] on span "Generate Preview" at bounding box center [720, 257] width 72 height 14
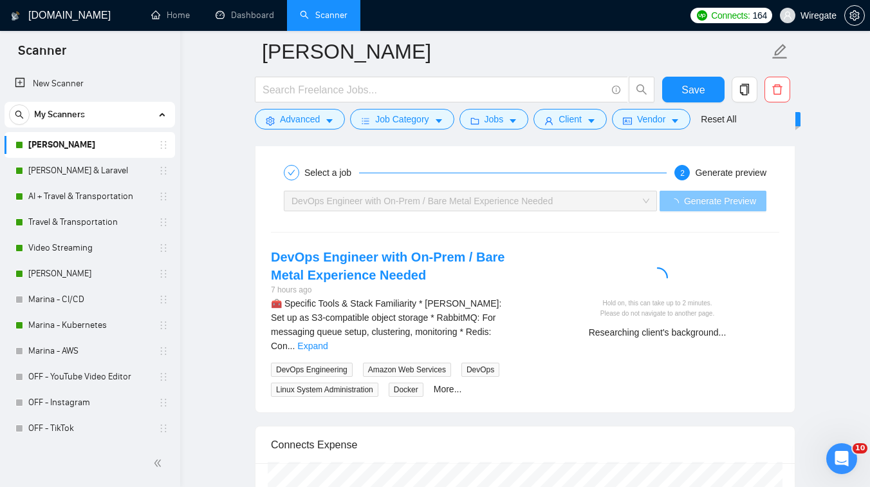
scroll to position [2469, 0]
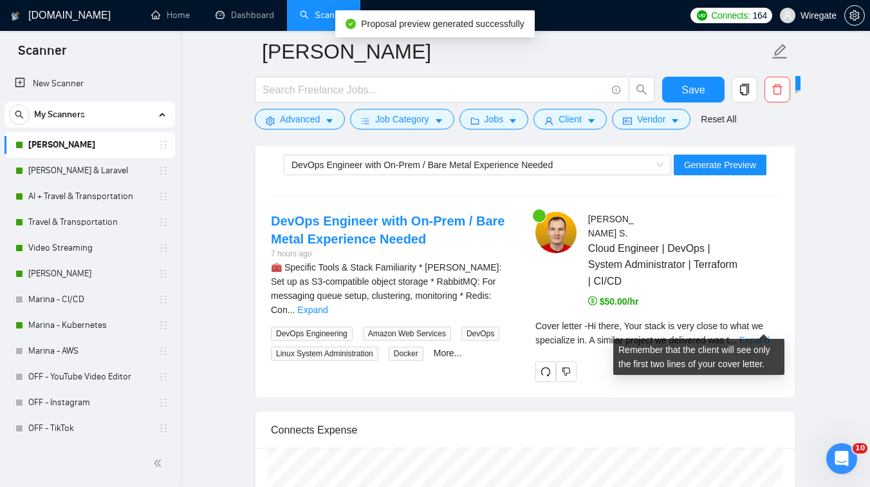
click at [758, 335] on link "Expand" at bounding box center [755, 340] width 30 height 10
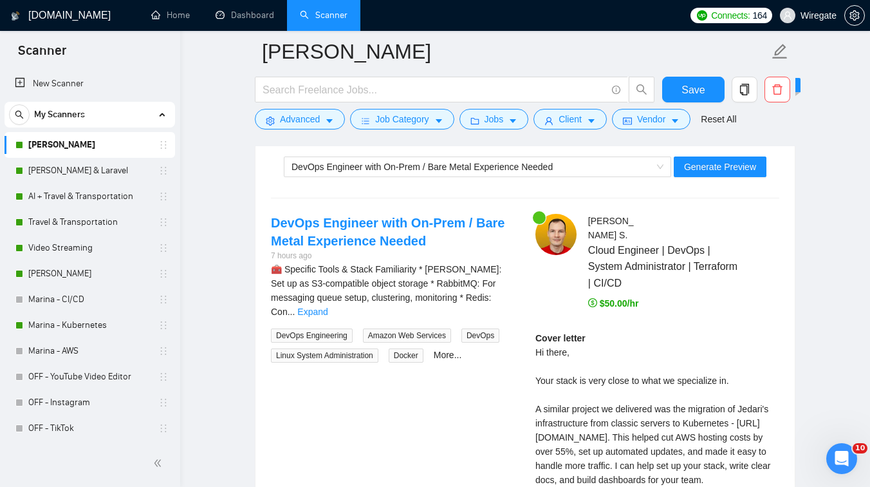
scroll to position [2458, 0]
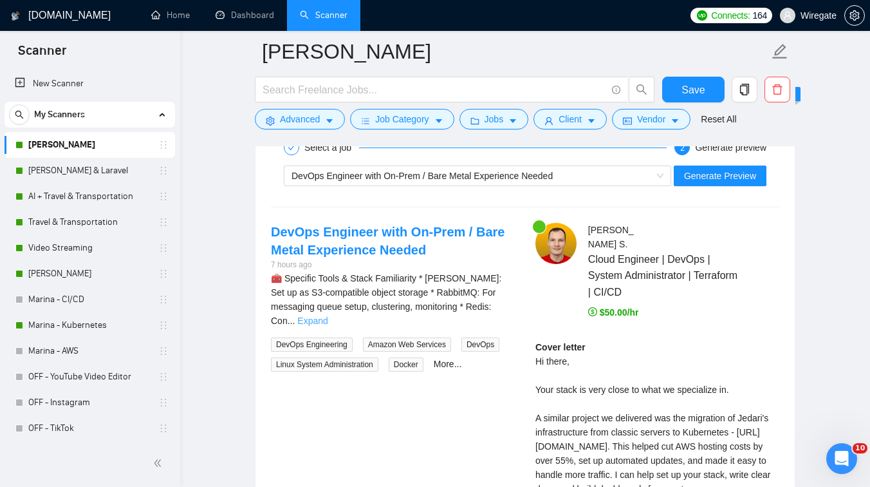
click at [328, 315] on link "Expand" at bounding box center [312, 320] width 30 height 10
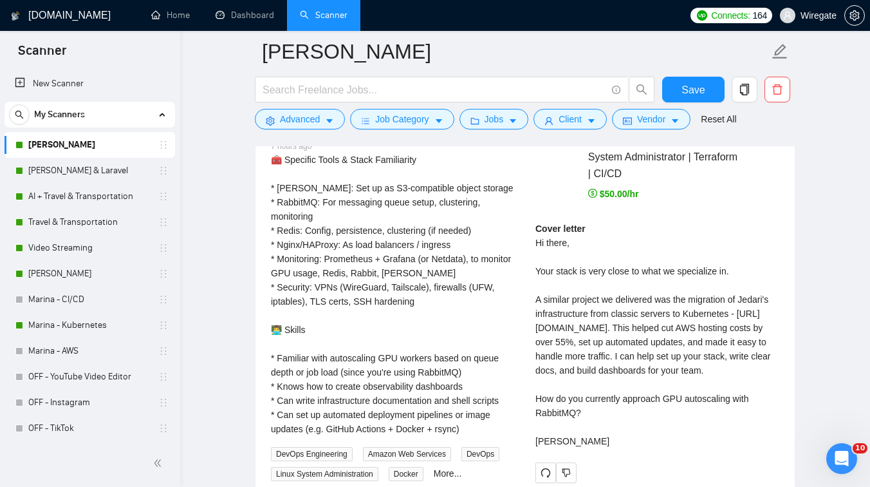
scroll to position [2578, 0]
click at [72, 179] on link "[PERSON_NAME] & Laravel" at bounding box center [89, 171] width 122 height 26
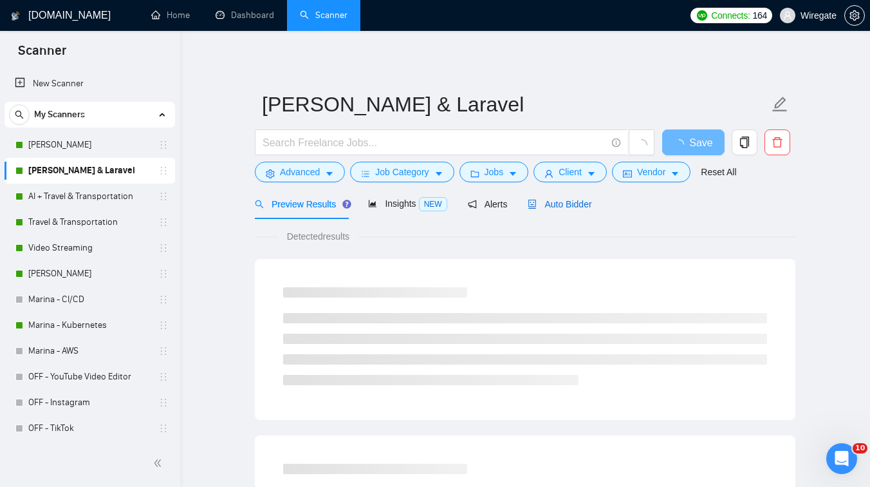
click at [569, 200] on span "Auto Bidder" at bounding box center [560, 204] width 64 height 10
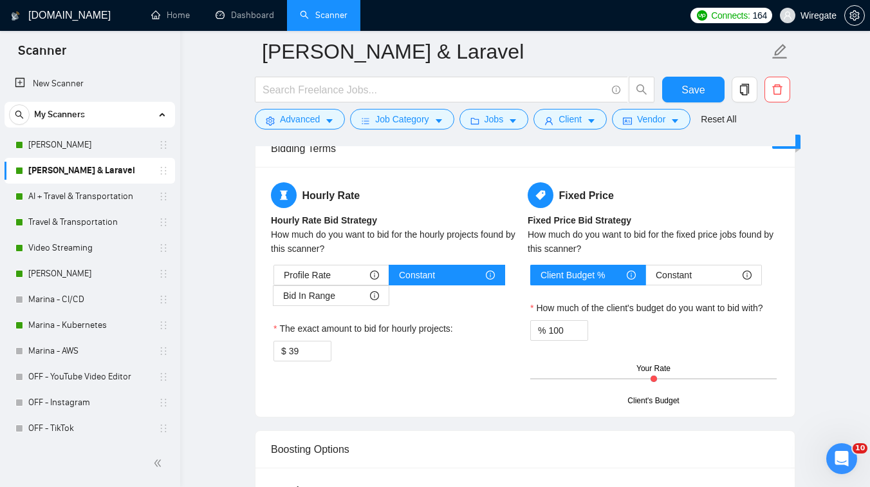
scroll to position [2000, 0]
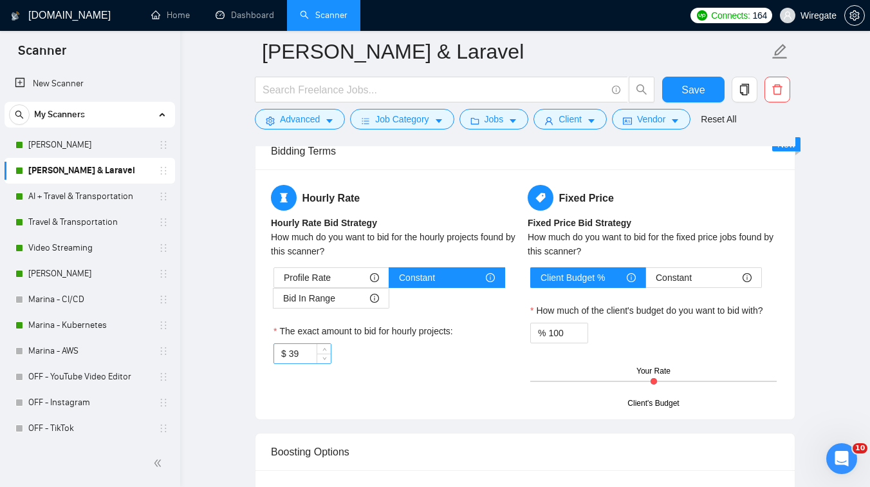
click at [308, 353] on input "39" at bounding box center [310, 353] width 42 height 19
type input "50"
click at [693, 94] on span "Save" at bounding box center [693, 90] width 23 height 16
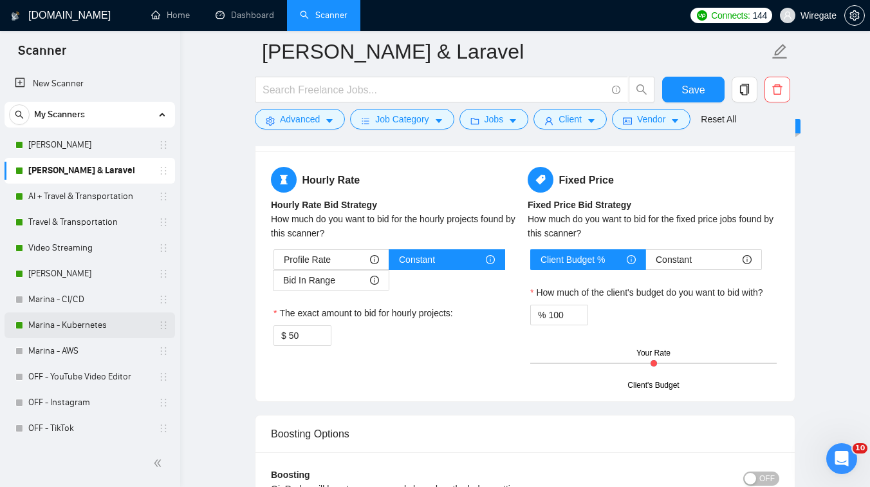
click at [70, 324] on link "Marina - Kubernetes" at bounding box center [89, 325] width 122 height 26
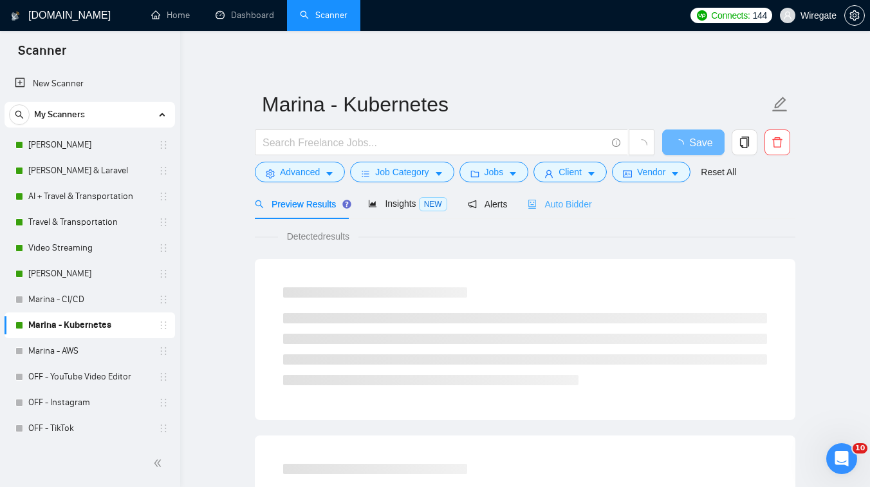
click at [573, 194] on div "Auto Bidder" at bounding box center [560, 204] width 64 height 30
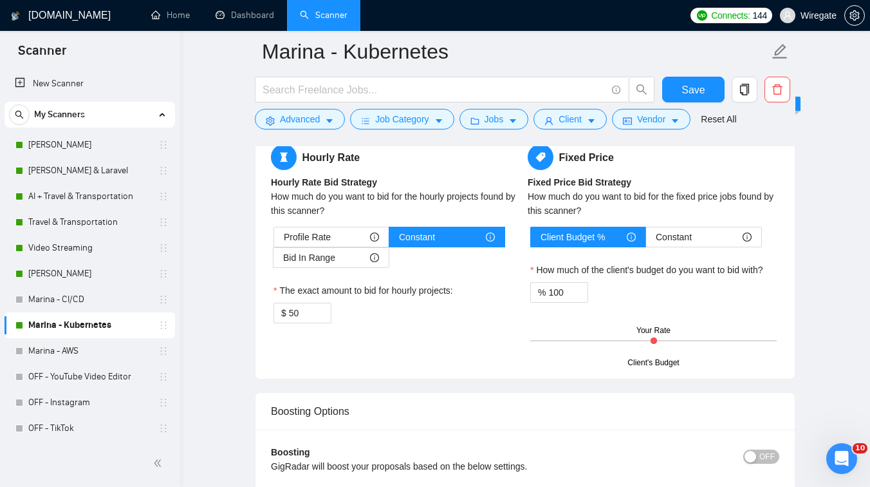
scroll to position [2095, 0]
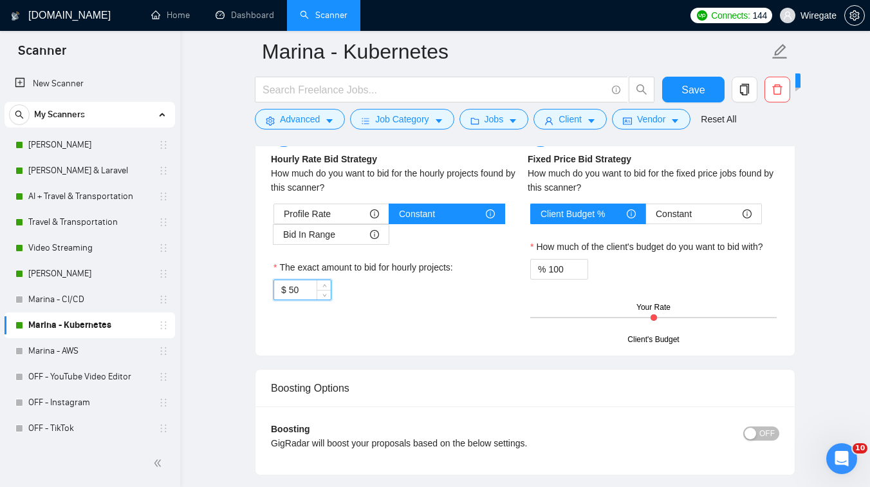
click at [303, 285] on input "50" at bounding box center [310, 289] width 42 height 19
type input "39"
click at [705, 83] on button "Save" at bounding box center [693, 90] width 62 height 26
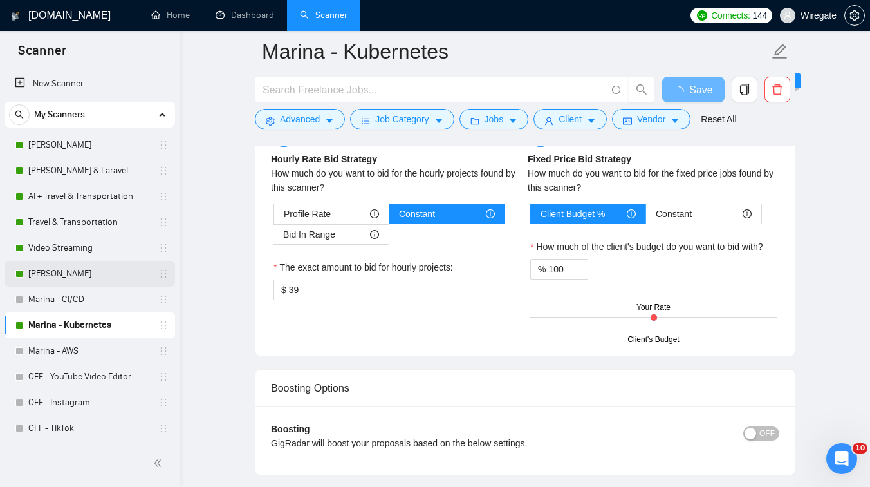
click at [74, 274] on link "[PERSON_NAME]" at bounding box center [89, 274] width 122 height 26
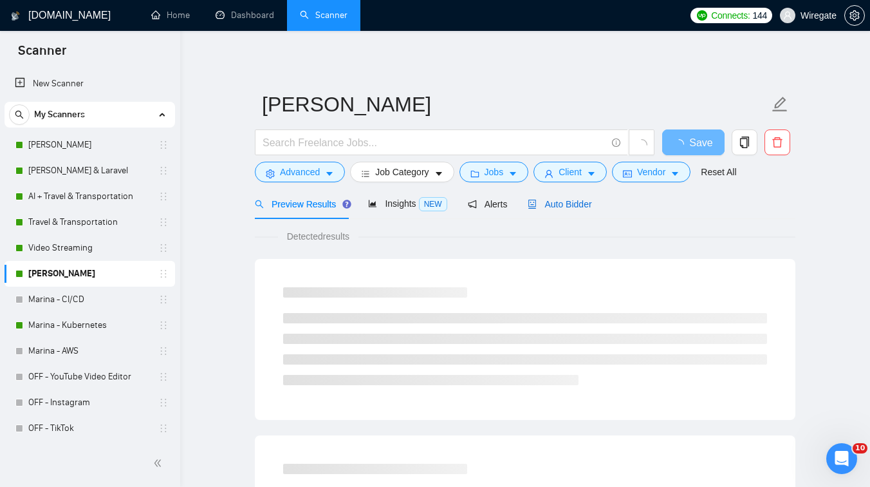
click at [566, 199] on span "Auto Bidder" at bounding box center [560, 204] width 64 height 10
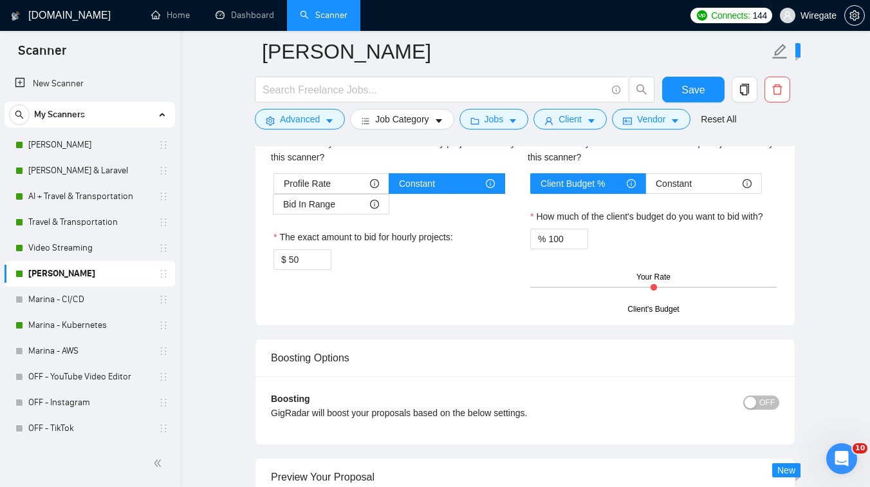
scroll to position [2019, 0]
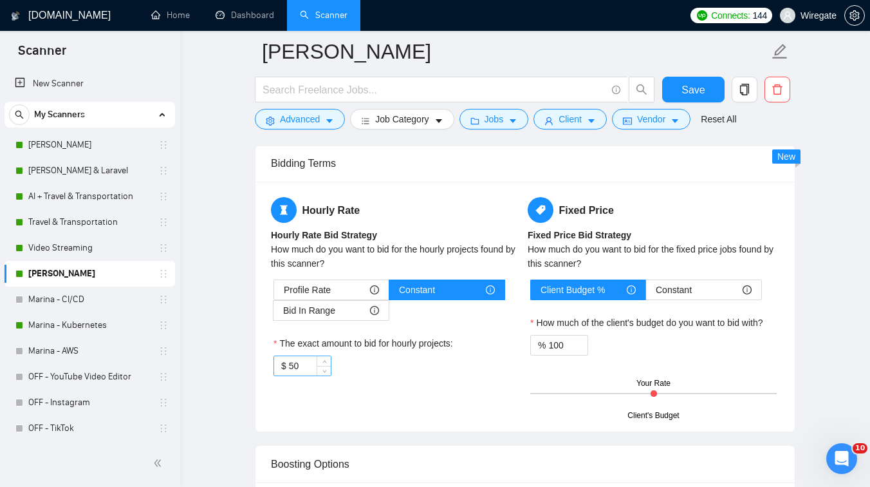
click at [300, 366] on input "50" at bounding box center [310, 365] width 42 height 19
type input "39"
click at [689, 91] on span "Save" at bounding box center [693, 90] width 23 height 16
click at [100, 216] on link "Travel & Transportation" at bounding box center [89, 222] width 122 height 26
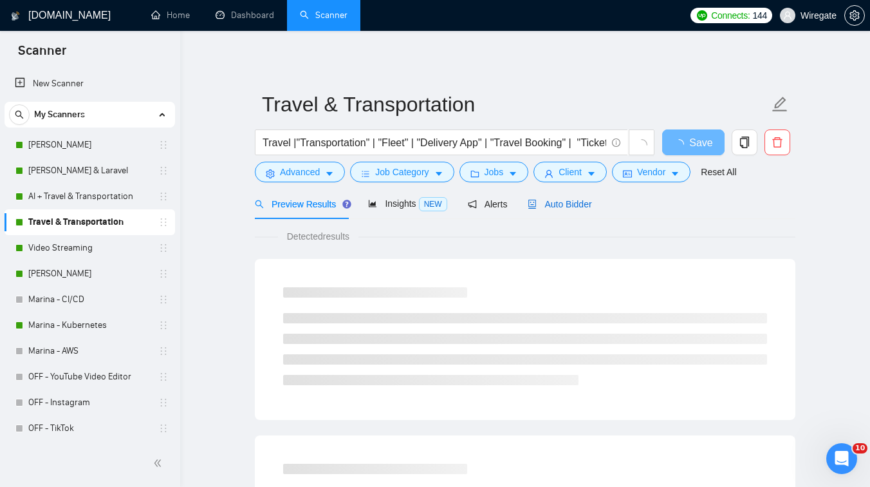
click at [550, 205] on span "Auto Bidder" at bounding box center [560, 204] width 64 height 10
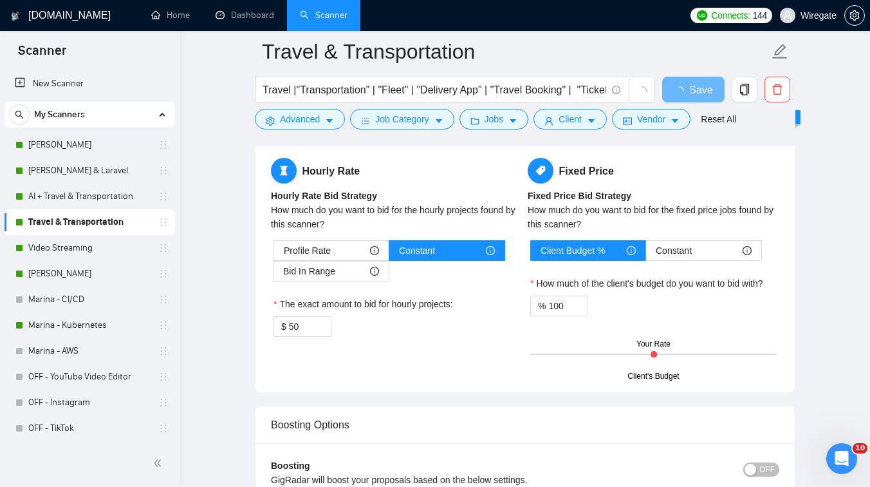
scroll to position [1976, 0]
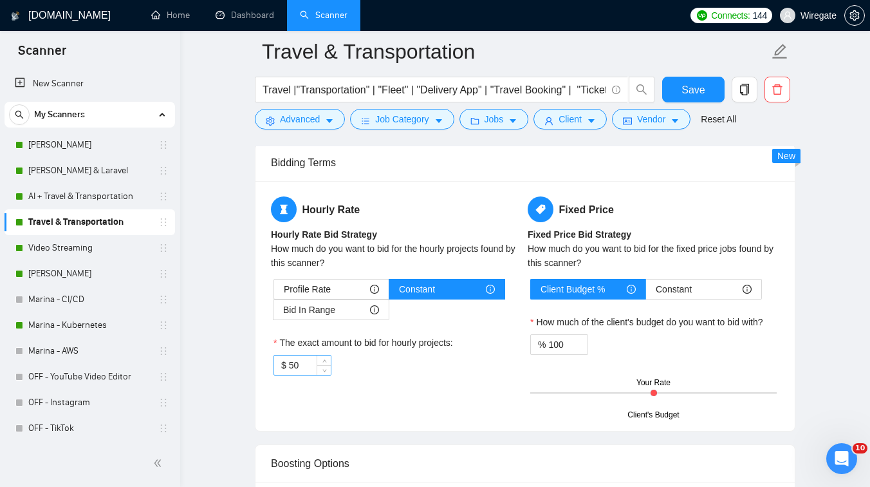
click at [302, 367] on input "50" at bounding box center [310, 364] width 42 height 19
type input "39"
click at [684, 89] on span "Save" at bounding box center [693, 90] width 23 height 16
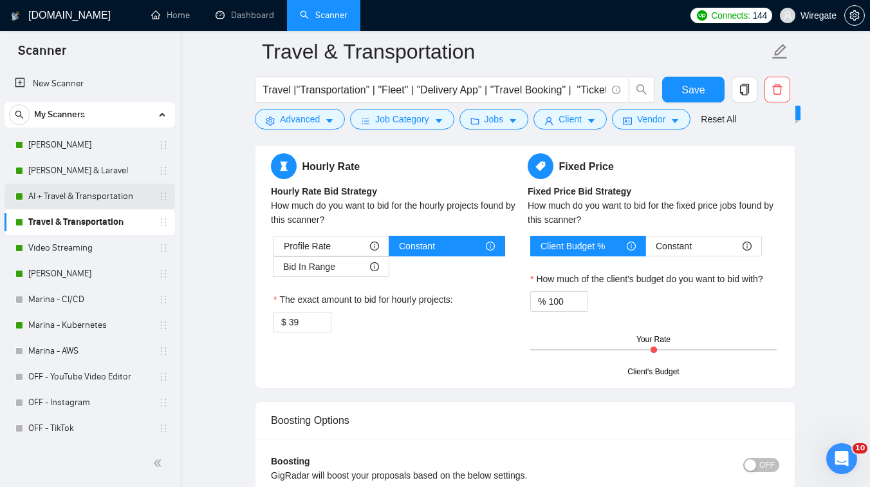
click at [89, 200] on link "AI + Travel & Transportation" at bounding box center [89, 196] width 122 height 26
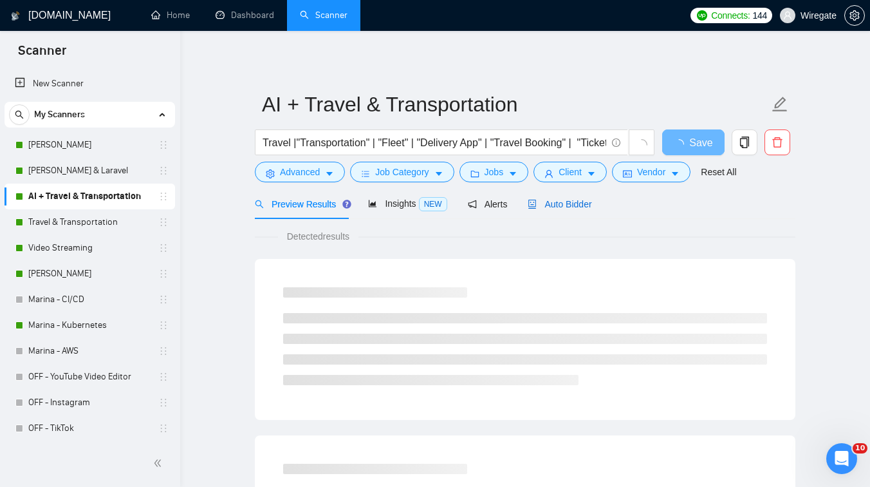
click at [577, 203] on span "Auto Bidder" at bounding box center [560, 204] width 64 height 10
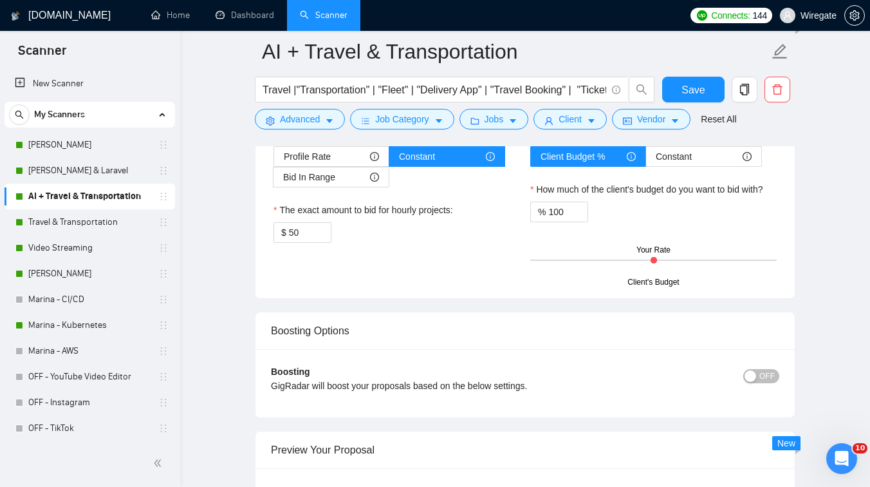
scroll to position [2103, 0]
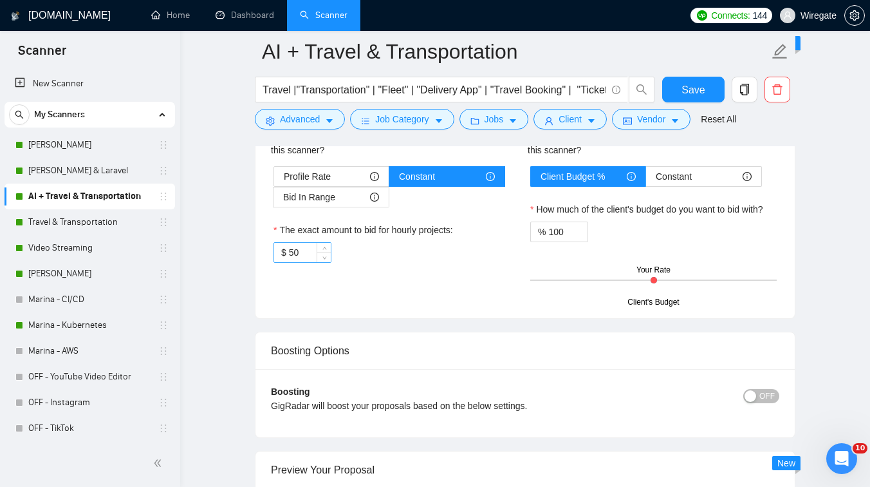
click at [298, 256] on input "50" at bounding box center [310, 252] width 42 height 19
type input "39"
click at [688, 86] on span "Save" at bounding box center [693, 90] width 23 height 16
click at [68, 282] on link "[PERSON_NAME]" at bounding box center [89, 274] width 122 height 26
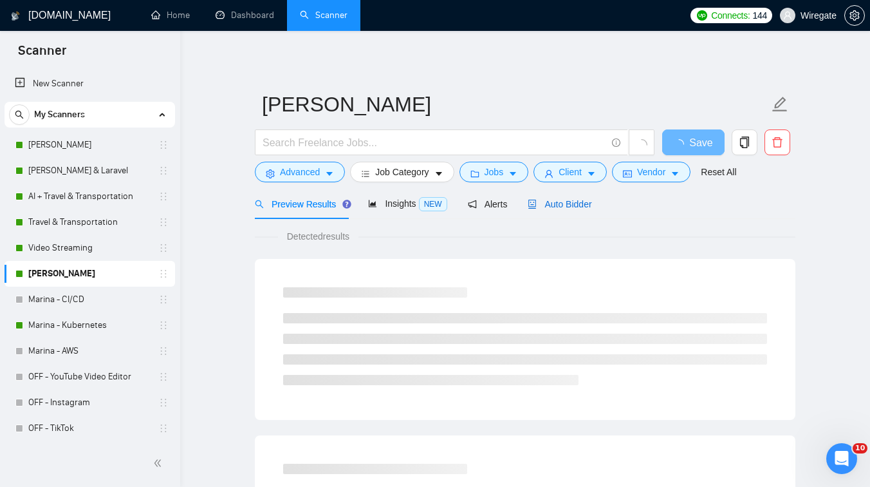
click at [558, 209] on span "Auto Bidder" at bounding box center [560, 204] width 64 height 10
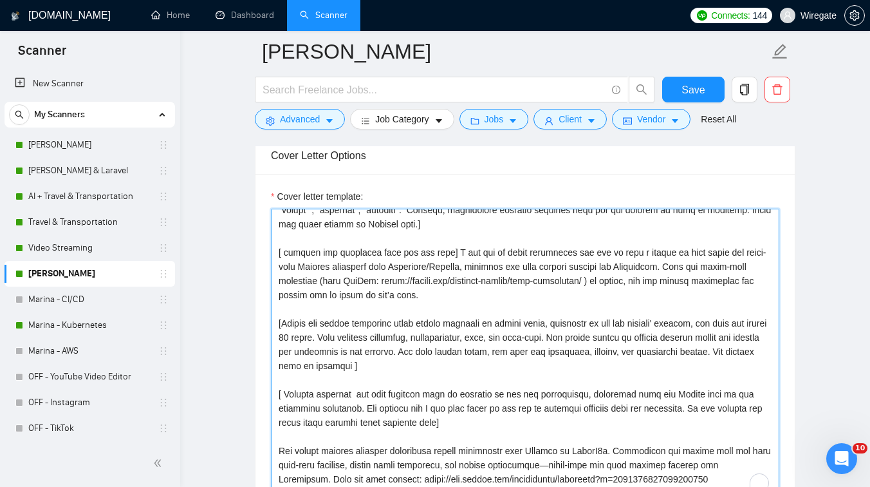
scroll to position [80, 0]
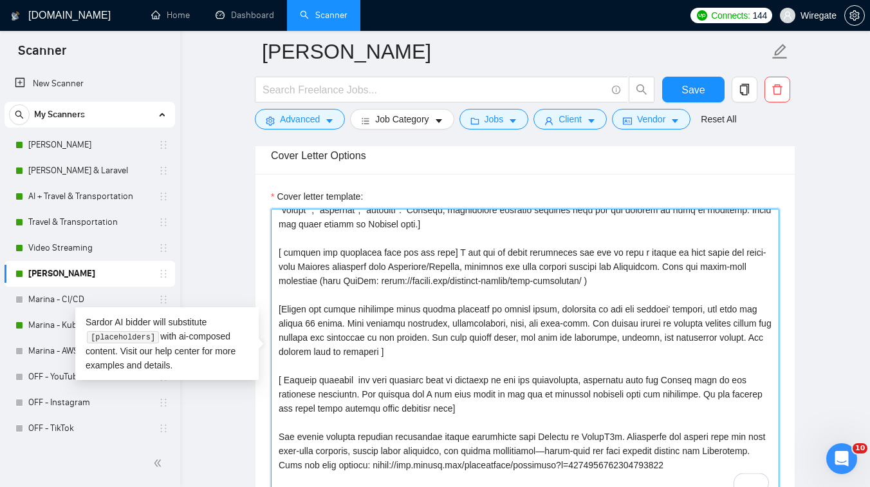
drag, startPoint x: 436, startPoint y: 295, endPoint x: 592, endPoint y: 277, distance: 156.8
drag, startPoint x: 317, startPoint y: 281, endPoint x: 446, endPoint y: 256, distance: 131.2
click at [446, 255] on textarea "Cover letter template:" at bounding box center [525, 354] width 509 height 290
paste textarea "proprietary Grafana solutions with Terraform/Ansible, for classic servers and K…"
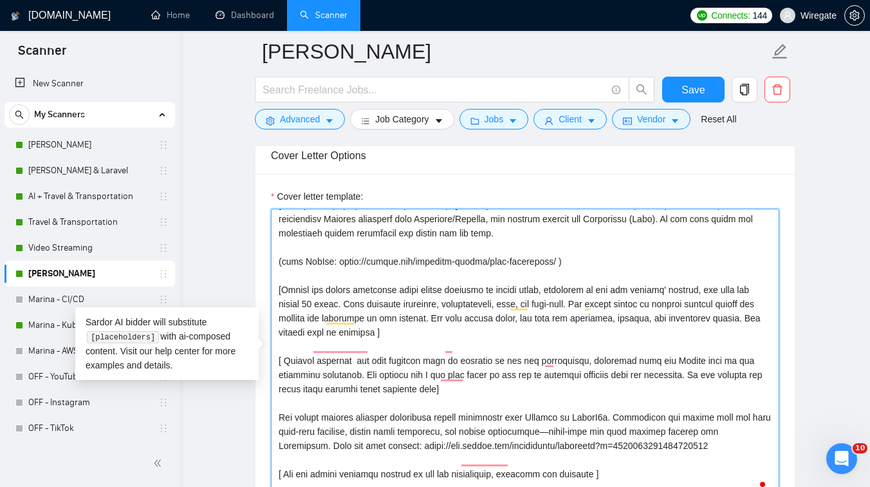
scroll to position [142, 0]
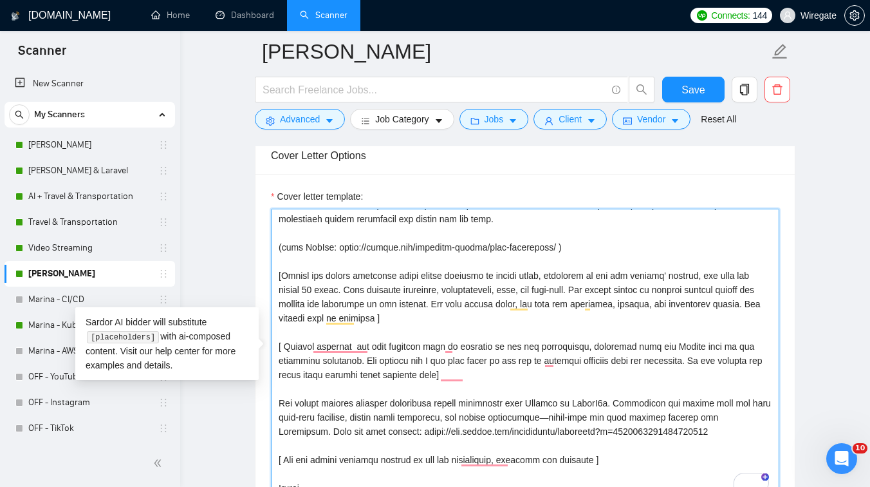
drag, startPoint x: 331, startPoint y: 250, endPoint x: 284, endPoint y: 250, distance: 47.0
click at [284, 250] on textarea "Cover letter template:" at bounding box center [525, 354] width 509 height 290
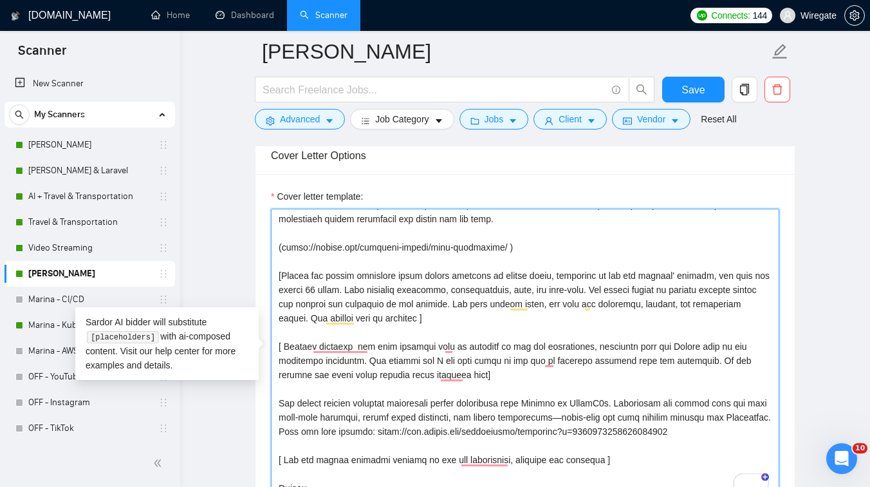
drag, startPoint x: 535, startPoint y: 248, endPoint x: 273, endPoint y: 247, distance: 262.0
click at [272, 247] on div "Cover Letter Options Cover letter template:" at bounding box center [525, 332] width 541 height 393
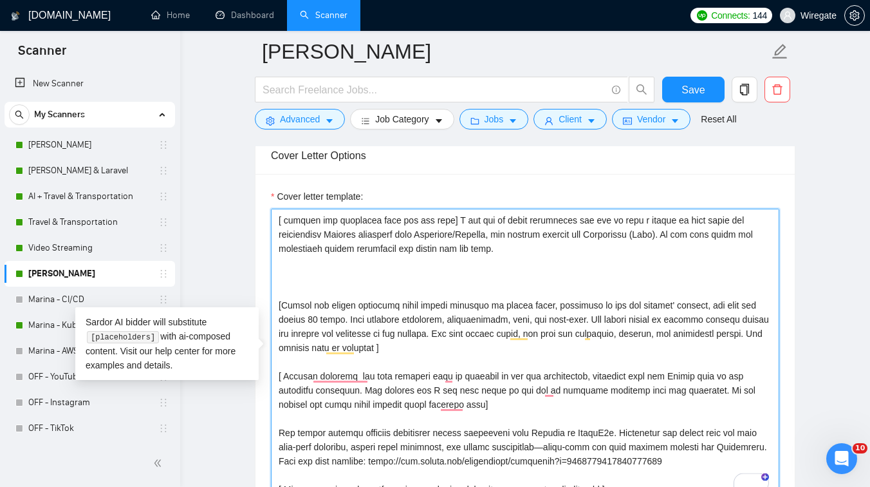
scroll to position [0, 0]
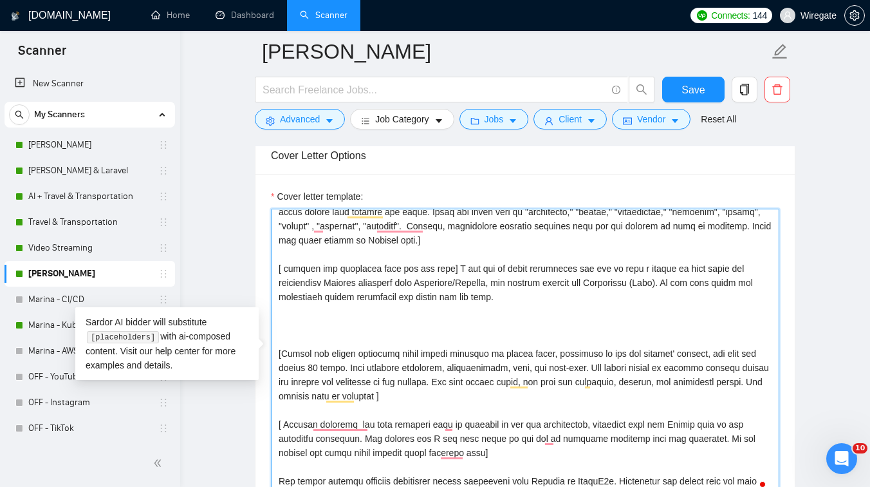
drag, startPoint x: 669, startPoint y: 282, endPoint x: 646, endPoint y: 282, distance: 23.2
click at [646, 282] on textarea "Cover letter template:" at bounding box center [525, 354] width 509 height 290
paste textarea "[URL][DOMAIN_NAME][PERSON_NAME]"
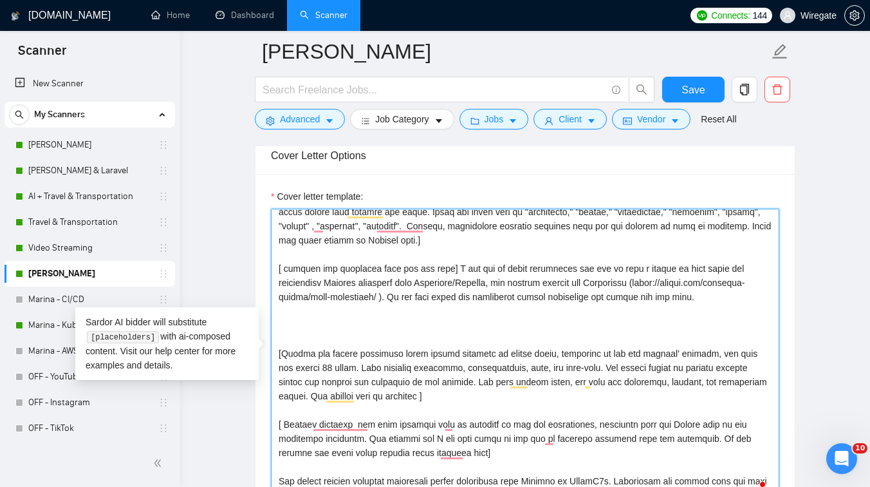
click at [308, 343] on textarea "Cover letter template:" at bounding box center [525, 354] width 509 height 290
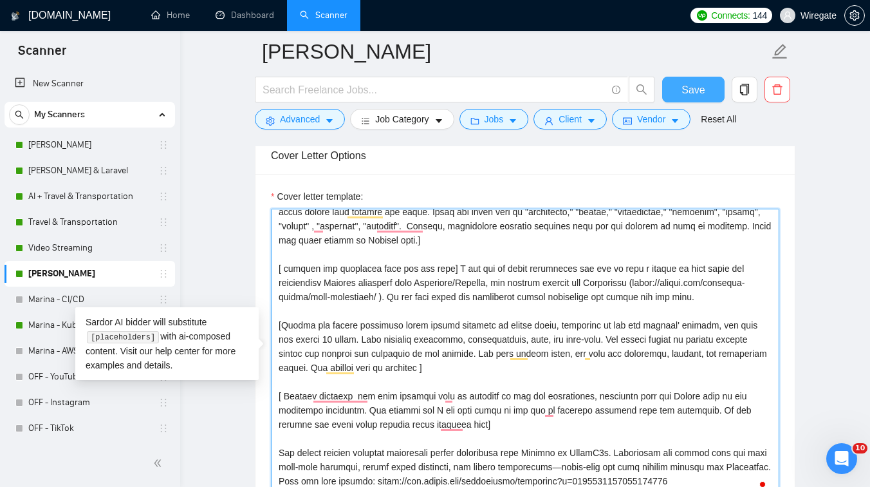
type textarea "[Lorem i dolorsit ametcons adipi eli seddoe’t inci ut laboree dolo (ma ali en a…"
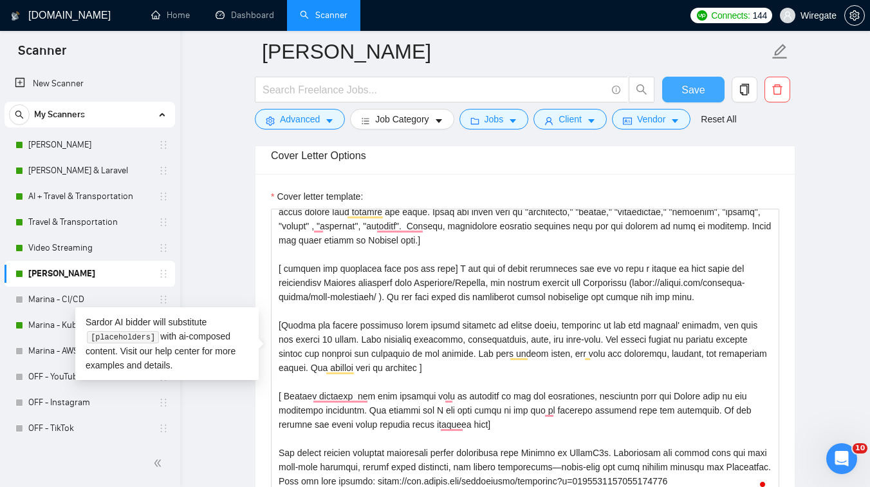
click at [694, 90] on span "Save" at bounding box center [693, 90] width 23 height 16
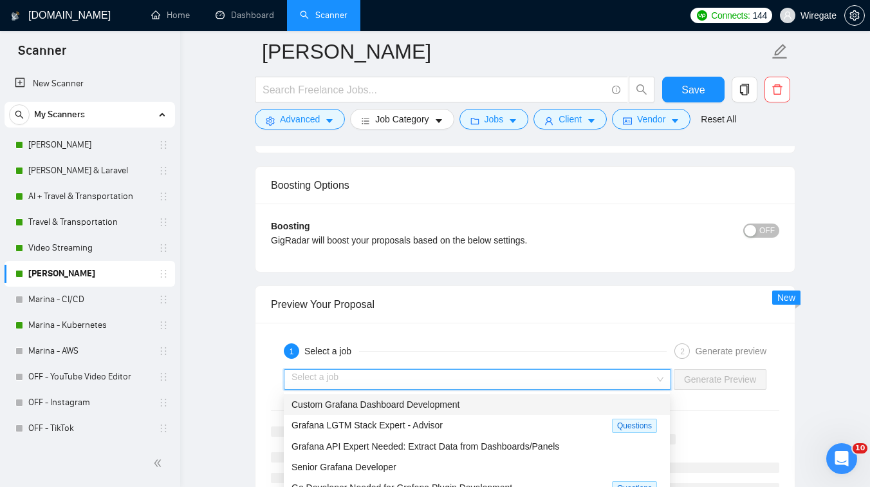
click at [465, 380] on input "search" at bounding box center [473, 379] width 363 height 19
click at [389, 404] on span "Custom Grafana Dashboard Development" at bounding box center [376, 404] width 168 height 10
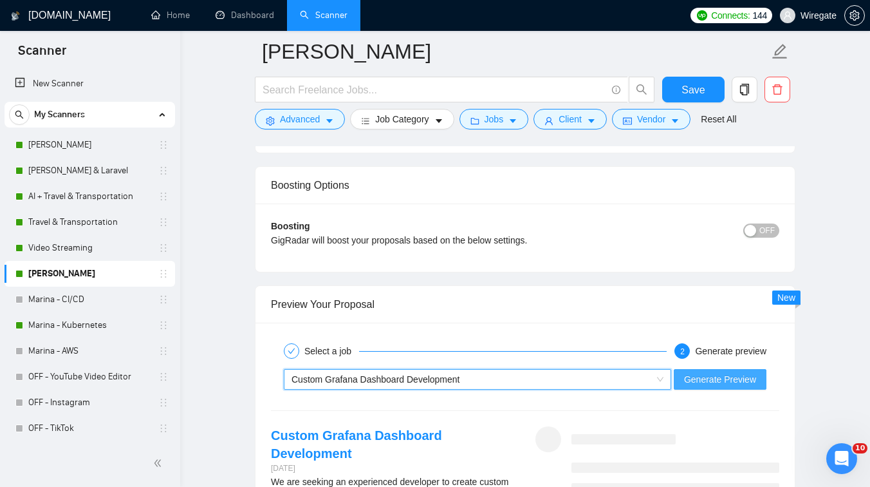
click at [707, 377] on span "Generate Preview" at bounding box center [720, 379] width 72 height 14
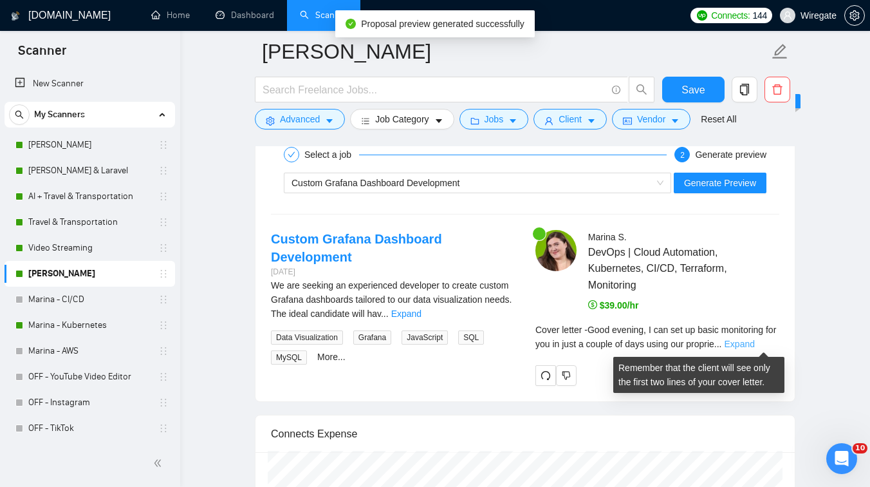
click at [755, 340] on link "Expand" at bounding box center [740, 344] width 30 height 10
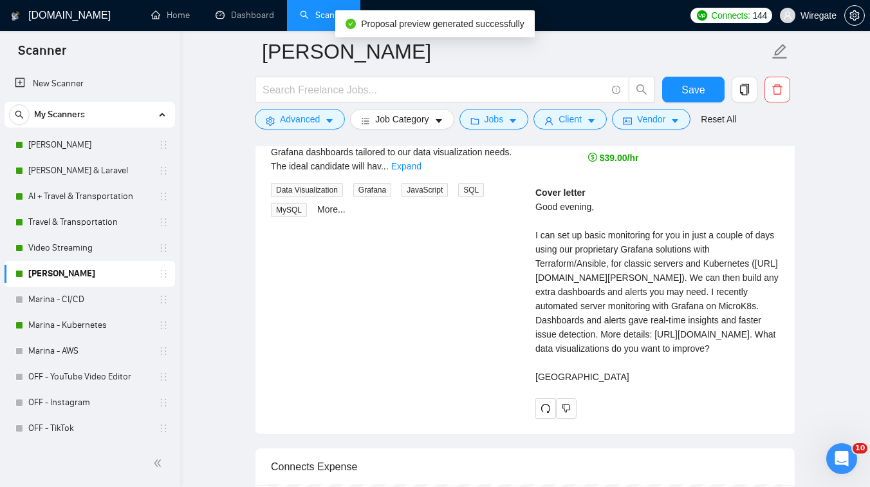
scroll to position [2641, 0]
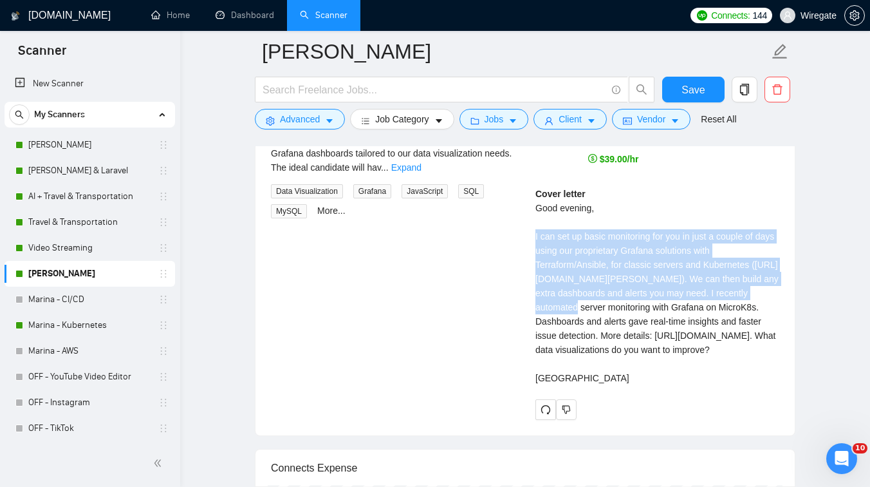
drag, startPoint x: 561, startPoint y: 304, endPoint x: 534, endPoint y: 229, distance: 80.0
click at [534, 229] on div "[PERSON_NAME] DevOps | Cloud Automation, Kubernetes, CI/CD, Terraform, Monitori…" at bounding box center [657, 251] width 265 height 335
click at [561, 252] on div "Cover letter Good evening, I can set up basic monitoring for you in just a coup…" at bounding box center [658, 286] width 244 height 198
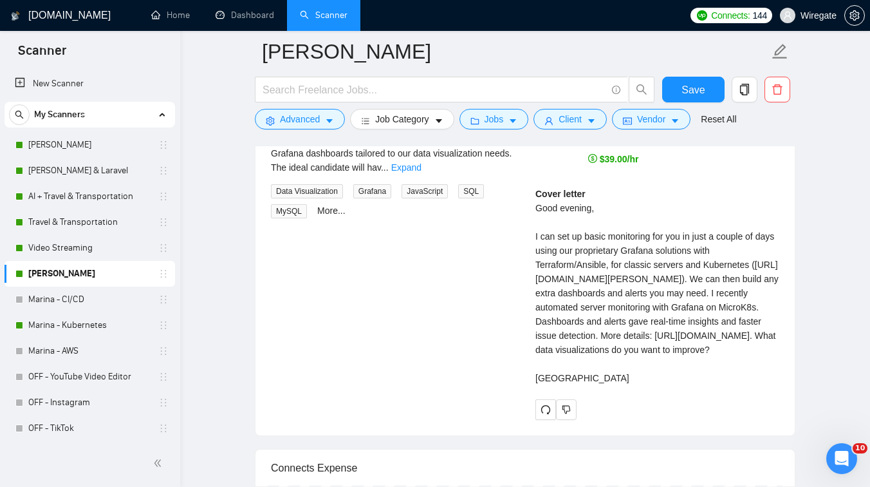
click at [509, 286] on div "Custom Grafana Dashboard Development [DATE] We are seeking an experienced devel…" at bounding box center [525, 251] width 529 height 335
click at [588, 346] on div "Cover letter Good evening, I can set up basic monitoring for you in just a coup…" at bounding box center [658, 286] width 244 height 198
drag, startPoint x: 530, startPoint y: 236, endPoint x: 585, endPoint y: 248, distance: 55.6
click at [585, 248] on div "[PERSON_NAME] DevOps | Cloud Automation, Kubernetes, CI/CD, Terraform, Monitori…" at bounding box center [657, 251] width 265 height 335
copy div "I can set up basic monitoring for you in just a couple of days using"
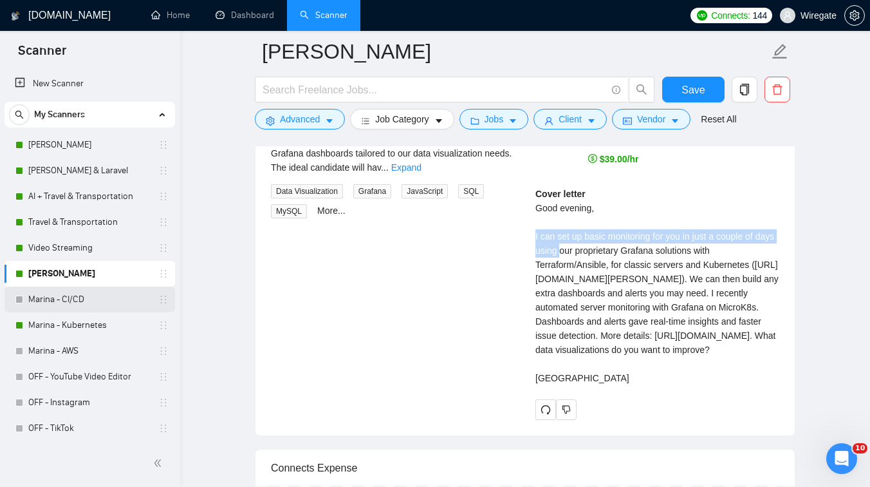
click at [88, 294] on link "Marina - CI/CD" at bounding box center [89, 299] width 122 height 26
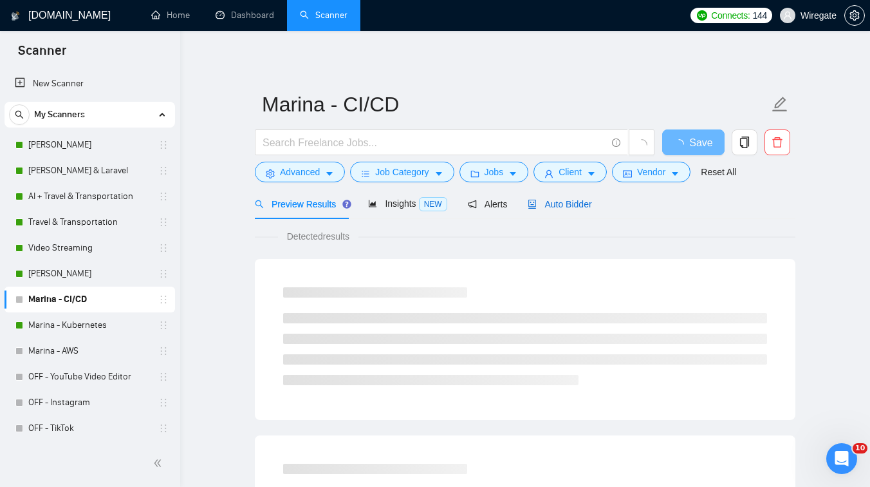
click at [558, 209] on span "Auto Bidder" at bounding box center [560, 204] width 64 height 10
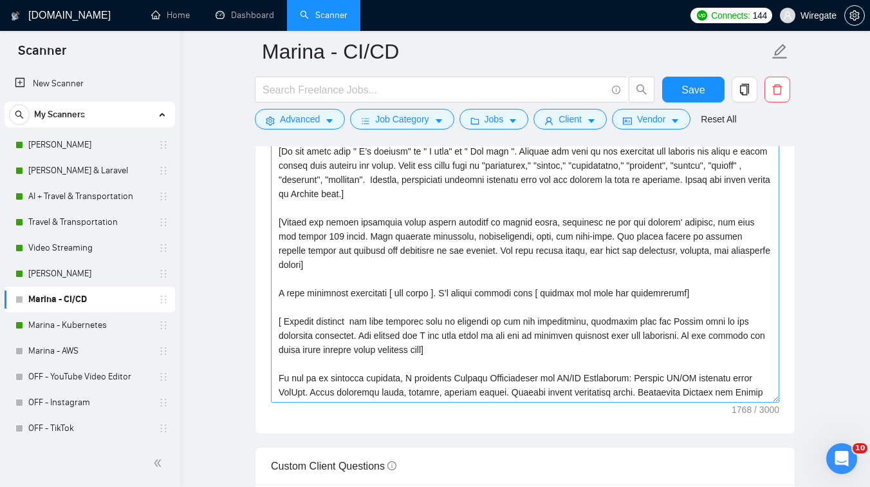
scroll to position [1479, 0]
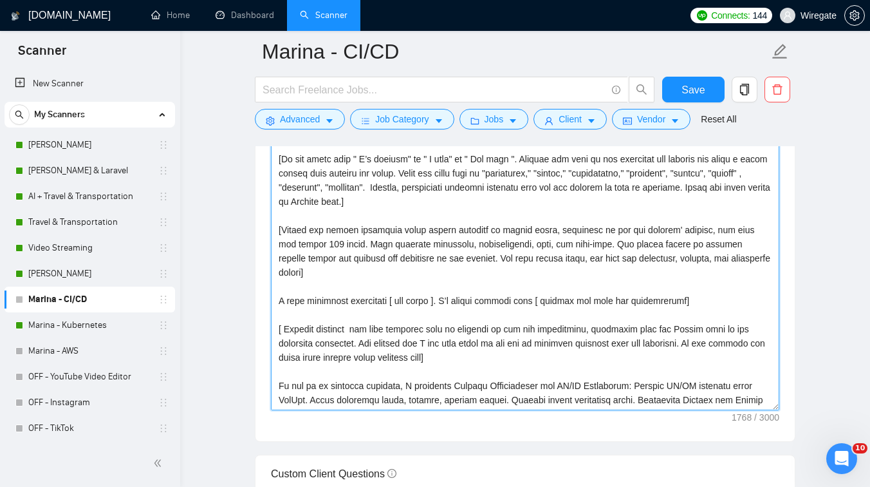
click at [277, 299] on textarea "Cover letter template:" at bounding box center [525, 265] width 509 height 290
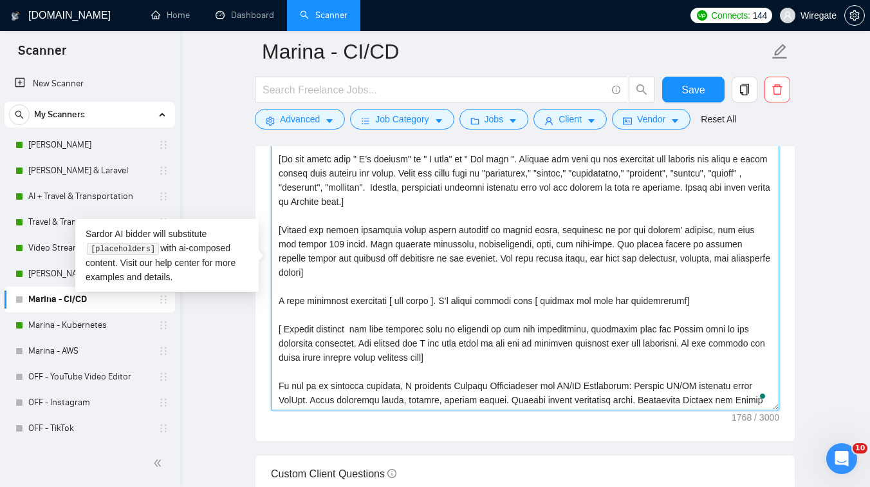
paste textarea "can set up basic CI/CD in just 3 hours, depending on the tasks and complexity.I"
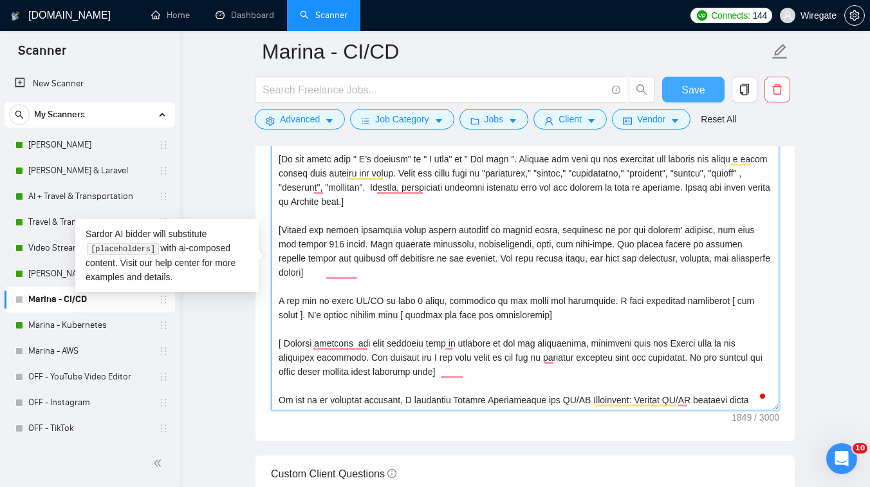
type textarea "Lo ipsum, [Do sit ametc adip " E’s doeiusm" te " I utla" et " Dol magn ". Aliqu…"
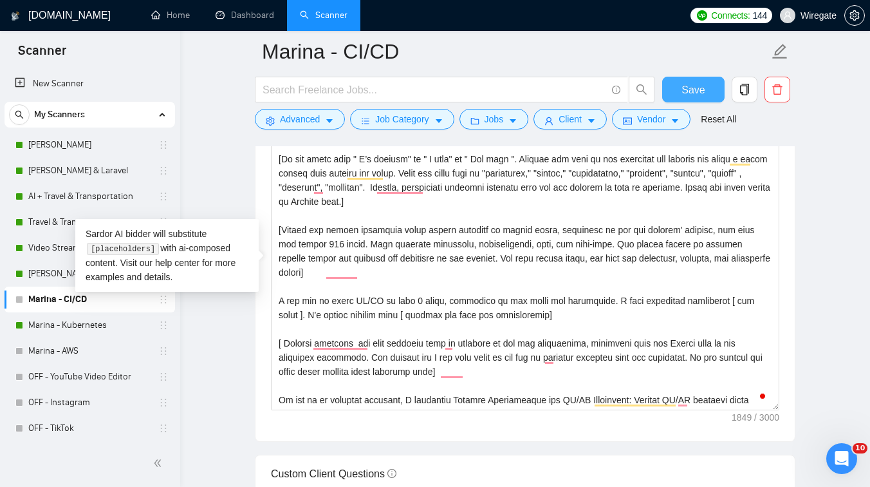
click at [697, 90] on span "Save" at bounding box center [693, 90] width 23 height 16
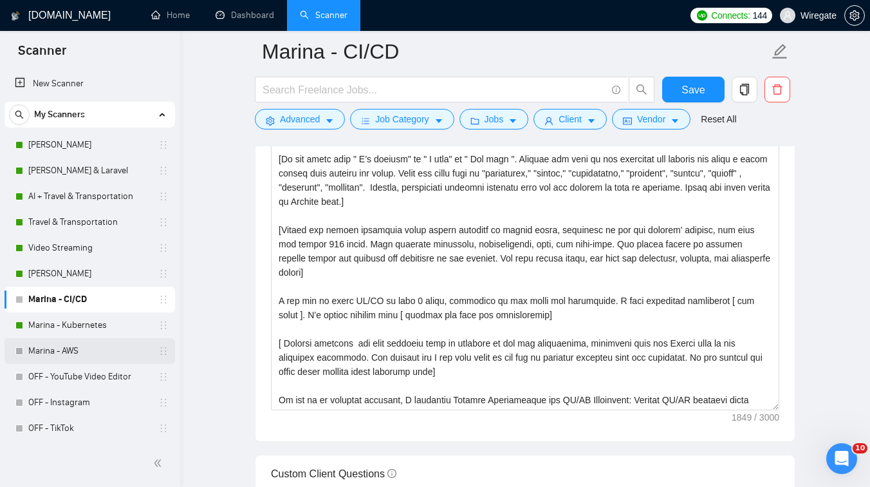
click at [83, 354] on link "Marina - AWS" at bounding box center [89, 351] width 122 height 26
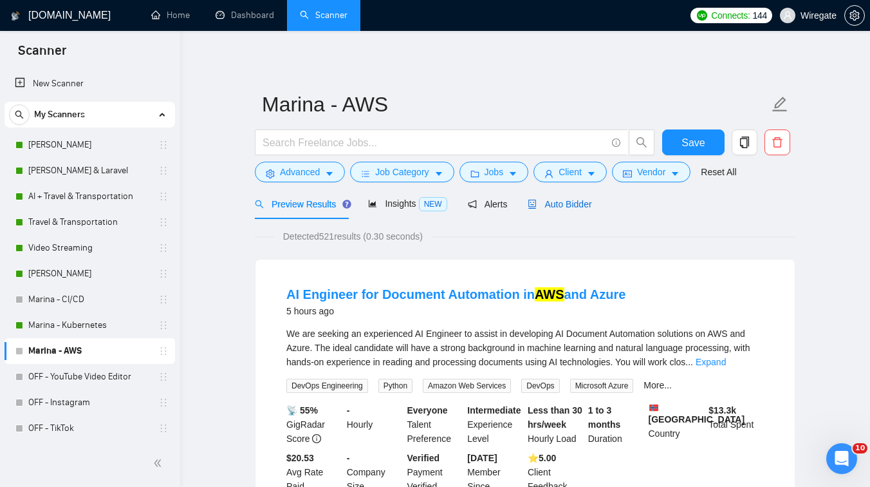
click at [565, 203] on span "Auto Bidder" at bounding box center [560, 204] width 64 height 10
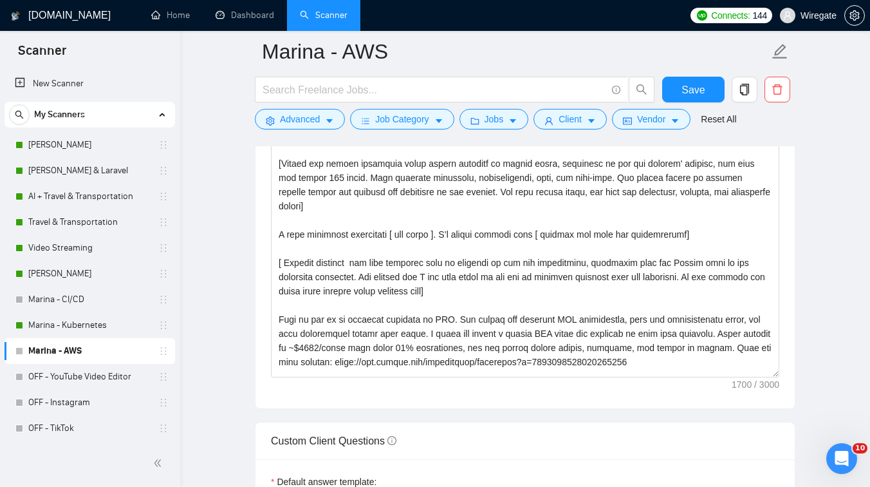
scroll to position [10, 0]
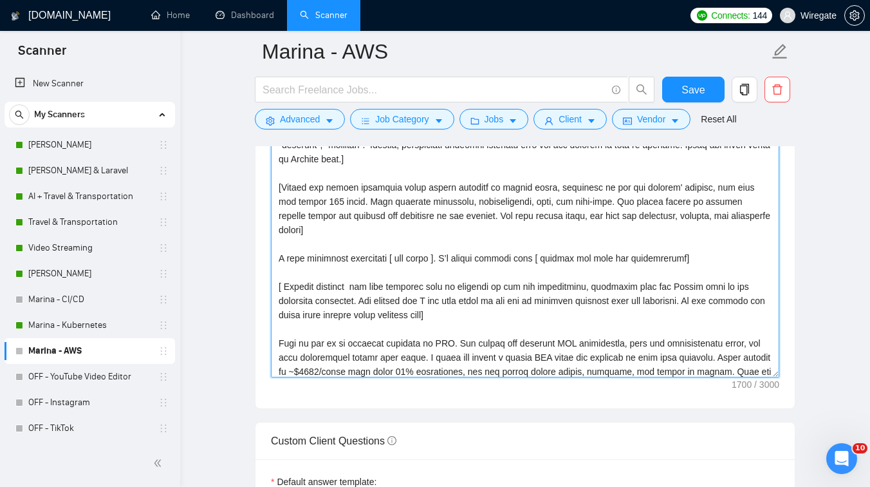
click at [277, 259] on textarea "Cover letter template:" at bounding box center [525, 233] width 509 height 290
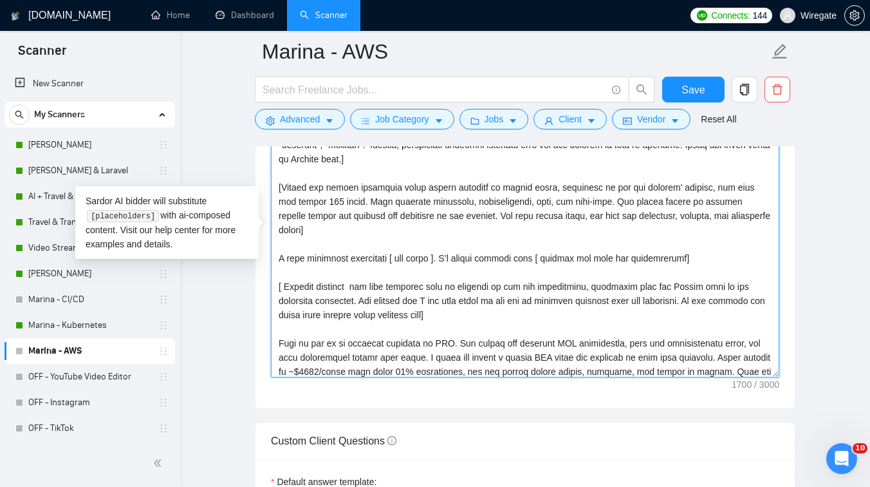
paste textarea "can complete AWS migrations in just 3 working days, depending on the scope and …"
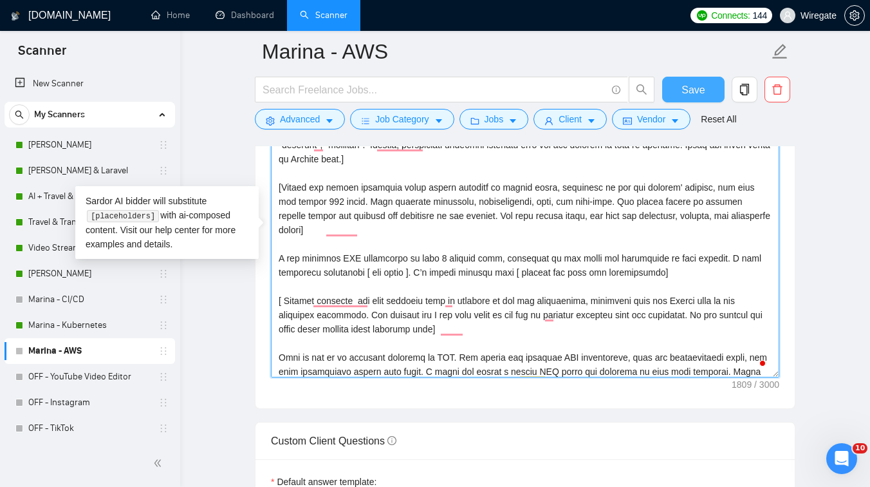
type textarea "Lo ipsum, [Do sit ametc adip " E’s doeiusm" te " I utla" et " Dol magn ". Aliqu…"
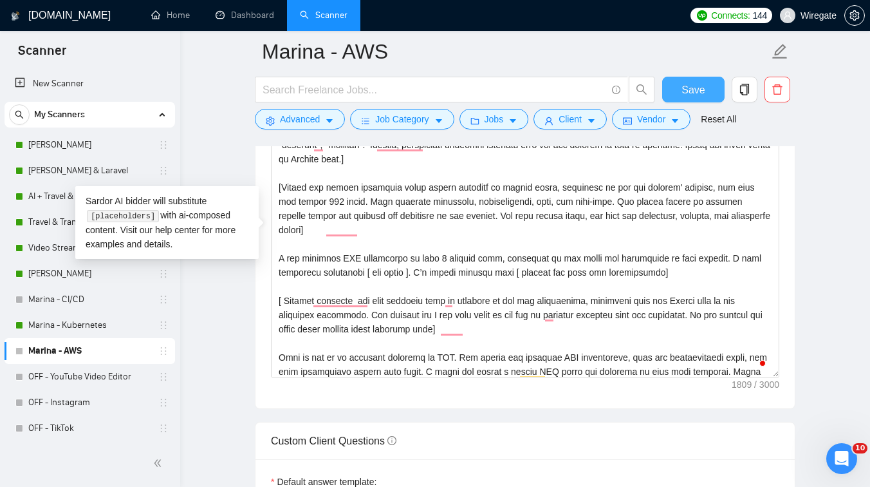
click at [690, 94] on span "Save" at bounding box center [693, 90] width 23 height 16
